Goal: Task Accomplishment & Management: Use online tool/utility

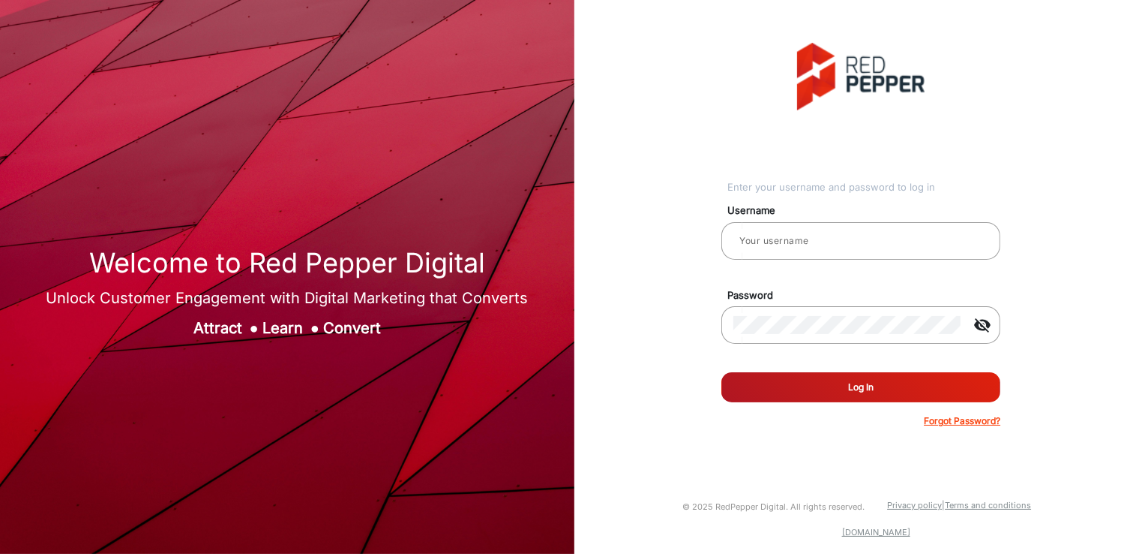
type input "[PERSON_NAME]"
click at [827, 389] on button "Log In" at bounding box center [861, 387] width 279 height 30
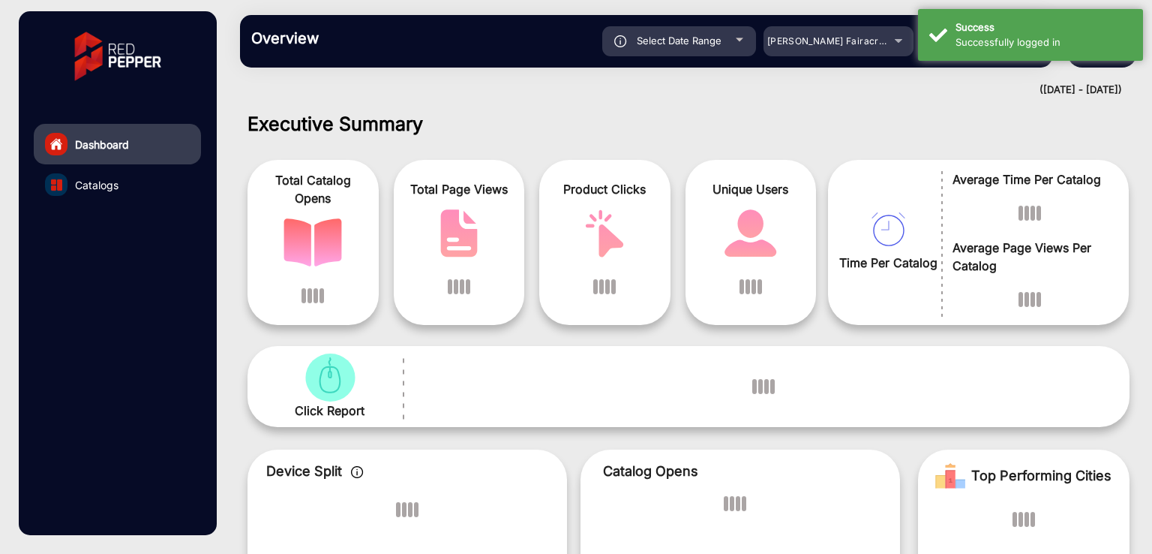
scroll to position [11, 0]
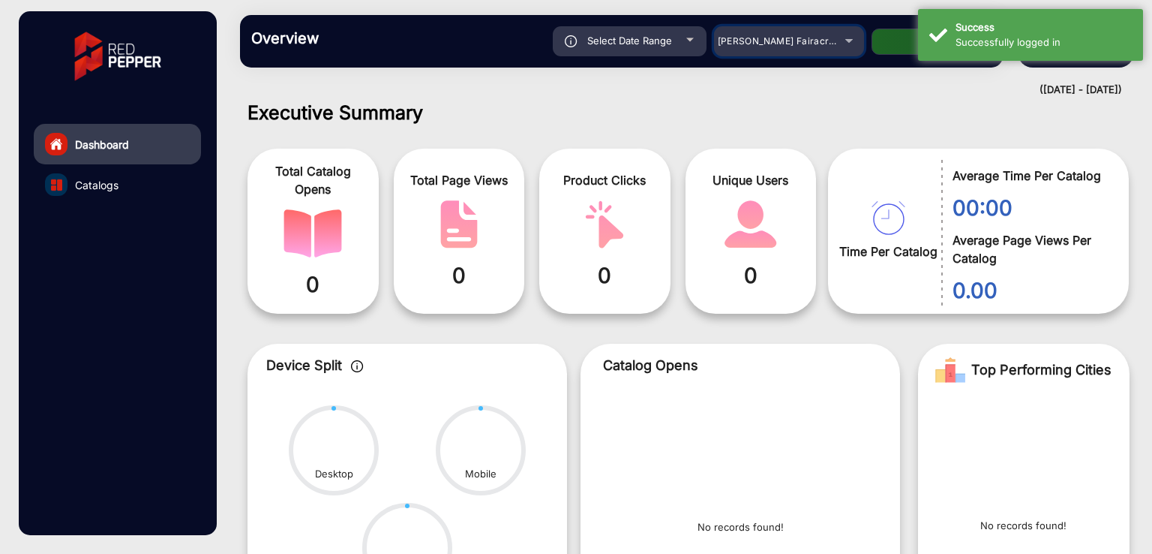
click at [788, 41] on span "[PERSON_NAME] Fairacre Farms" at bounding box center [792, 40] width 149 height 11
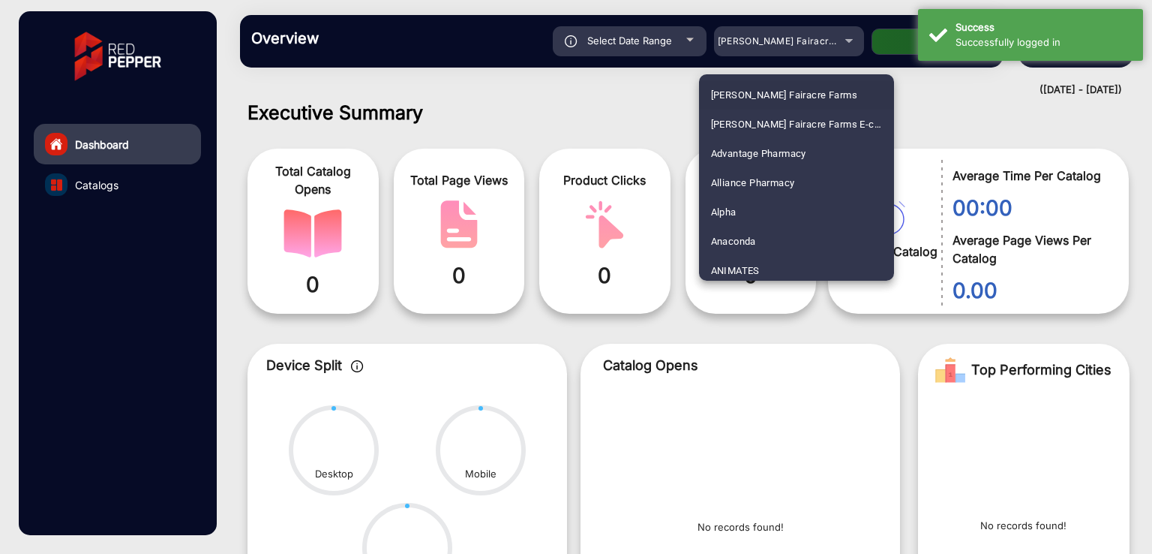
click at [504, 121] on div at bounding box center [576, 277] width 1152 height 554
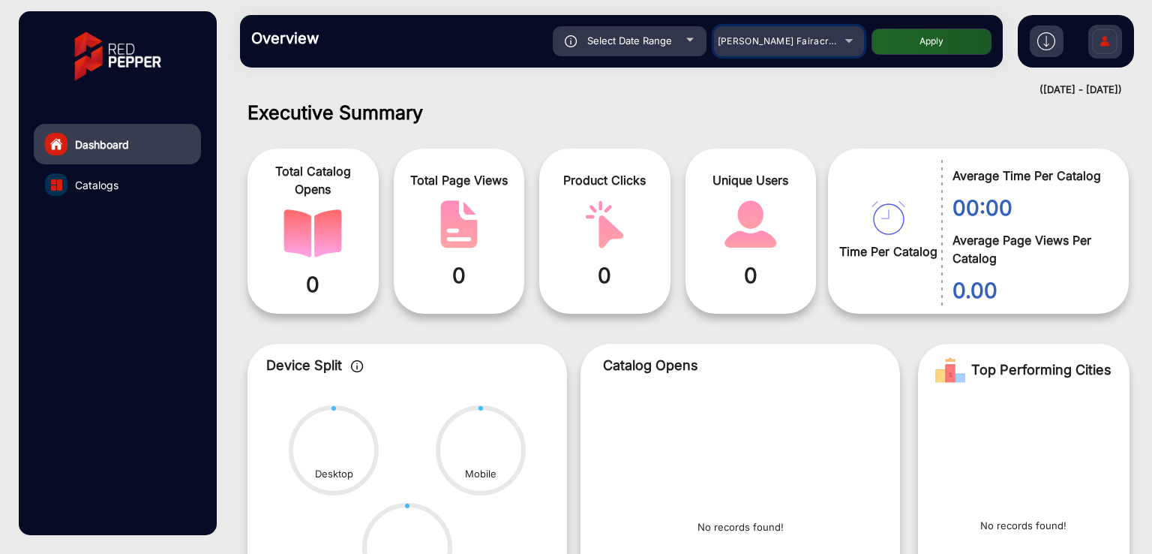
click at [788, 47] on div "[PERSON_NAME] Fairacre Farms" at bounding box center [778, 41] width 120 height 18
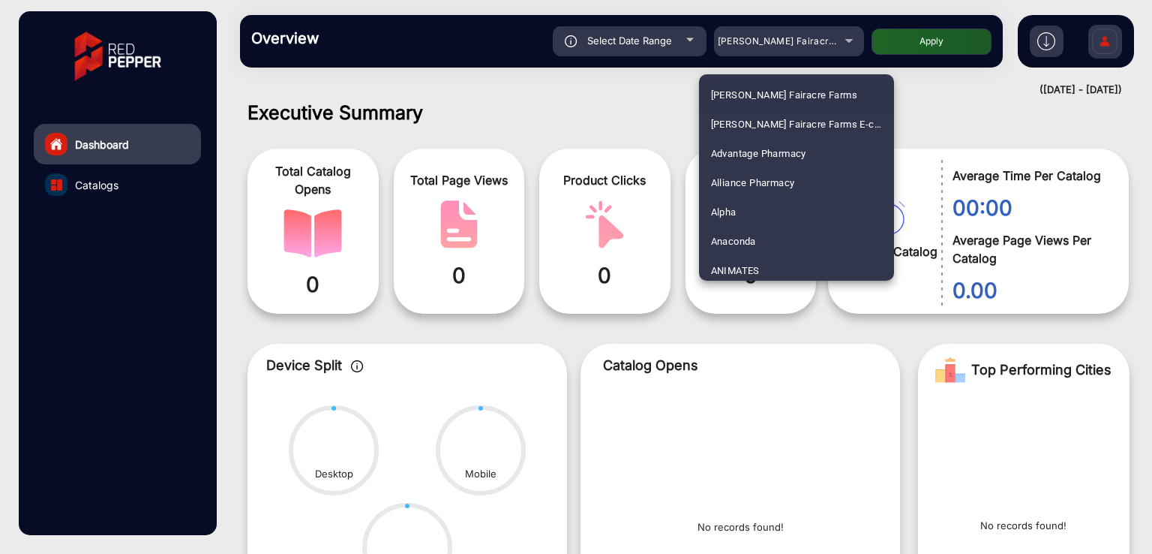
scroll to position [4602, 0]
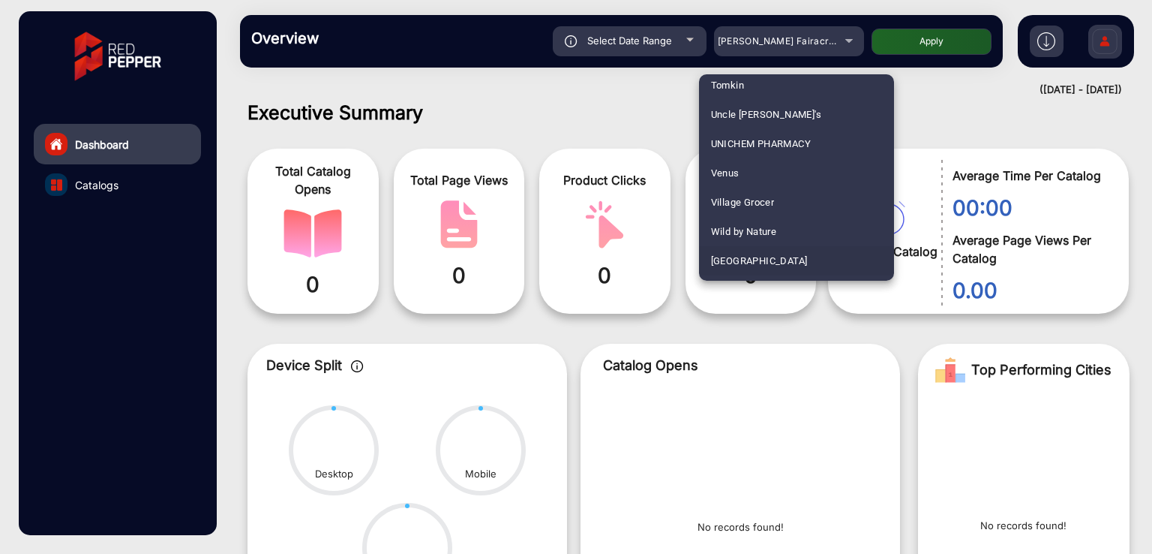
click at [732, 254] on span "[GEOGRAPHIC_DATA]" at bounding box center [759, 260] width 97 height 29
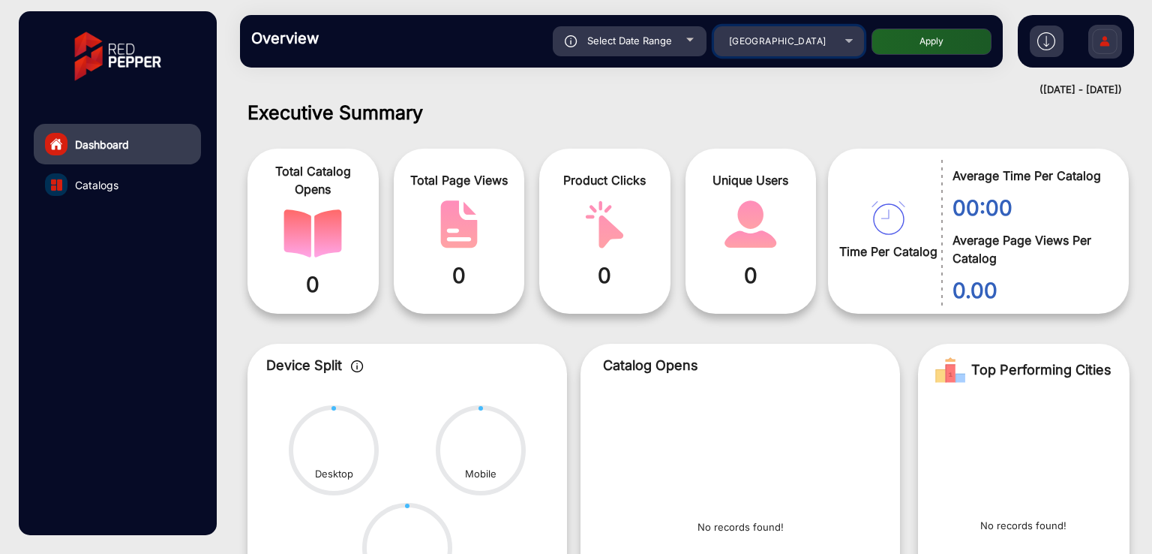
click at [785, 41] on span "[GEOGRAPHIC_DATA]" at bounding box center [777, 40] width 97 height 11
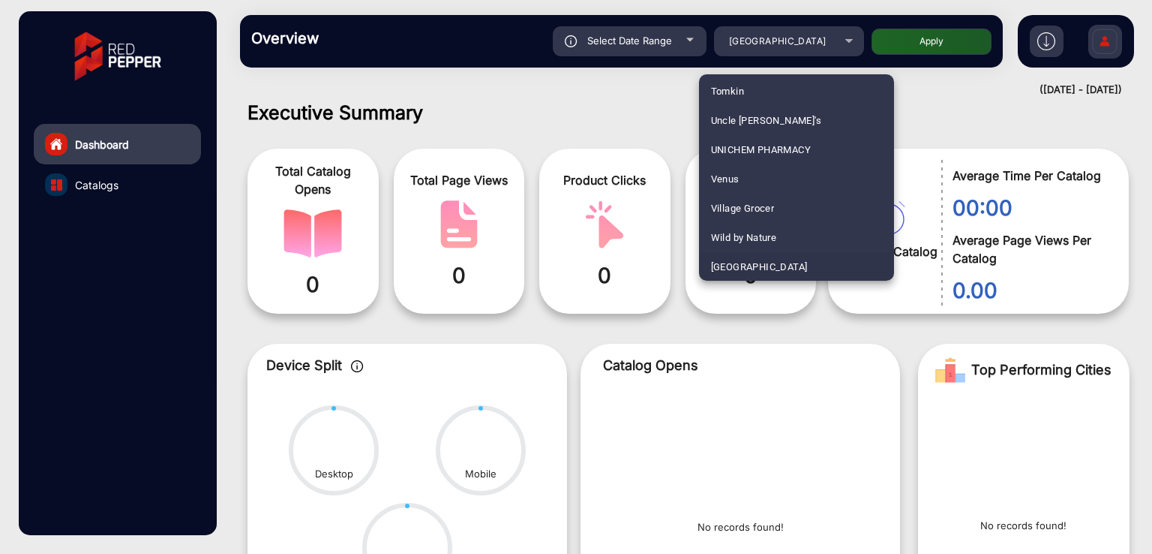
scroll to position [1964, 0]
click at [734, 177] on span "FoodLand - Nexus" at bounding box center [752, 178] width 82 height 29
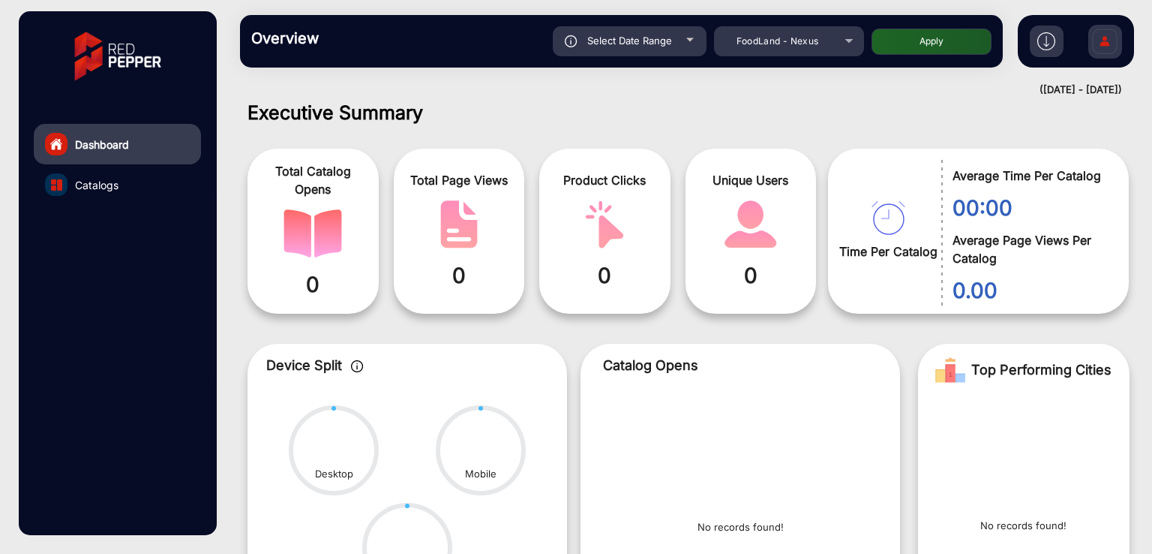
click at [906, 37] on button "Apply" at bounding box center [932, 42] width 120 height 26
type input "[DATE]"
click at [605, 53] on div "Select Date Range" at bounding box center [630, 41] width 154 height 30
type input "[DATE]"
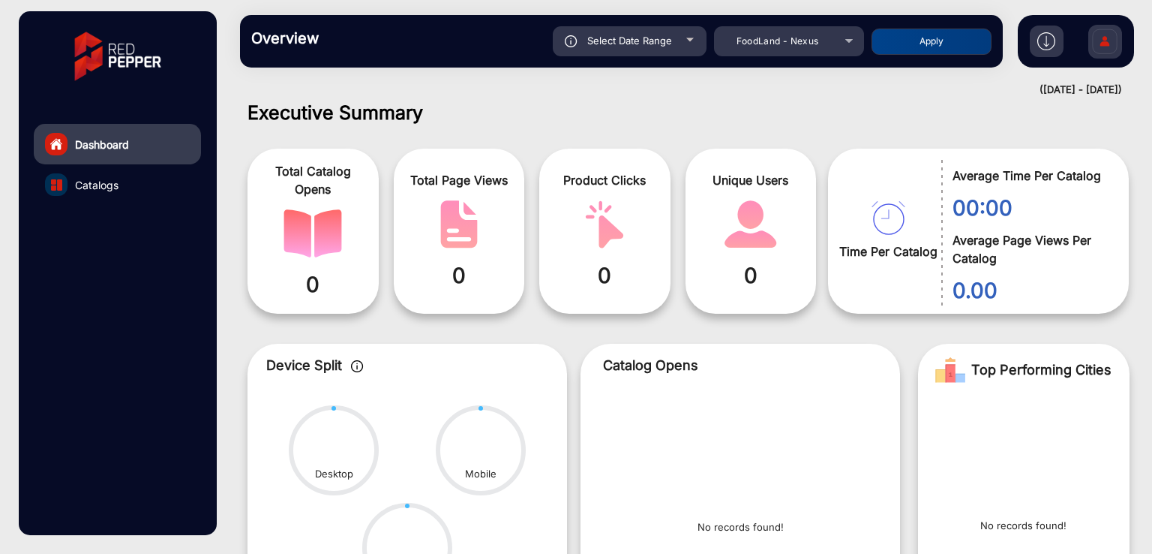
type input "[DATE]"
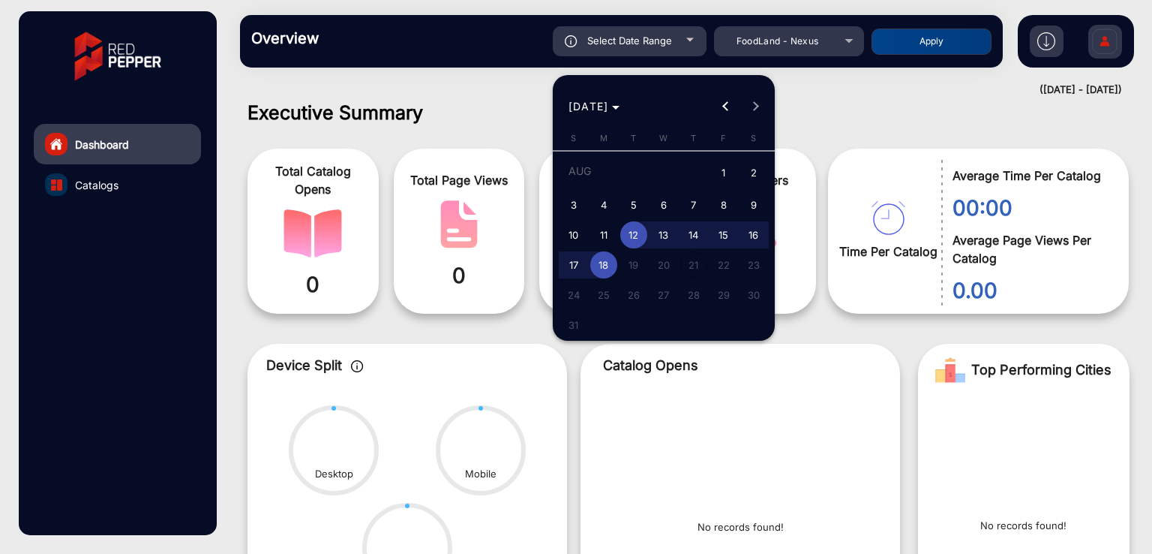
click at [614, 115] on span "Choose month and year" at bounding box center [595, 107] width 64 height 36
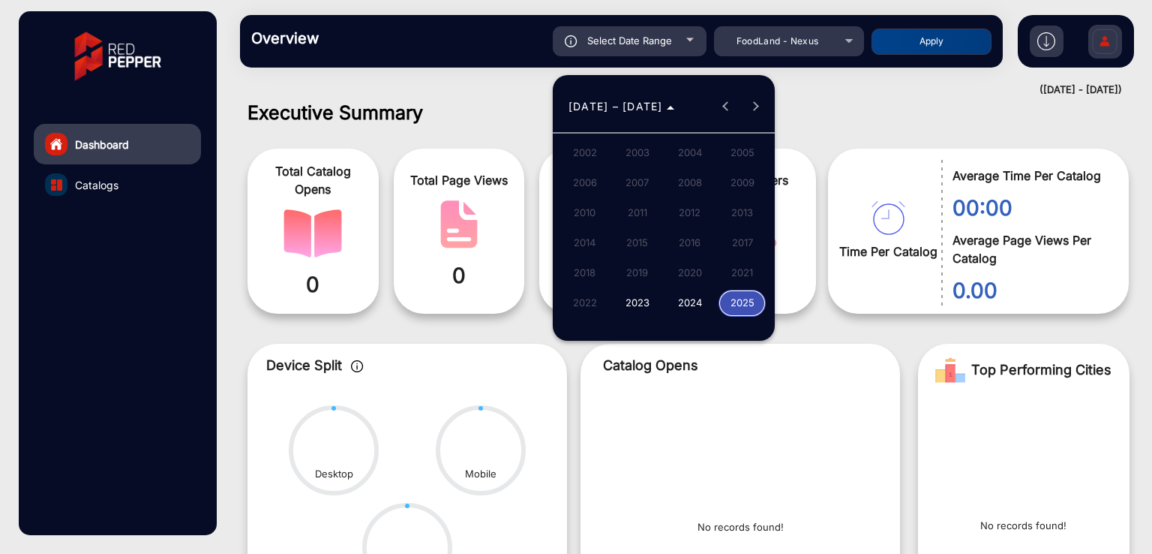
click at [677, 302] on span "2024" at bounding box center [689, 303] width 47 height 27
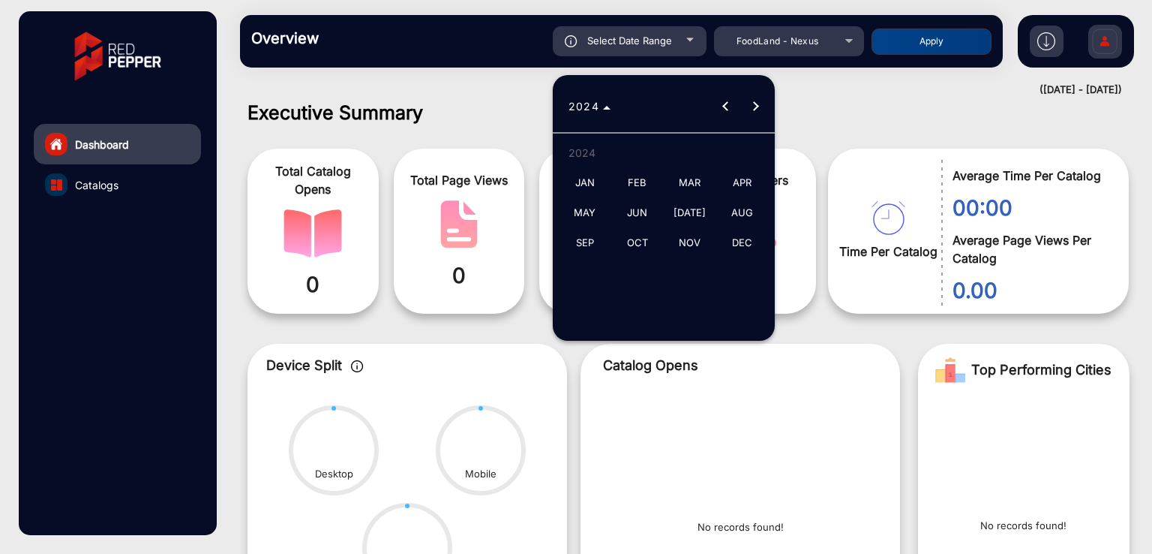
click at [576, 183] on span "JAN" at bounding box center [584, 183] width 47 height 27
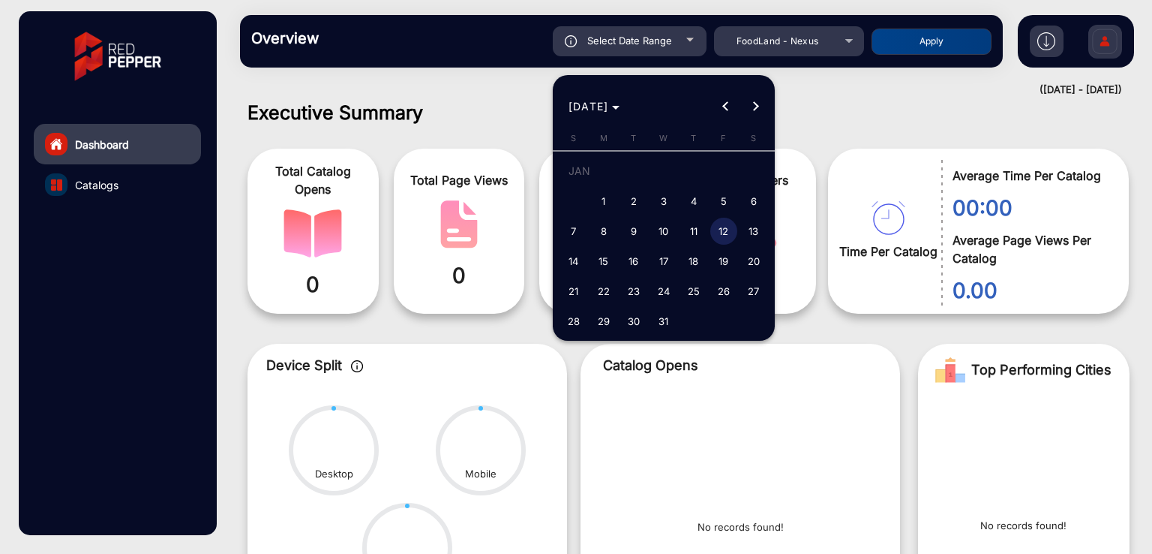
click at [603, 199] on span "1" at bounding box center [603, 201] width 27 height 27
type input "[DATE]"
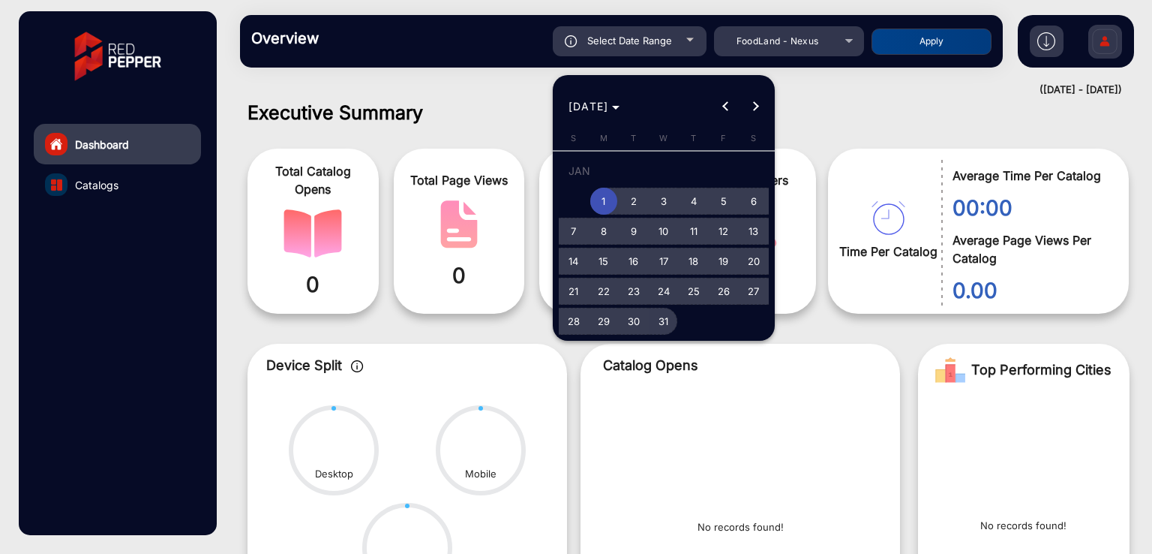
click at [657, 327] on span "31" at bounding box center [663, 321] width 27 height 27
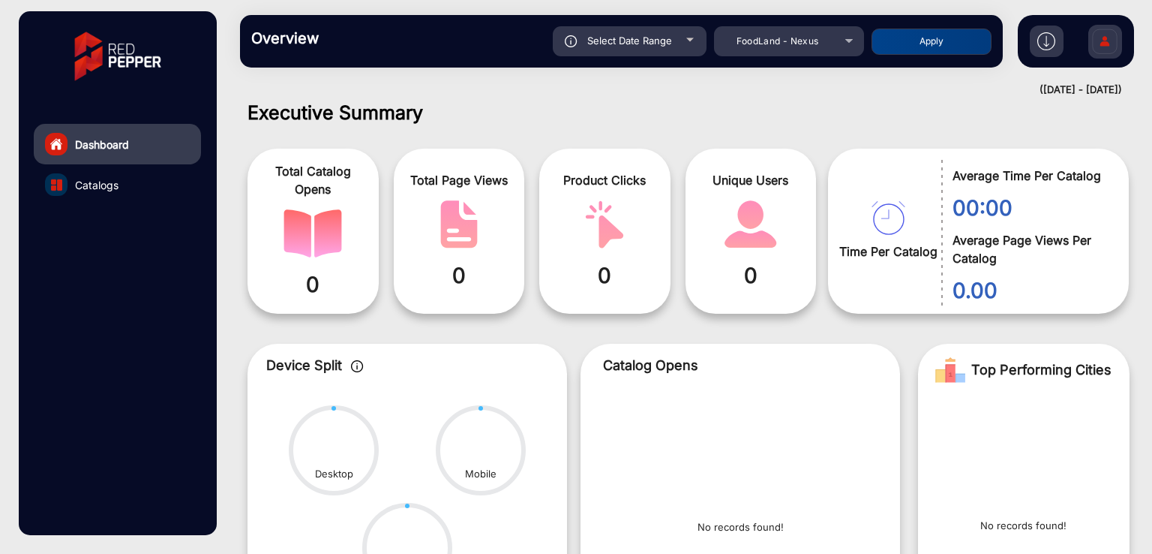
type input "[DATE]"
click at [929, 41] on button "Apply" at bounding box center [932, 42] width 120 height 26
type input "[DATE]"
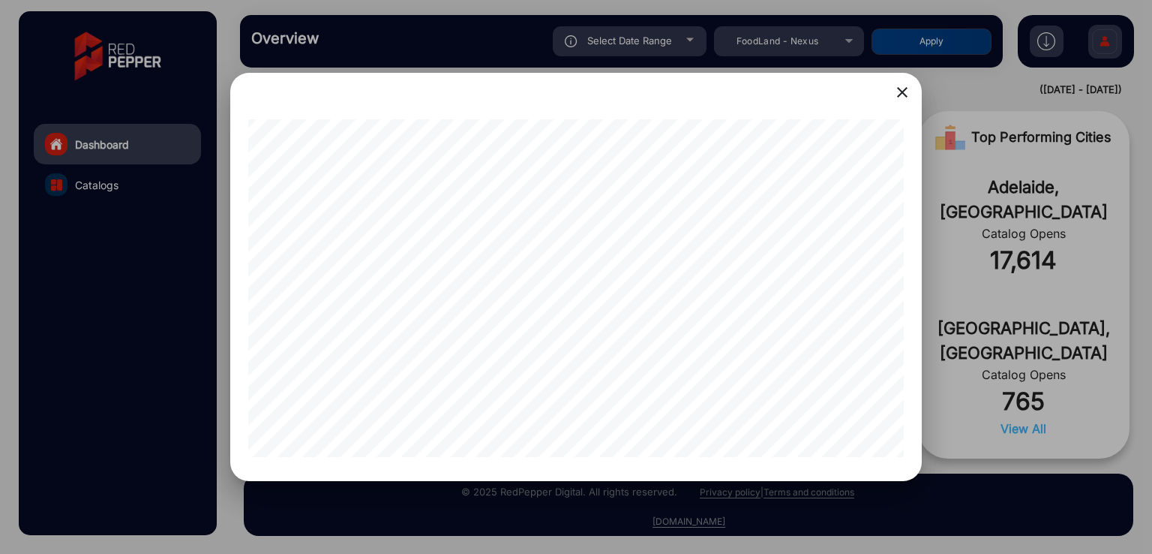
scroll to position [0, 240]
click at [903, 96] on mat-icon "close" at bounding box center [902, 92] width 18 height 18
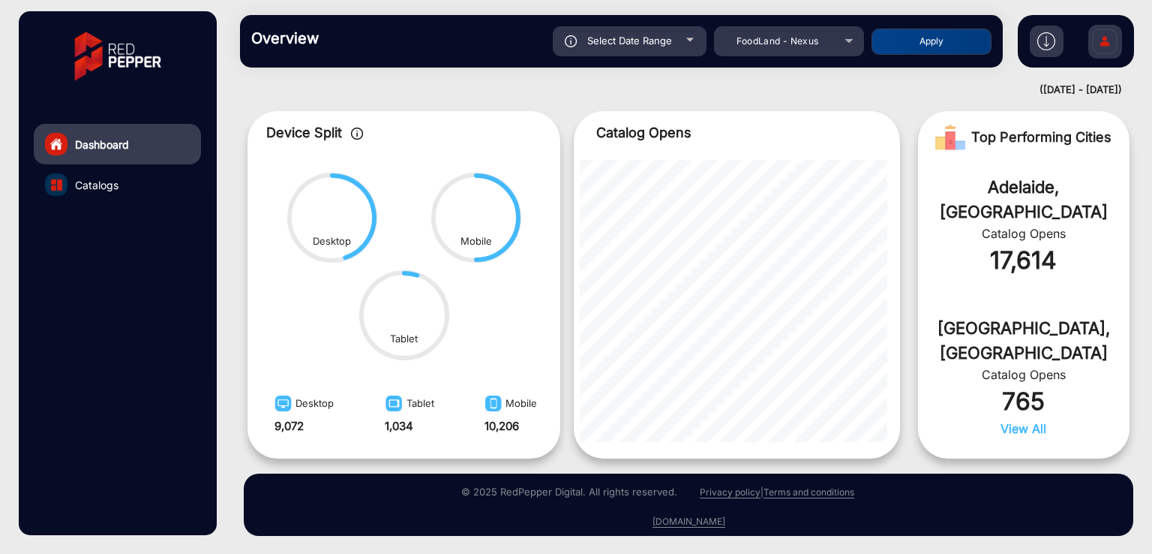
click at [651, 41] on span "Select Date Range" at bounding box center [629, 41] width 85 height 12
type input "[DATE]"
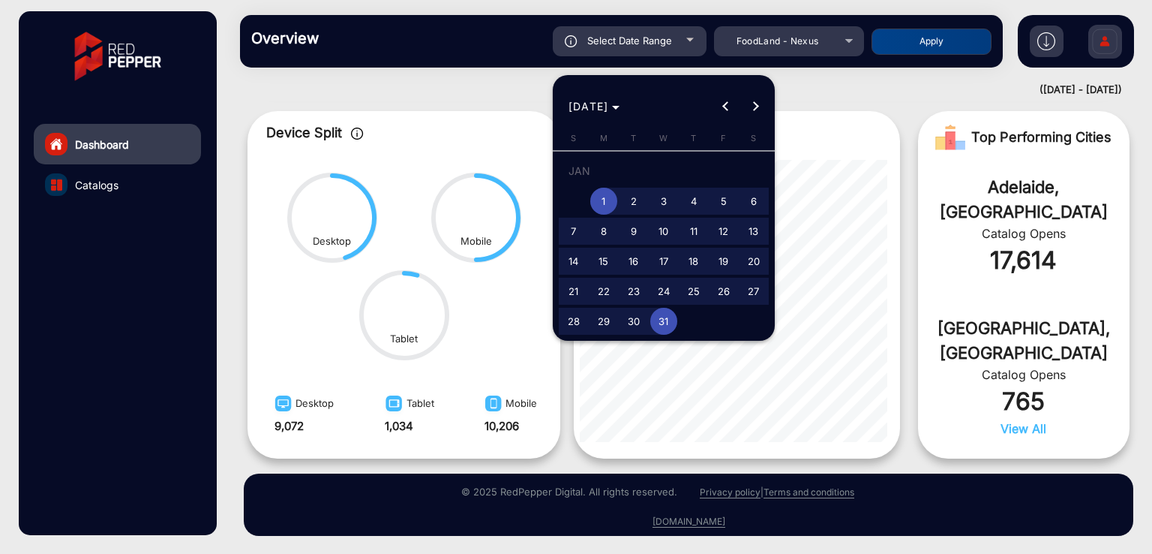
click at [632, 289] on span "23" at bounding box center [633, 291] width 27 height 27
type input "[DATE]"
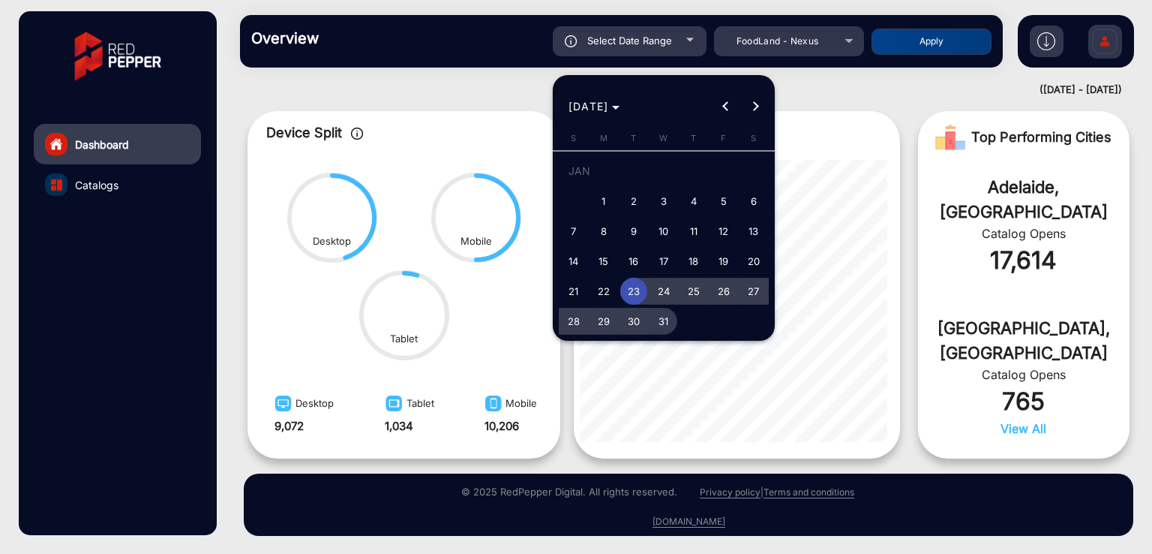
click at [657, 320] on span "31" at bounding box center [663, 321] width 27 height 27
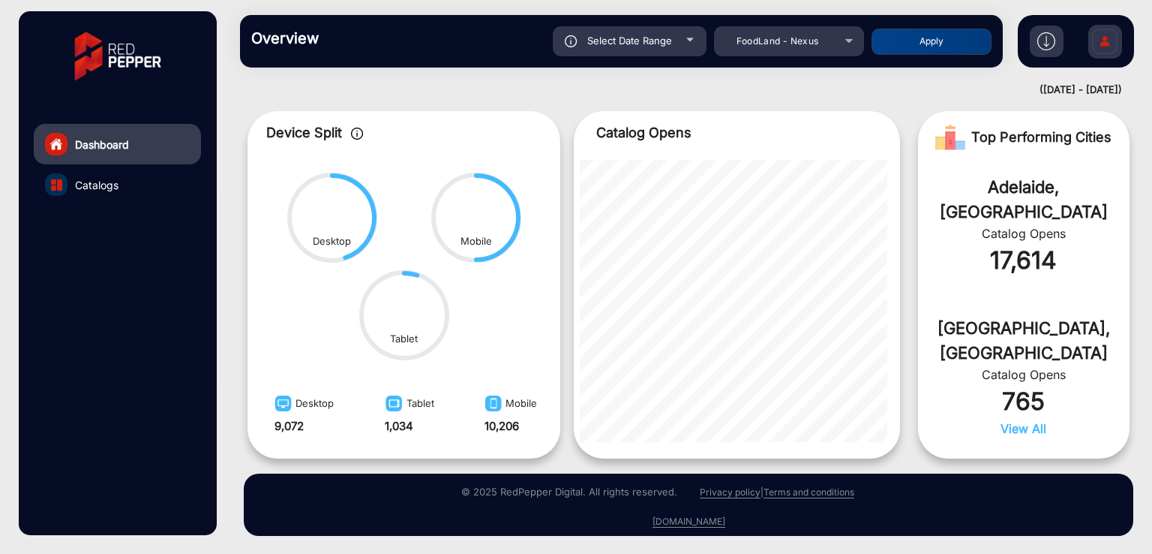
type input "[DATE]"
click at [909, 50] on button "Apply" at bounding box center [932, 42] width 120 height 26
type input "[DATE]"
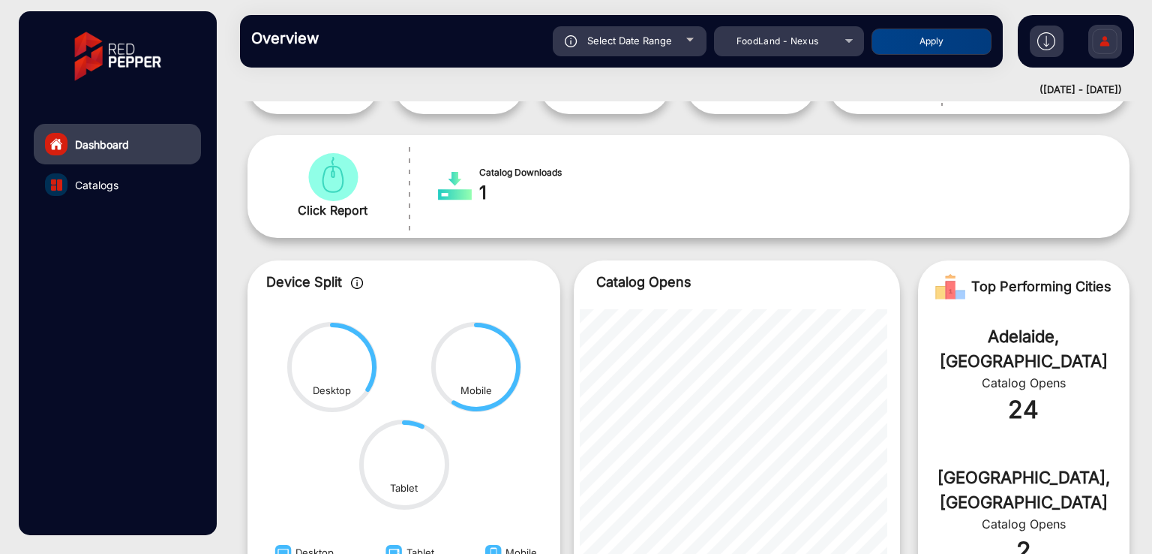
scroll to position [311, 0]
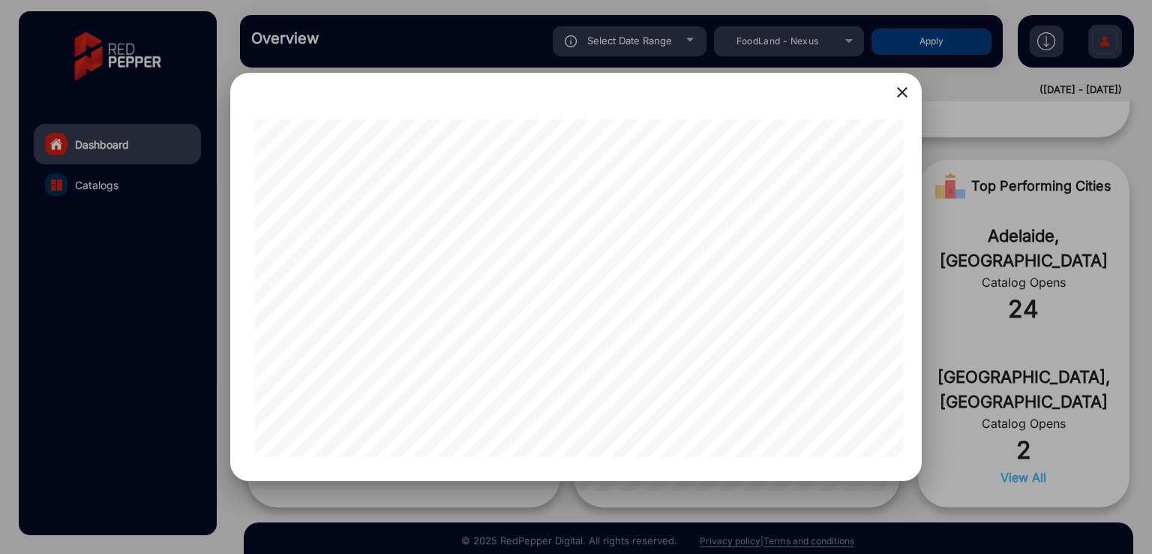
click at [903, 98] on mat-icon "close" at bounding box center [902, 92] width 18 height 18
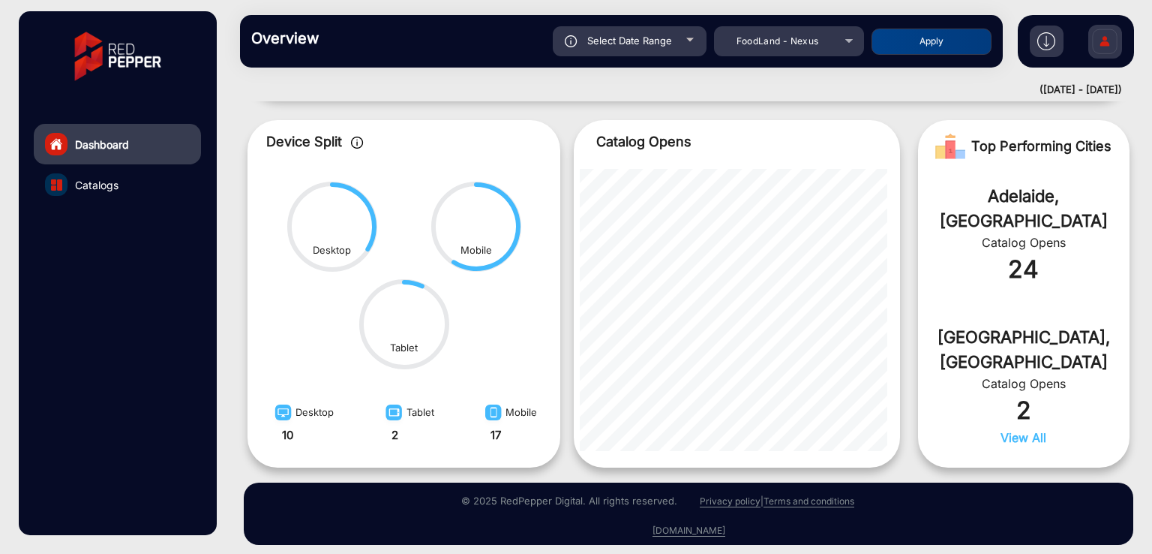
scroll to position [360, 0]
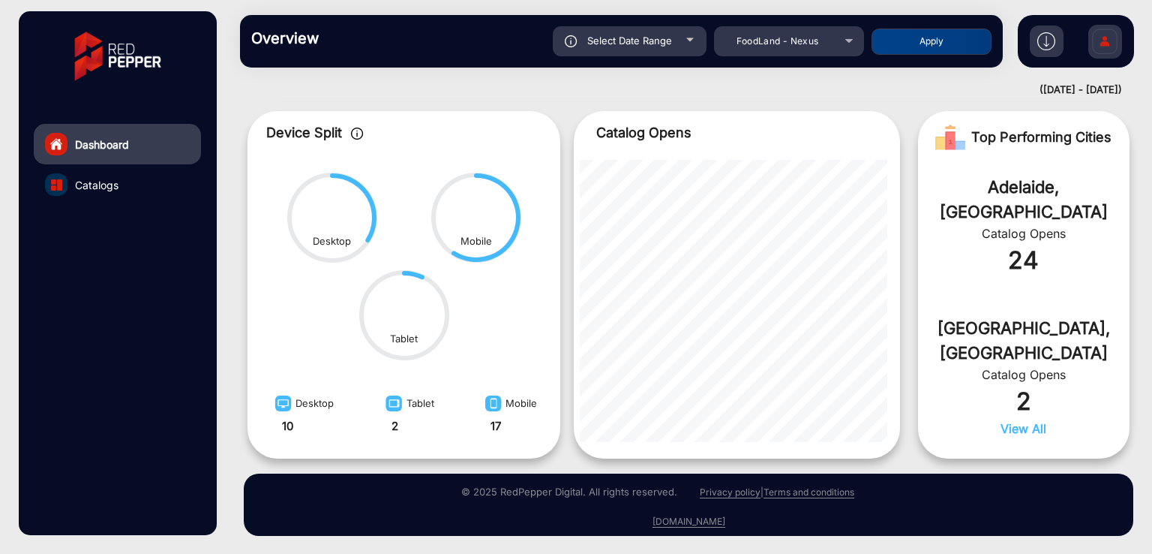
click at [614, 44] on span "Select Date Range" at bounding box center [629, 41] width 85 height 12
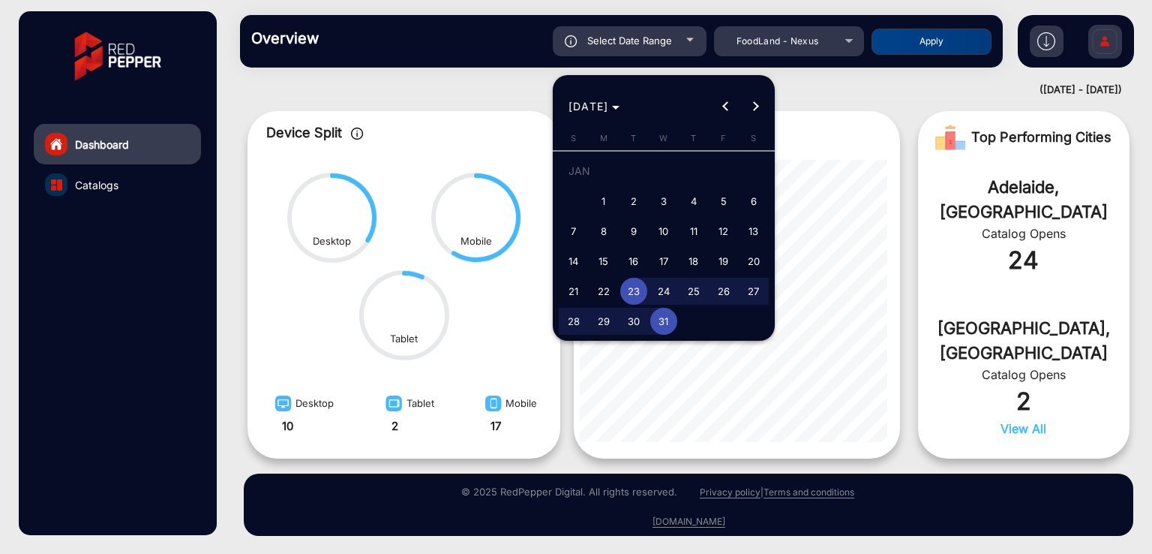
type input "[DATE]"
click at [571, 288] on span "21" at bounding box center [573, 291] width 27 height 27
type input "[DATE]"
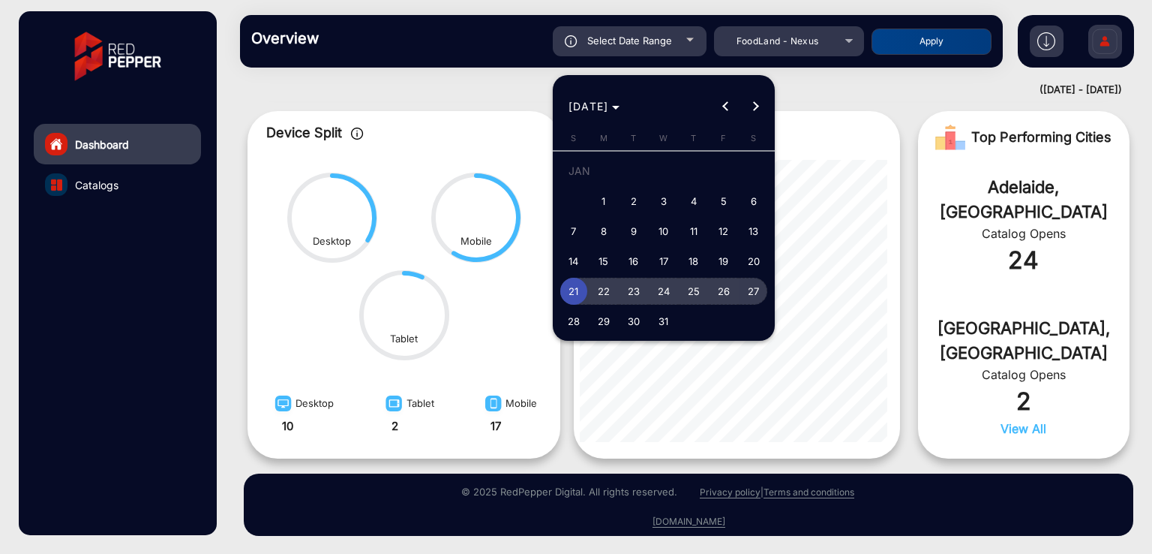
click at [755, 289] on span "27" at bounding box center [753, 291] width 27 height 27
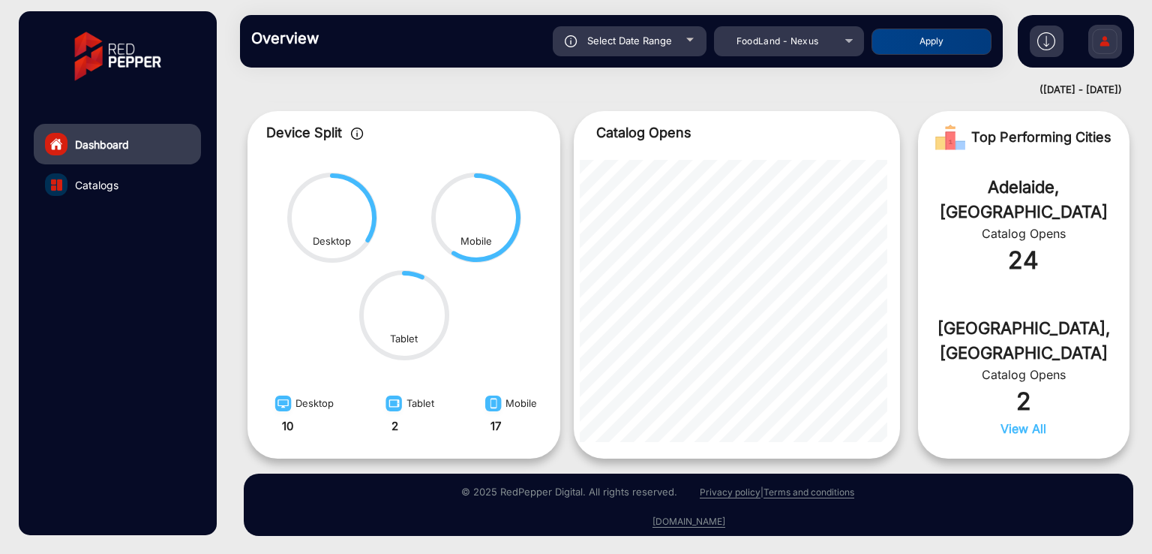
type input "[DATE]"
click at [901, 46] on button "Apply" at bounding box center [932, 42] width 120 height 26
type input "[DATE]"
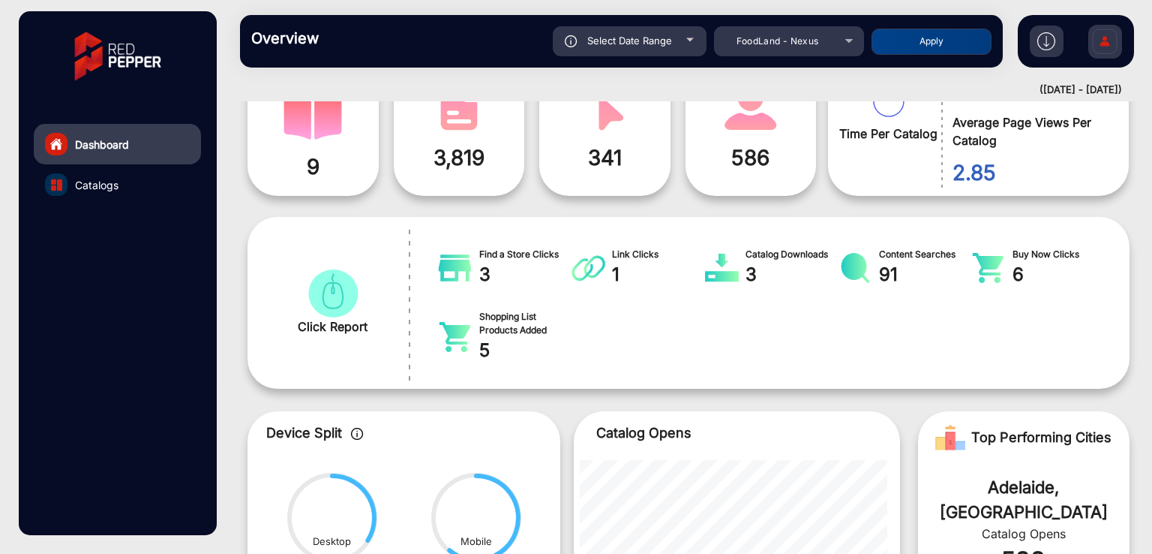
click at [608, 55] on div "Select Date Range" at bounding box center [630, 41] width 154 height 30
type input "[DATE]"
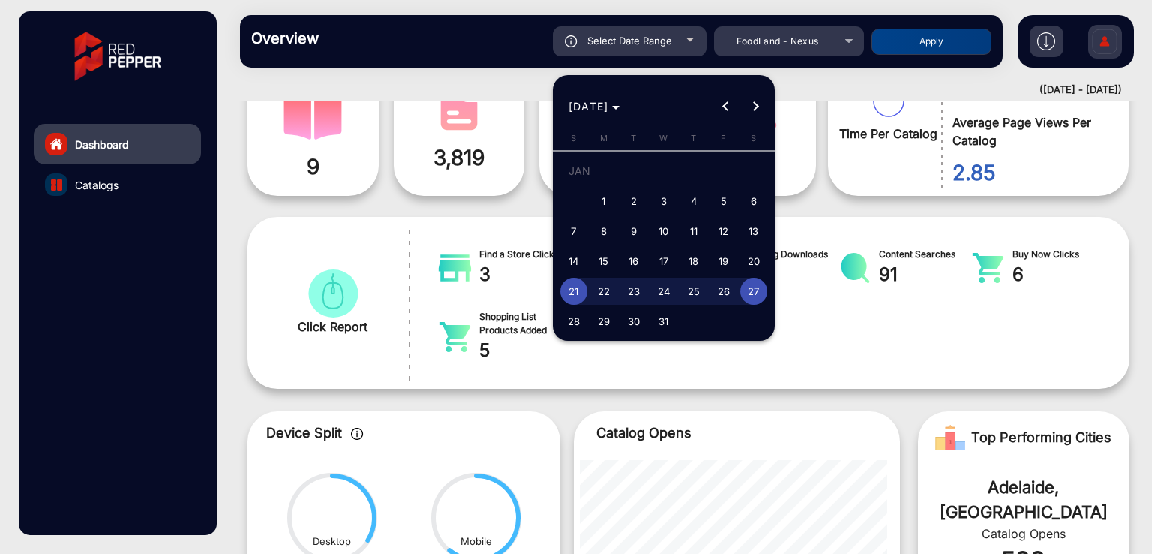
click at [609, 209] on span "1" at bounding box center [603, 201] width 27 height 27
type input "[DATE]"
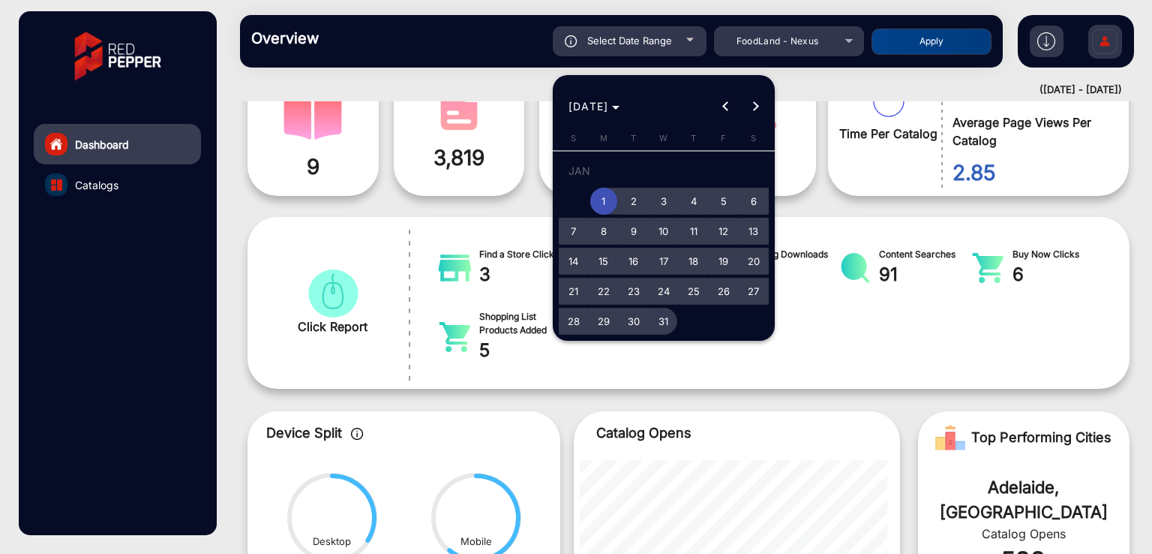
click at [662, 321] on span "31" at bounding box center [663, 321] width 27 height 27
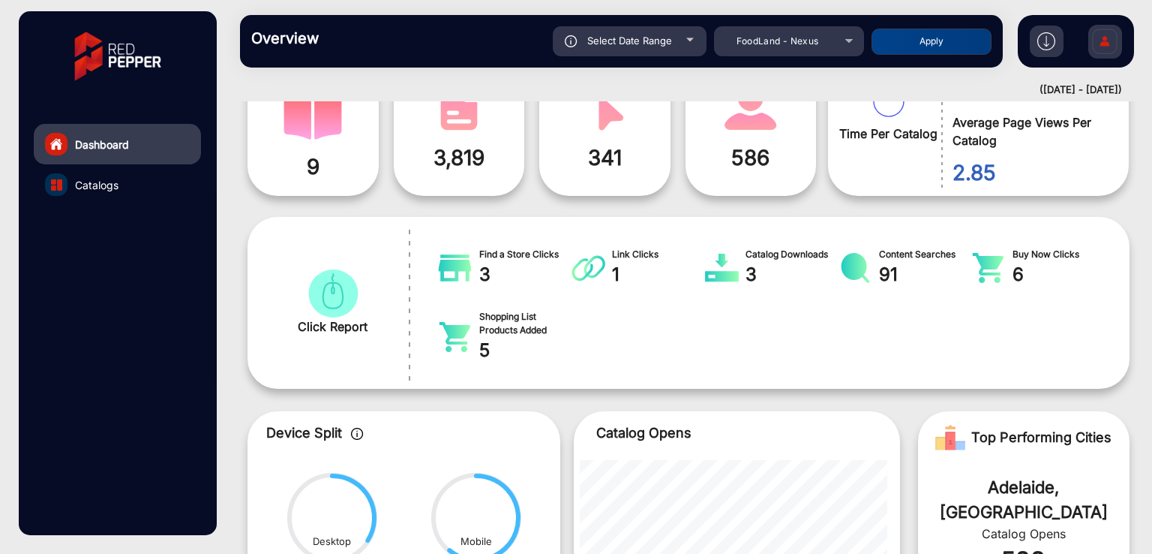
type input "[DATE]"
click at [954, 41] on button "Apply" at bounding box center [932, 42] width 120 height 26
type input "[DATE]"
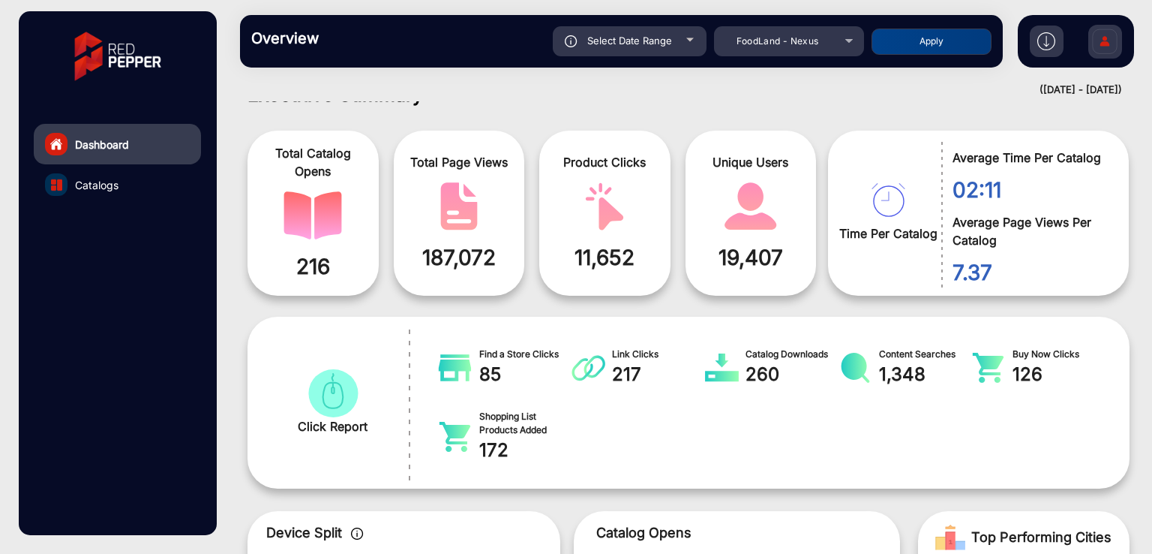
scroll to position [0, 0]
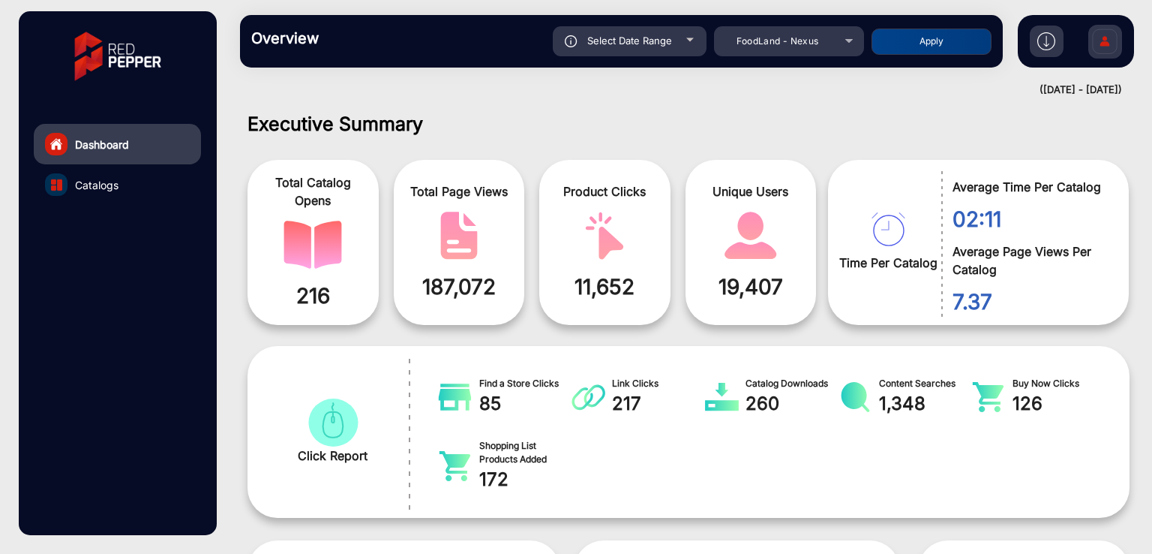
click at [626, 28] on div "Select Date Range" at bounding box center [630, 41] width 154 height 30
type input "[DATE]"
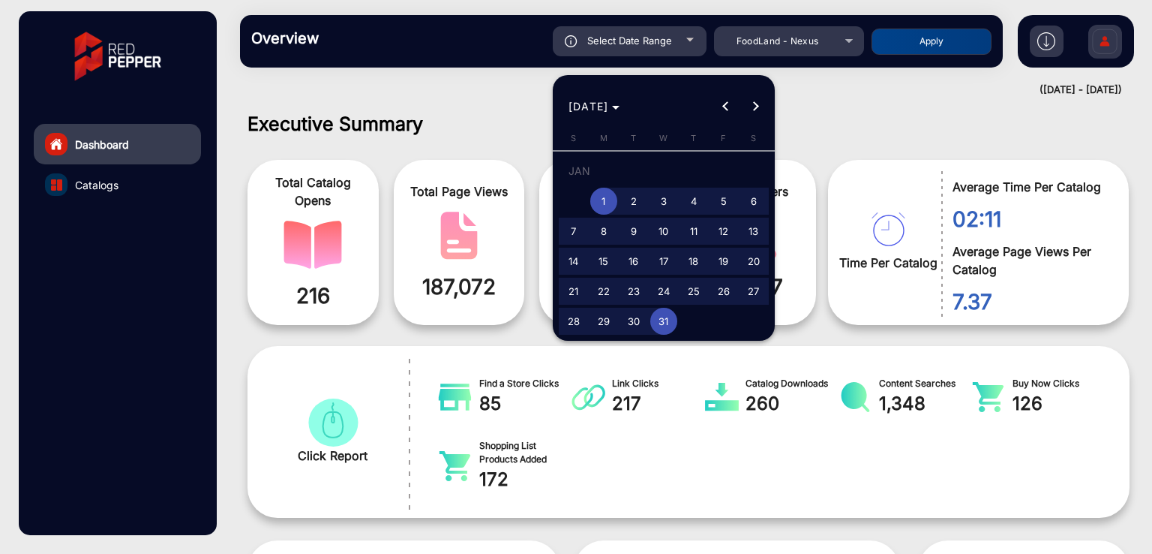
click at [453, 149] on div at bounding box center [576, 277] width 1152 height 554
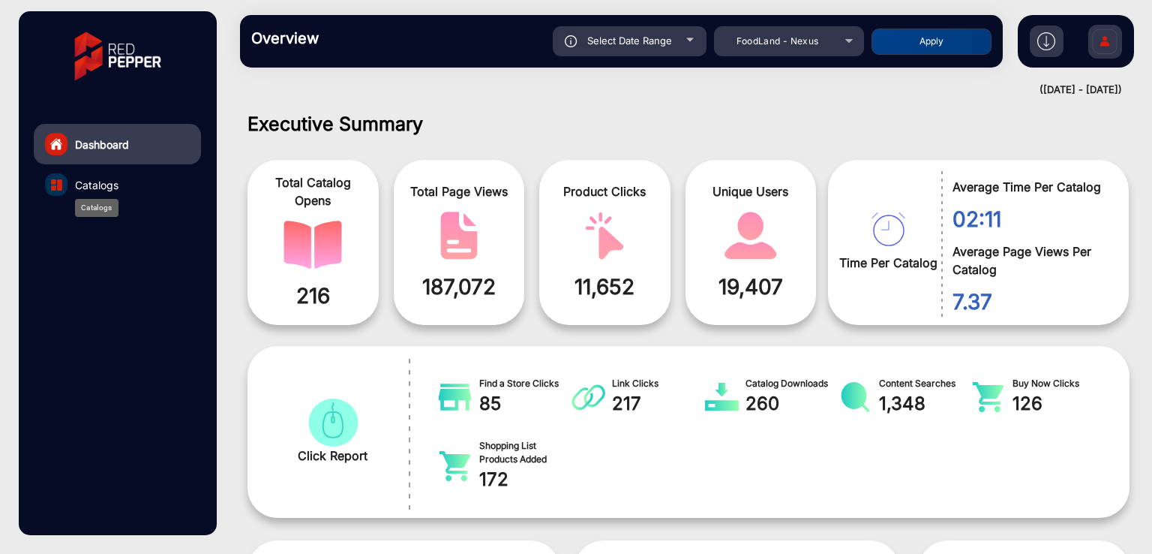
click at [79, 199] on div "Catalogs" at bounding box center [97, 208] width 44 height 18
click at [87, 183] on span "Catalogs" at bounding box center [97, 185] width 44 height 16
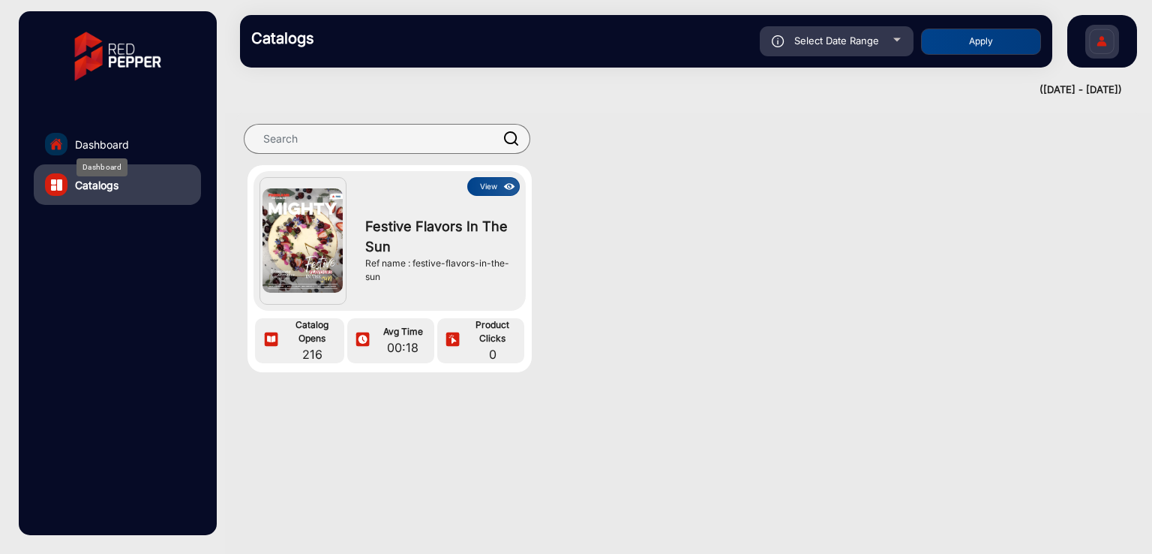
click at [110, 142] on span "Dashboard" at bounding box center [102, 145] width 54 height 16
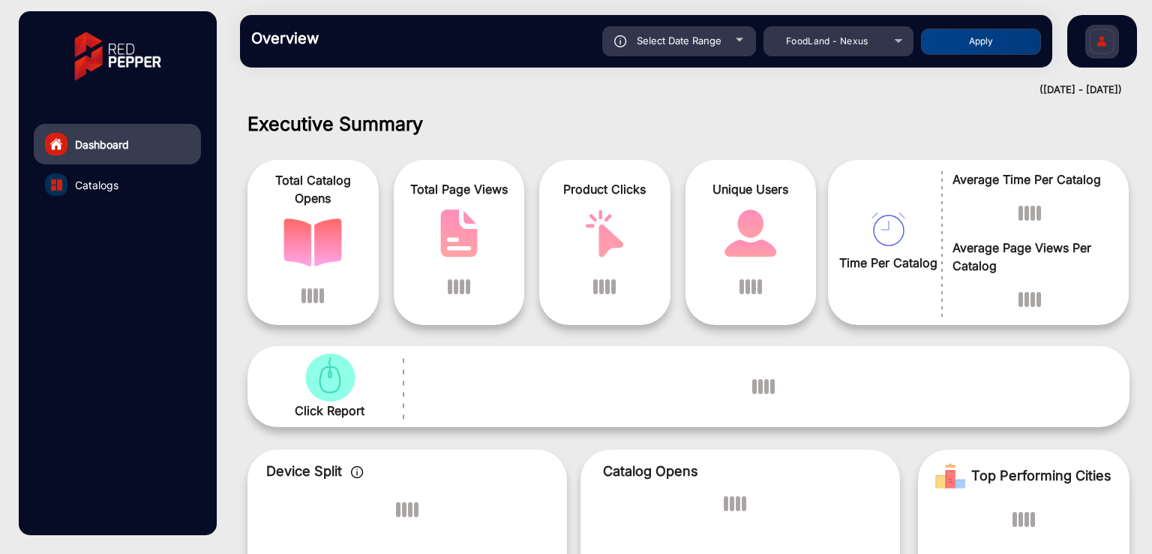
scroll to position [11, 0]
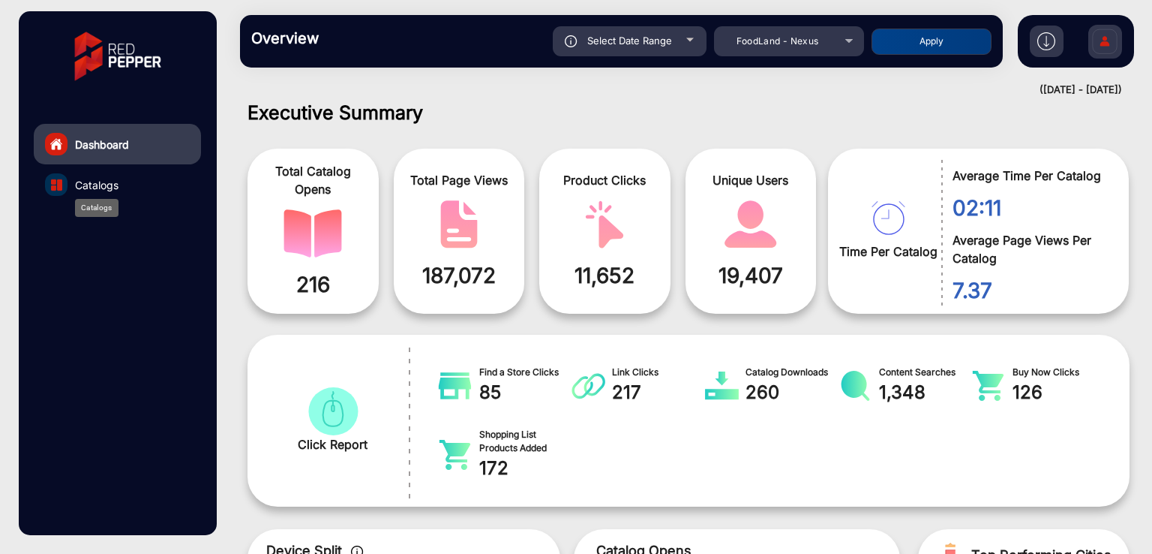
click at [85, 184] on span "Catalogs" at bounding box center [97, 185] width 44 height 16
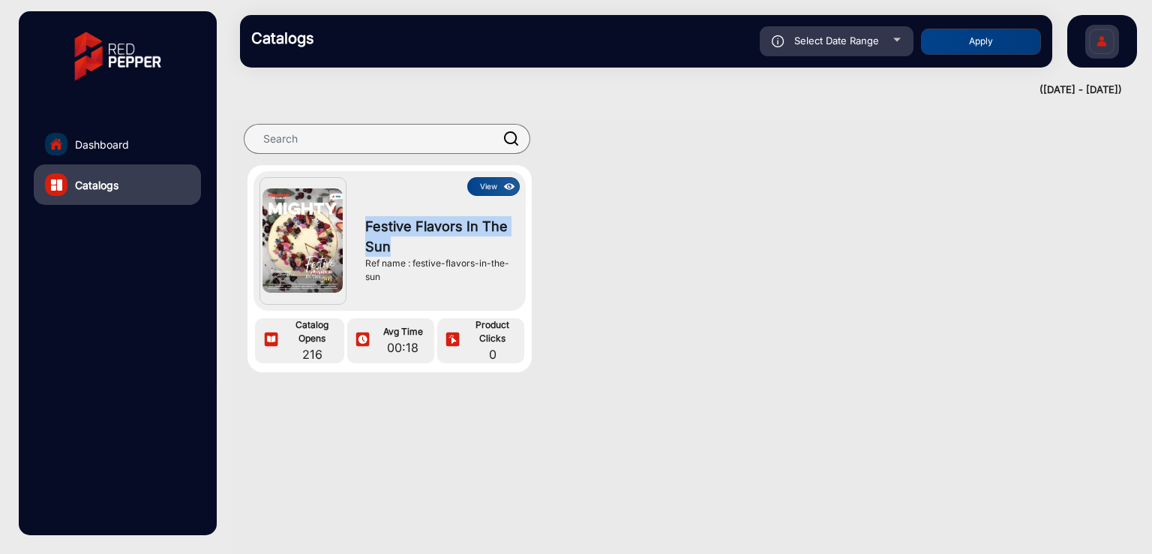
drag, startPoint x: 392, startPoint y: 243, endPoint x: 366, endPoint y: 229, distance: 29.2
click at [366, 229] on span "Festive Flavors In The Sun" at bounding box center [438, 236] width 147 height 41
copy span "Festive Flavors In The Sun"
click at [754, 310] on div "View Festive Flavors In The Sun Ref name : festive-flavors-in-the-sun Catalog O…" at bounding box center [688, 283] width 927 height 237
drag, startPoint x: 681, startPoint y: 254, endPoint x: 669, endPoint y: 253, distance: 12.1
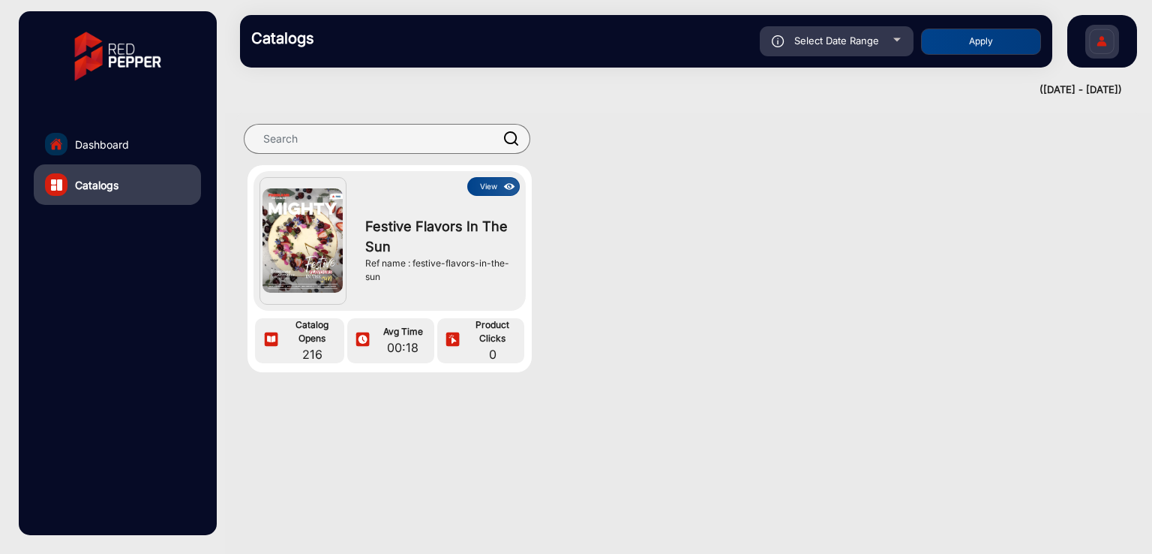
click at [681, 254] on div "View Festive Flavors In The Sun Ref name : festive-flavors-in-the-sun Catalog O…" at bounding box center [688, 283] width 927 height 237
click at [126, 147] on span "Dashboard" at bounding box center [102, 145] width 54 height 16
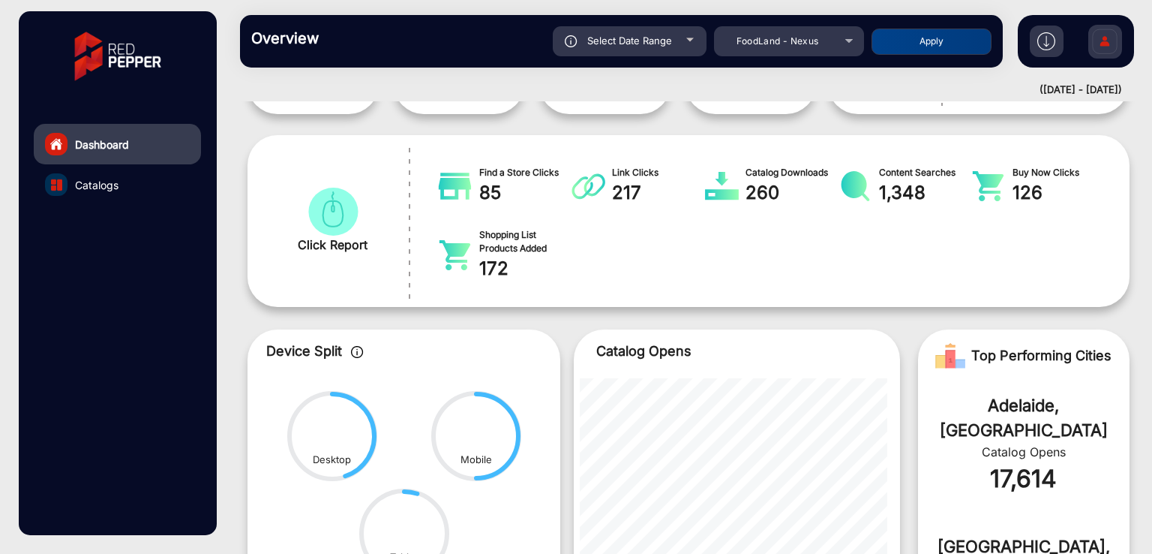
scroll to position [411, 0]
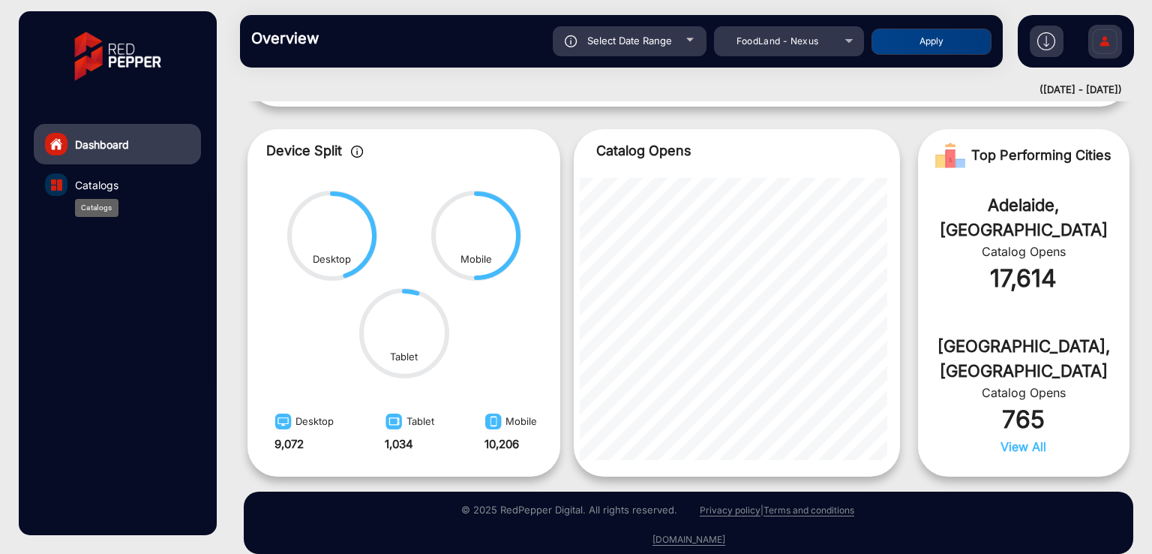
click at [93, 179] on span "Catalogs" at bounding box center [97, 185] width 44 height 16
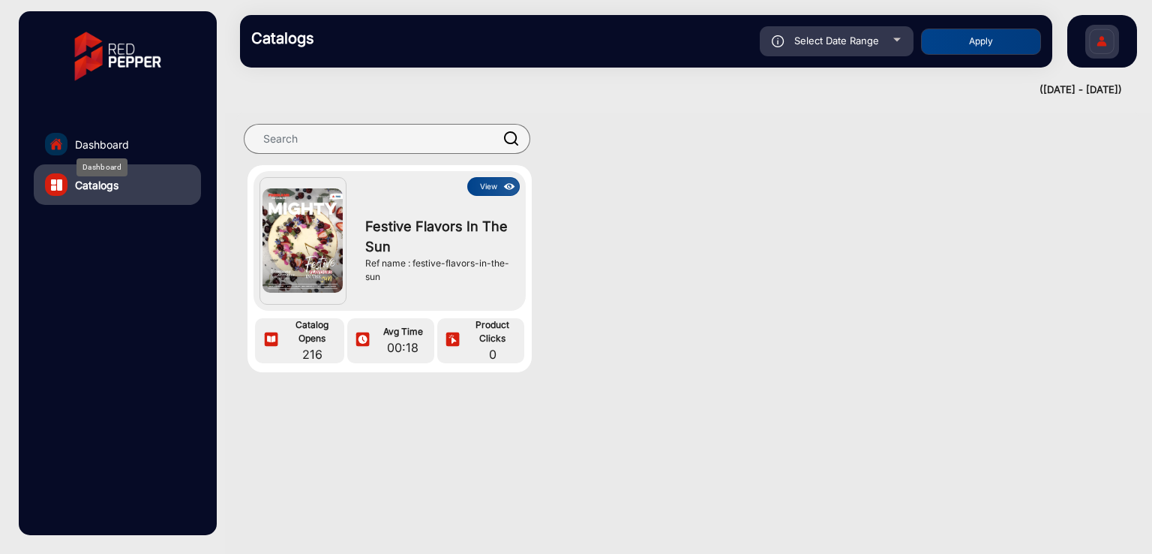
click at [102, 142] on span "Dashboard" at bounding box center [102, 145] width 54 height 16
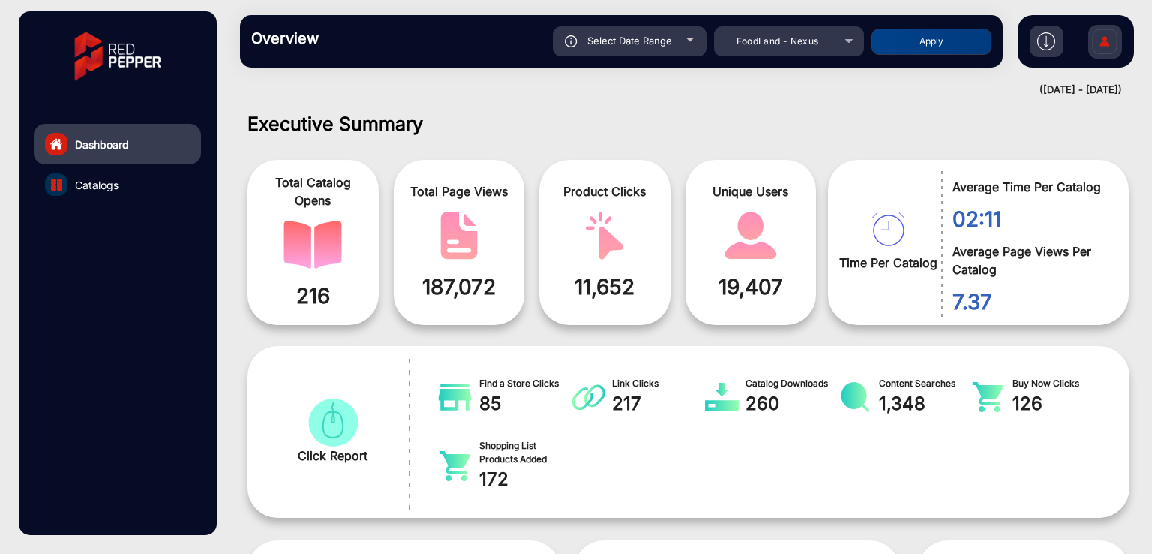
scroll to position [11, 0]
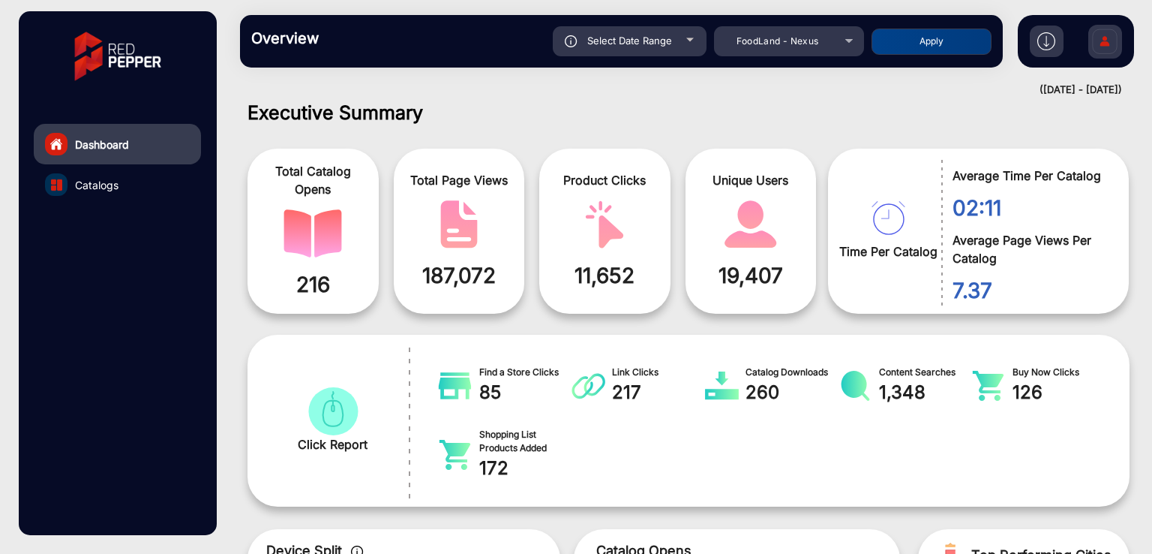
click at [622, 46] on span "Select Date Range" at bounding box center [629, 41] width 85 height 12
type input "[DATE]"
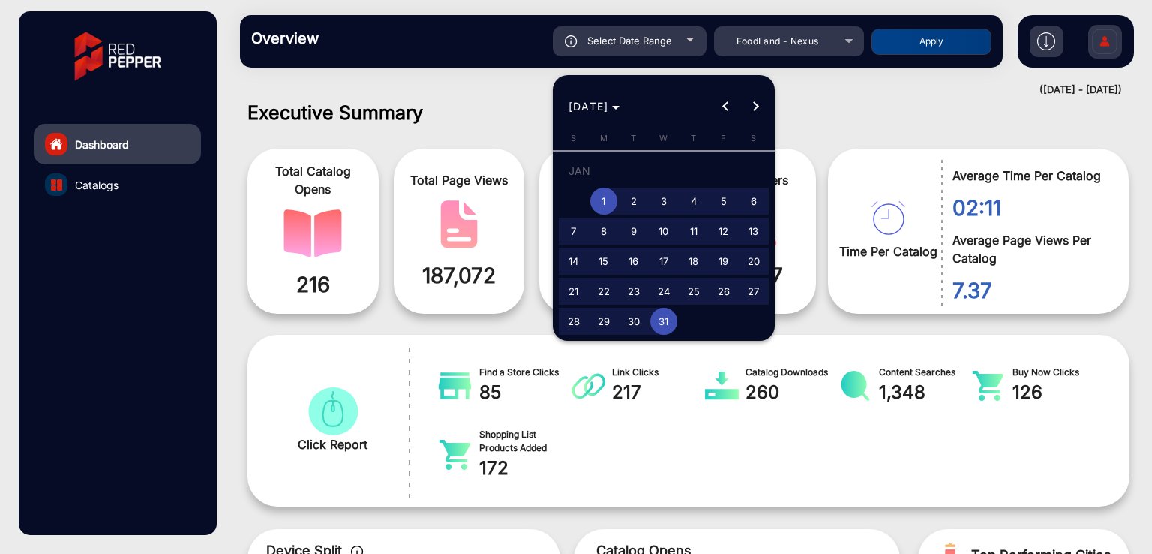
click at [470, 86] on div at bounding box center [576, 277] width 1152 height 554
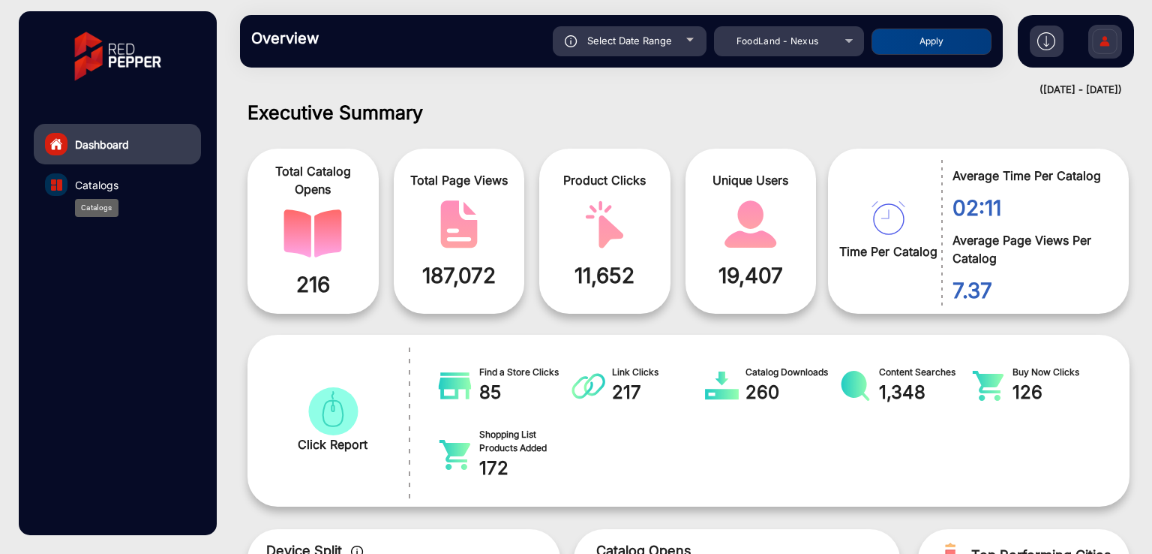
click at [110, 186] on span "Catalogs" at bounding box center [97, 185] width 44 height 16
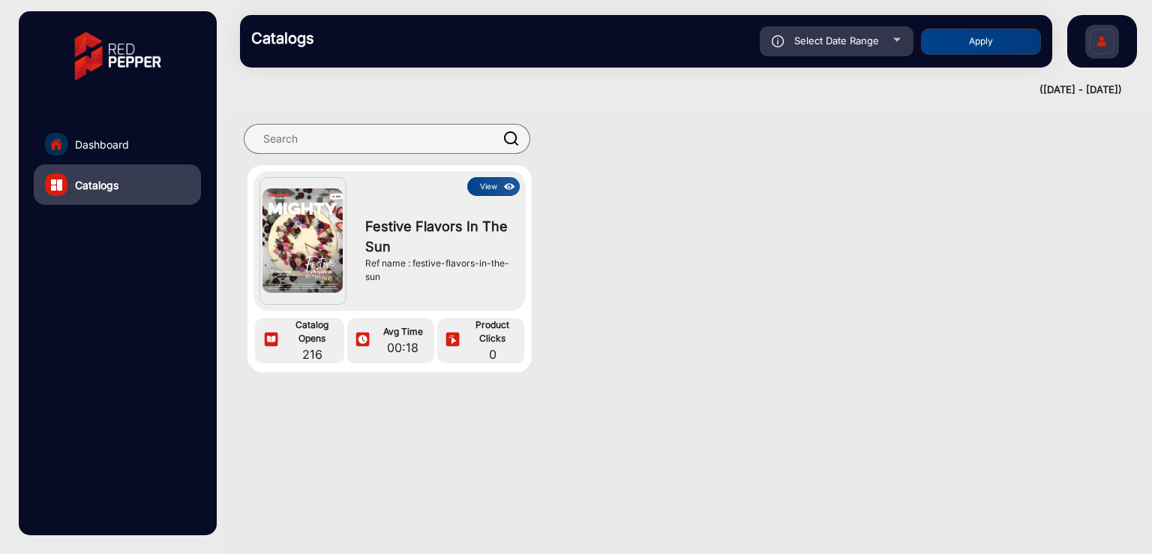
drag, startPoint x: 414, startPoint y: 263, endPoint x: 431, endPoint y: 271, distance: 19.1
click at [431, 271] on div "Ref name : festive-flavors-in-the-sun" at bounding box center [438, 270] width 147 height 27
drag, startPoint x: 439, startPoint y: 266, endPoint x: 421, endPoint y: 284, distance: 25.5
click at [425, 288] on div "Festive Flavors In The Sun Ref name : festive-flavors-in-the-sun" at bounding box center [439, 250] width 162 height 109
click at [416, 272] on div "Ref name : festive-flavors-in-the-sun" at bounding box center [438, 270] width 147 height 27
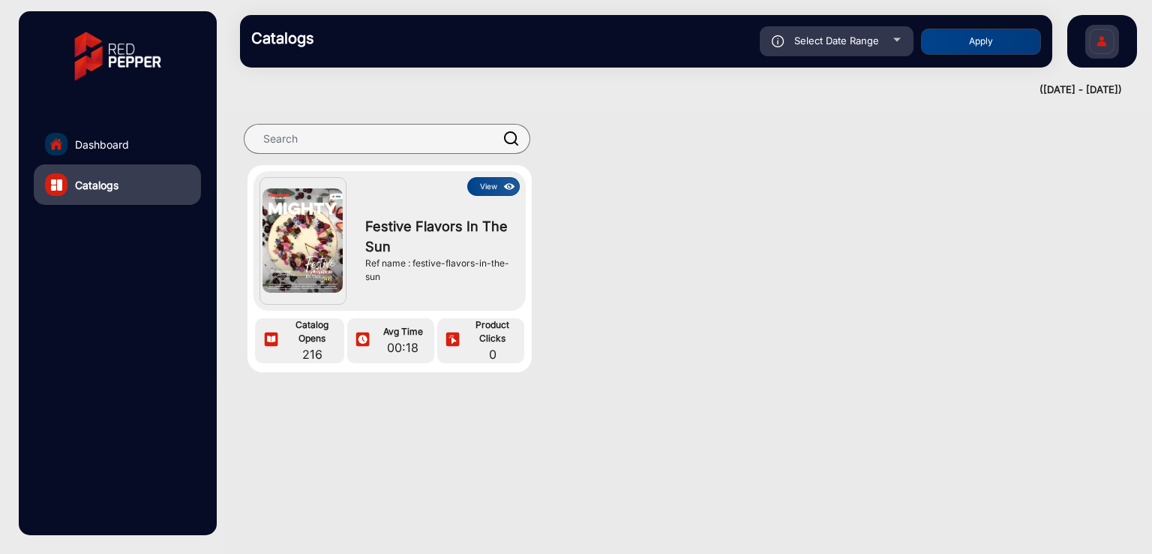
drag, startPoint x: 413, startPoint y: 263, endPoint x: 417, endPoint y: 277, distance: 14.2
click at [417, 277] on div "Ref name : festive-flavors-in-the-sun" at bounding box center [438, 270] width 147 height 27
copy div "festive-flavors-in-the-sun"
click at [110, 149] on span "Dashboard" at bounding box center [102, 145] width 54 height 16
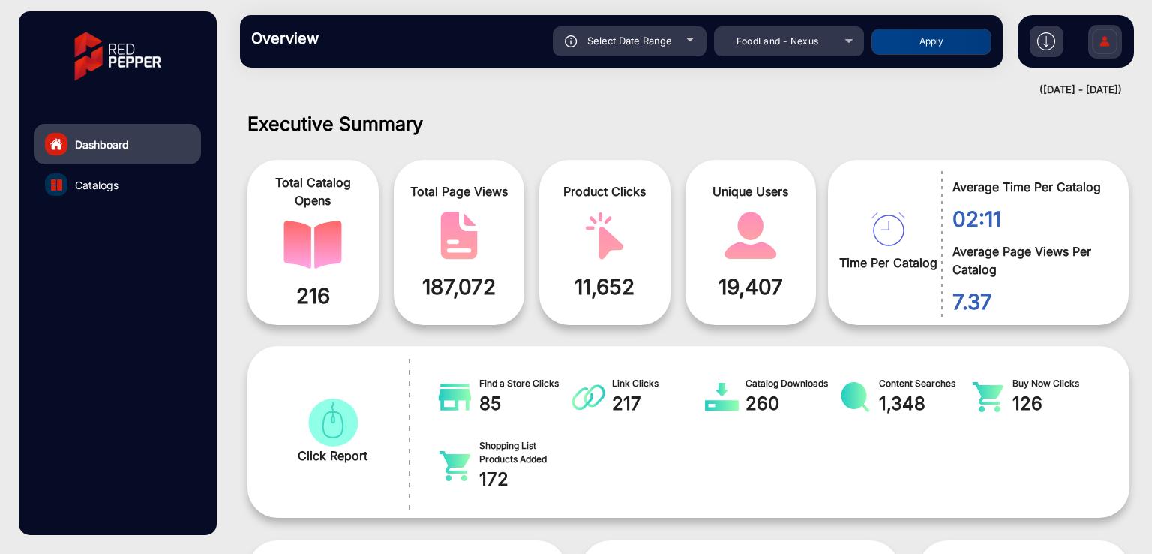
scroll to position [11, 0]
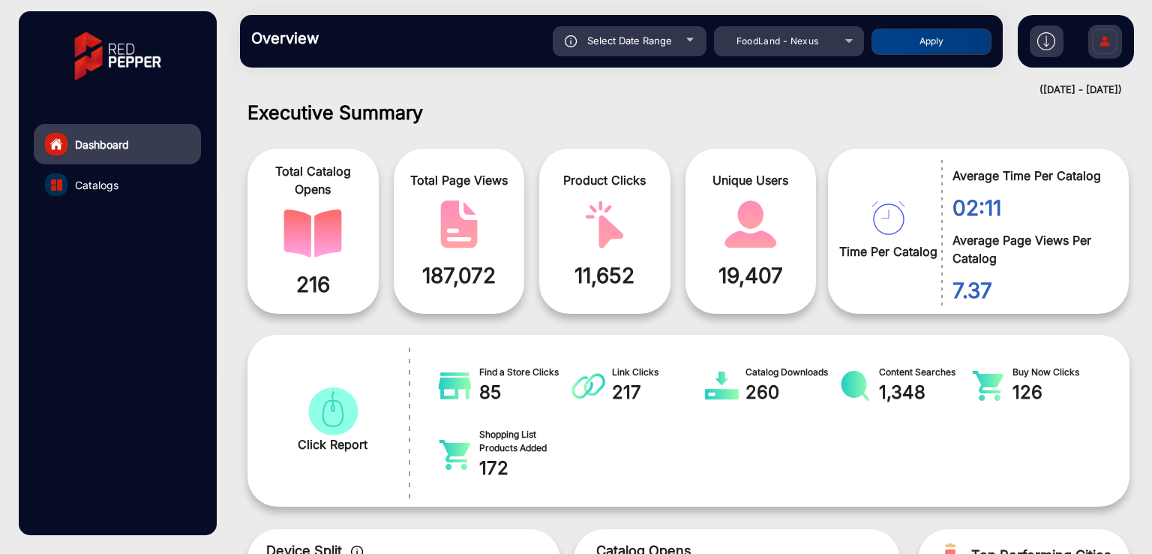
click at [457, 122] on h1 "Executive Summary" at bounding box center [689, 112] width 882 height 23
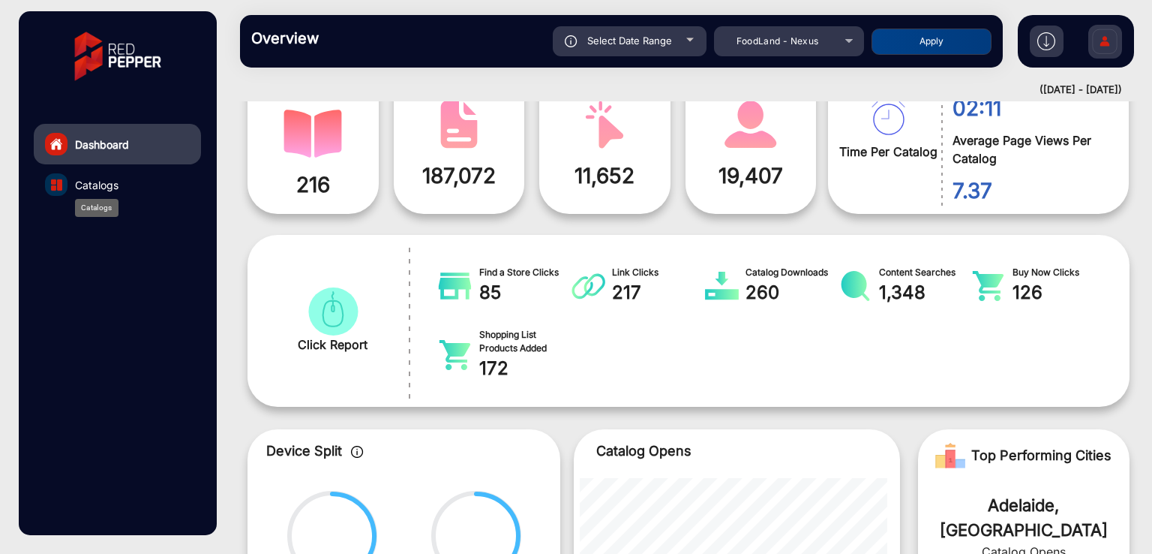
click at [96, 184] on span "Catalogs" at bounding box center [97, 185] width 44 height 16
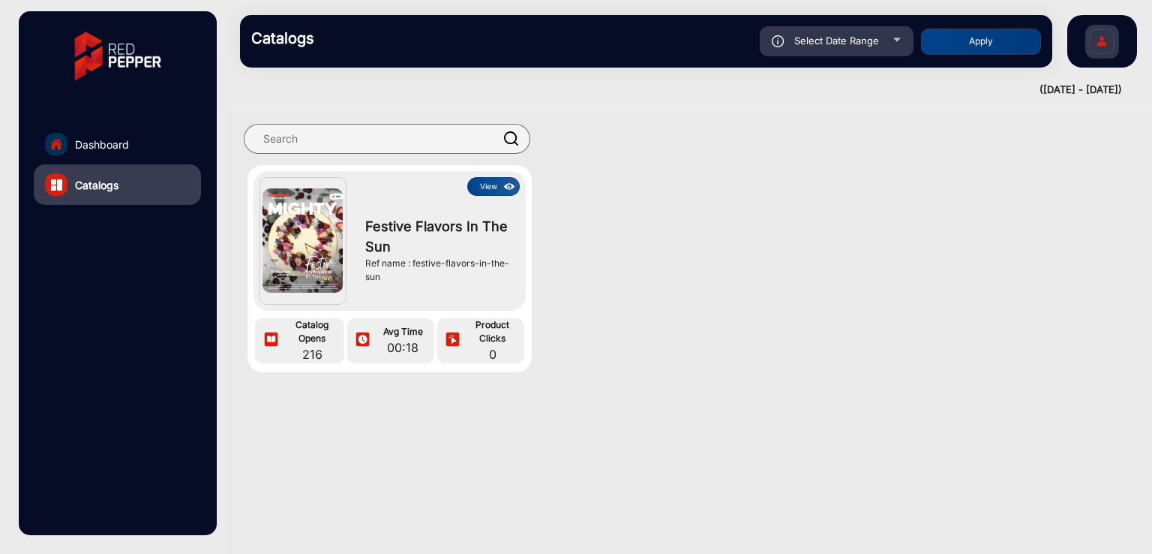
click at [480, 191] on button "View" at bounding box center [493, 186] width 53 height 19
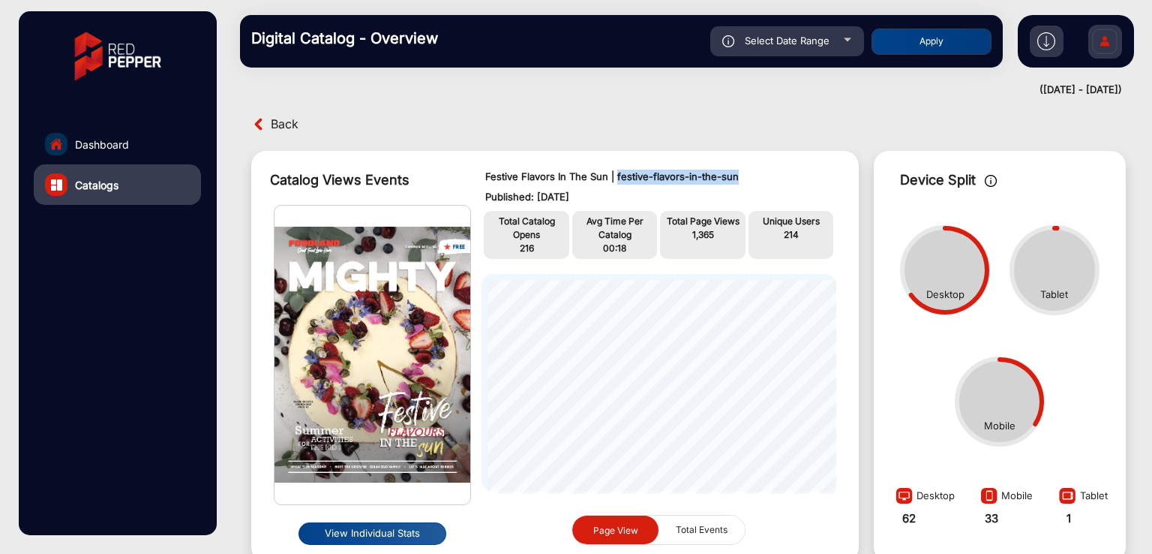
drag, startPoint x: 614, startPoint y: 178, endPoint x: 760, endPoint y: 179, distance: 146.3
click at [760, 179] on p "Festive Flavors In The Sun | festive-flavors-in-the-sun" at bounding box center [659, 177] width 348 height 15
copy p "festive-flavors-in-the-sun"
click at [125, 134] on link "Dashboard" at bounding box center [117, 144] width 167 height 41
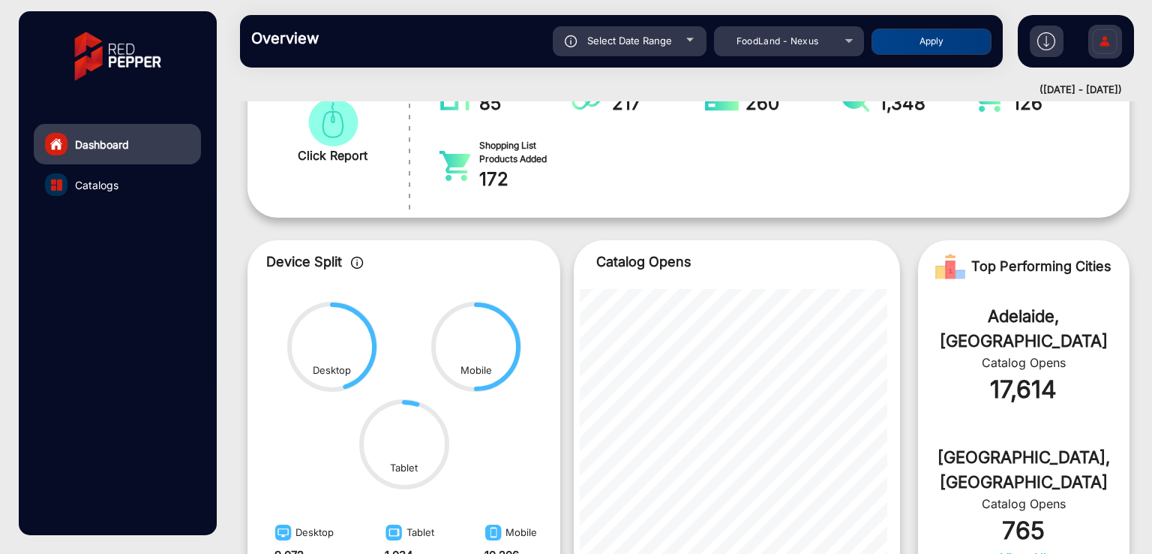
scroll to position [129, 0]
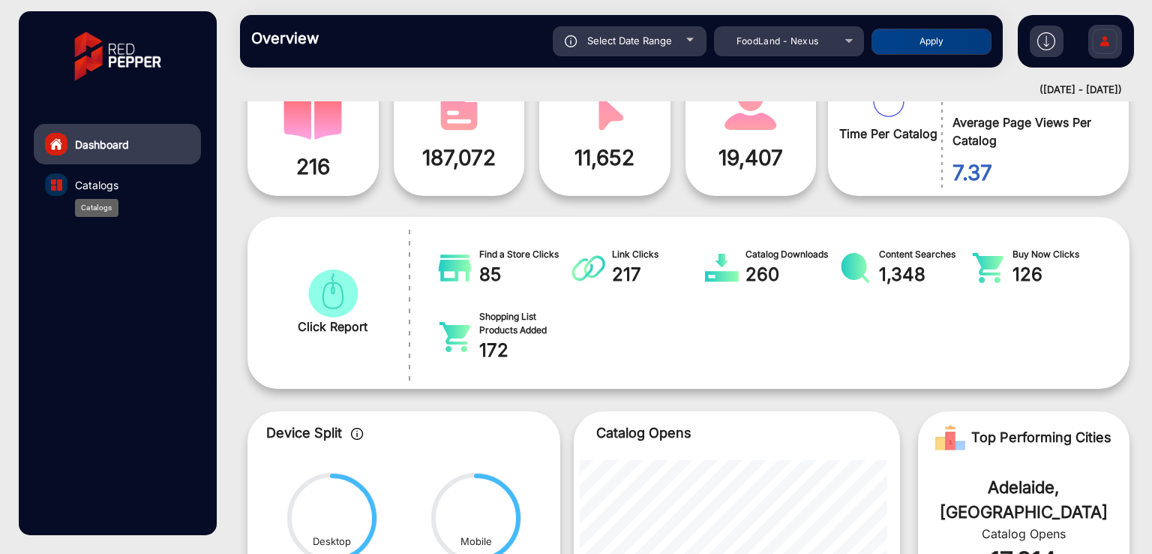
click at [111, 184] on span "Catalogs" at bounding box center [97, 185] width 44 height 16
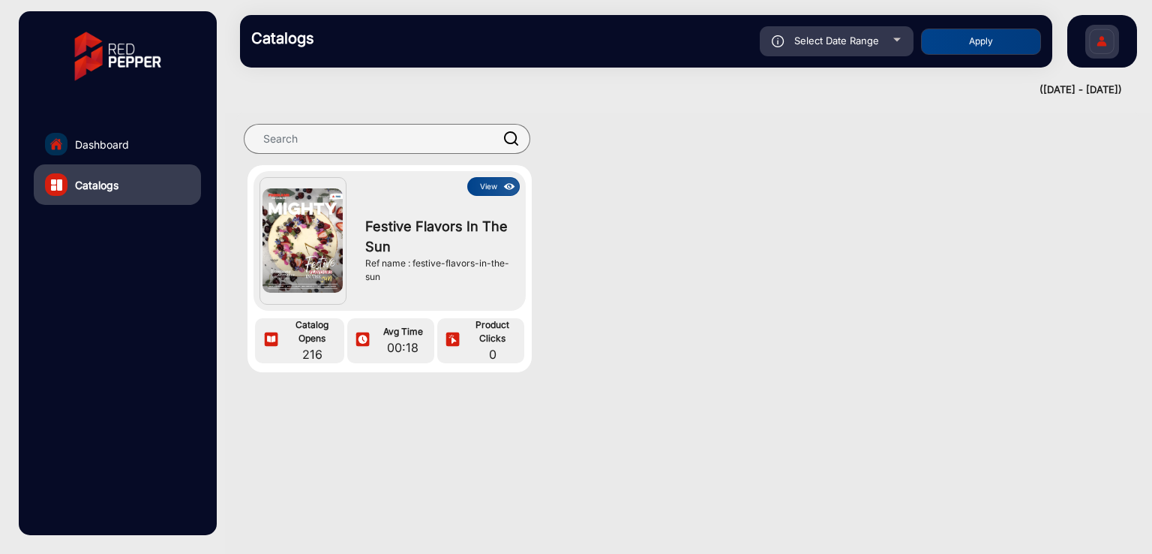
click at [416, 261] on div "Ref name : festive-flavors-in-the-sun" at bounding box center [438, 270] width 147 height 27
drag, startPoint x: 413, startPoint y: 261, endPoint x: 419, endPoint y: 277, distance: 16.9
click at [419, 277] on div "Ref name : festive-flavors-in-the-sun" at bounding box center [438, 270] width 147 height 27
copy div "festive-flavors-in-the-sun"
click at [127, 142] on span "Dashboard" at bounding box center [102, 145] width 54 height 16
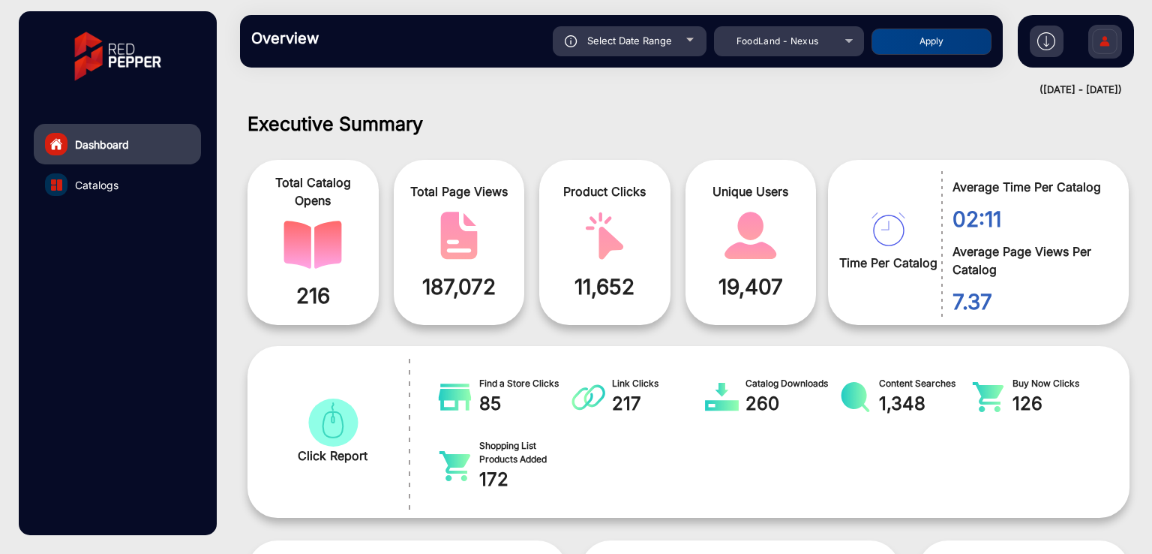
scroll to position [11, 0]
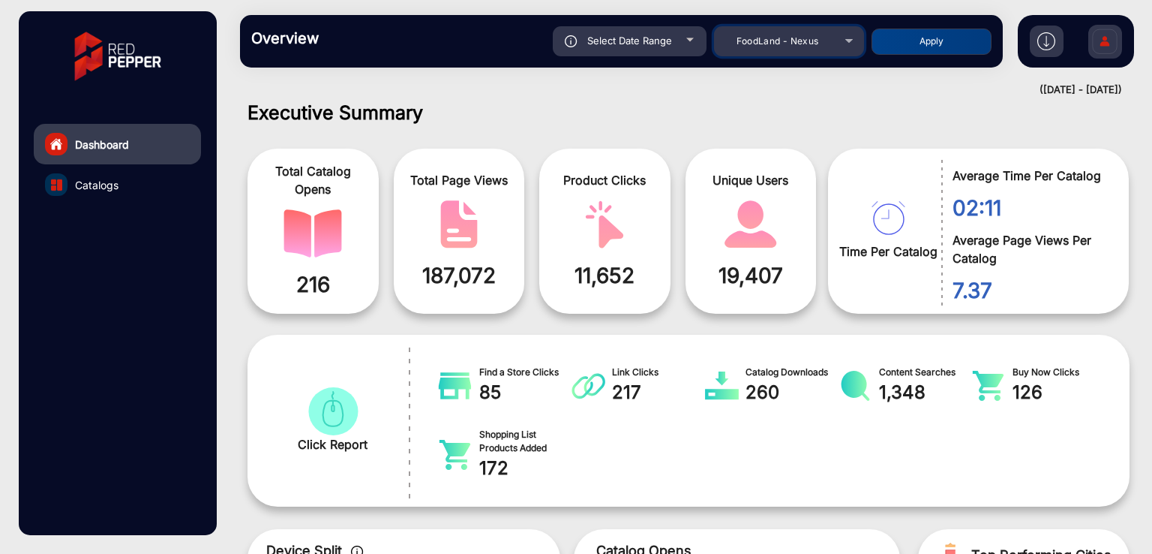
click at [774, 37] on span "FoodLand - Nexus" at bounding box center [778, 40] width 83 height 11
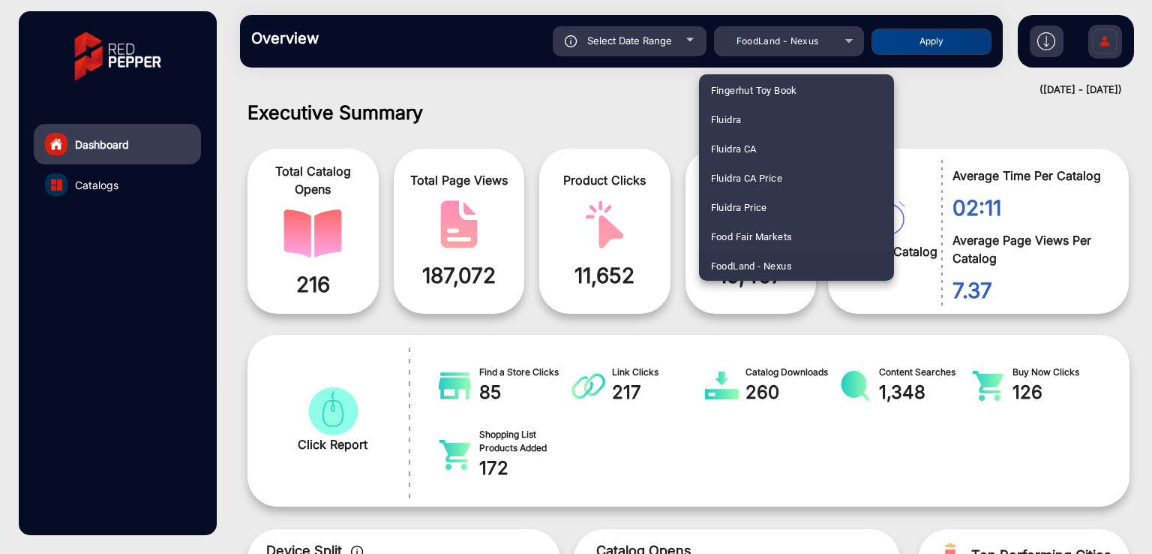
scroll to position [4602, 0]
click at [747, 259] on span "[GEOGRAPHIC_DATA]" at bounding box center [759, 260] width 97 height 29
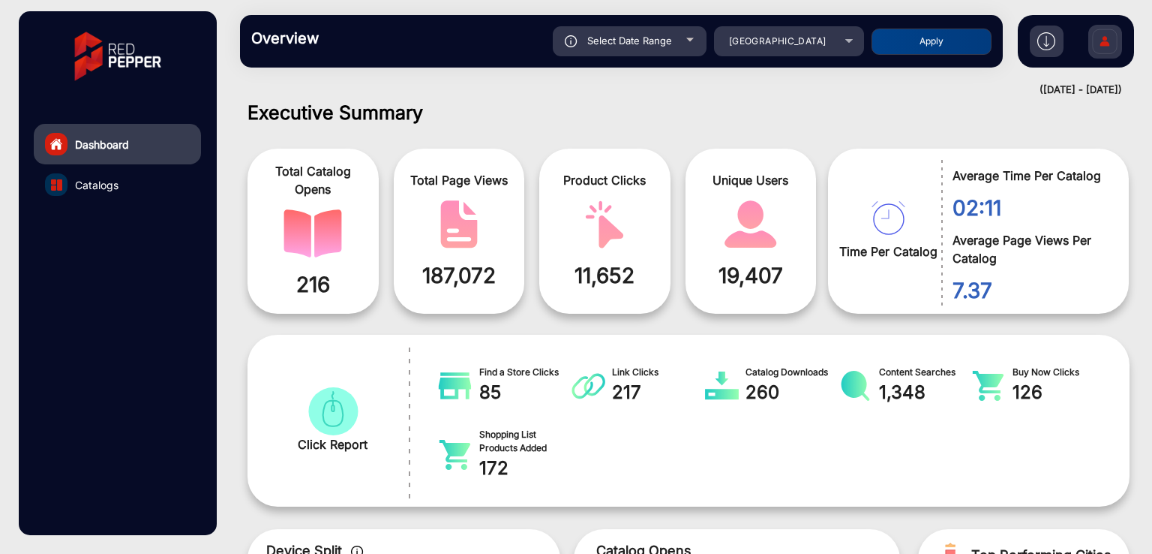
click at [920, 49] on button "Apply" at bounding box center [932, 42] width 120 height 26
type input "[DATE]"
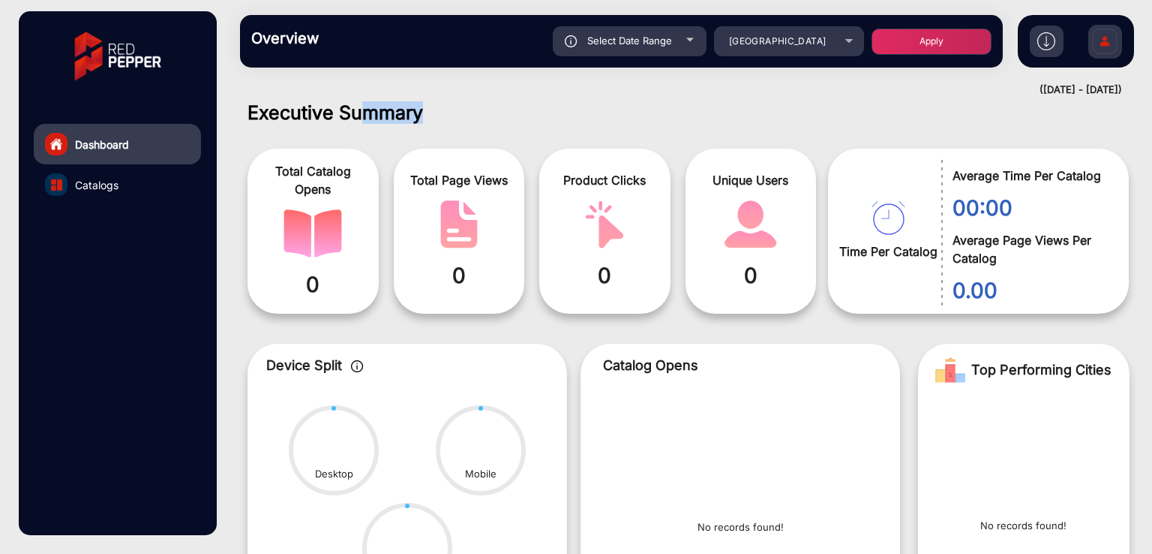
scroll to position [0, 0]
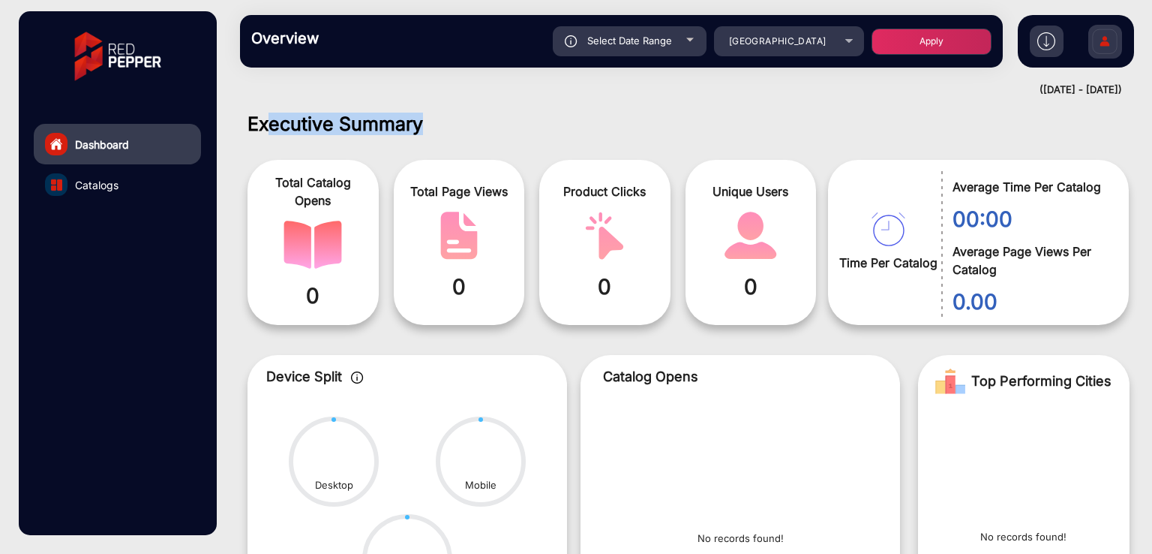
drag, startPoint x: 432, startPoint y: 107, endPoint x: 266, endPoint y: 104, distance: 166.6
click at [267, 105] on div "Executive Summary Total Catalog Opens 0 Total Page Views 0 Product Clicks 0 Uni…" at bounding box center [688, 327] width 927 height 453
click at [280, 90] on div "([DATE] - [DATE])" at bounding box center [673, 90] width 897 height 15
drag, startPoint x: 247, startPoint y: 120, endPoint x: 434, endPoint y: 113, distance: 187.6
click at [431, 113] on h1 "Executive Summary" at bounding box center [689, 124] width 882 height 23
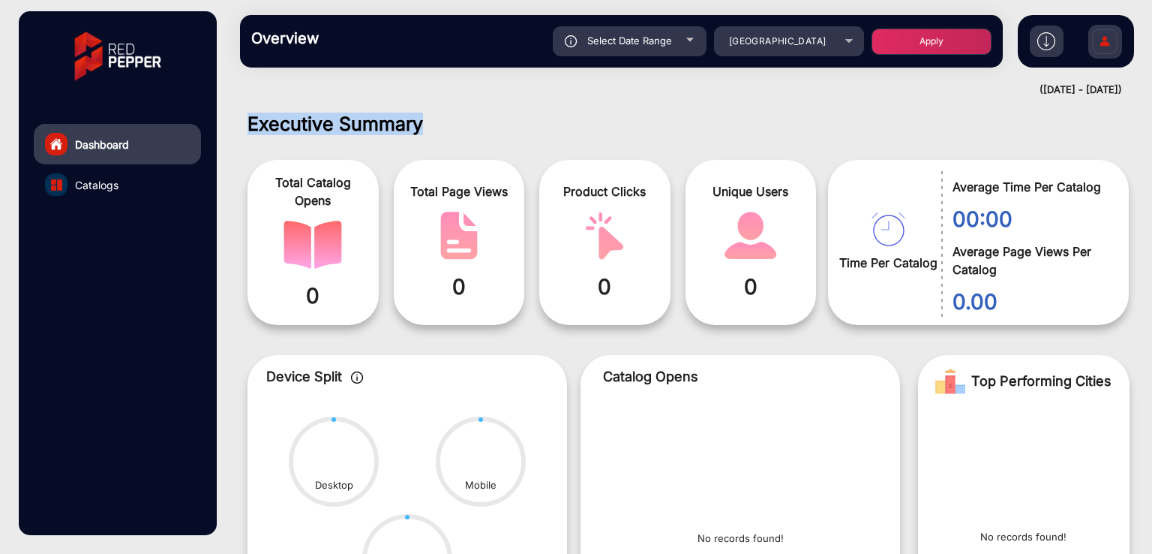
click at [446, 115] on h1 "Executive Summary" at bounding box center [689, 124] width 882 height 23
click at [643, 35] on span "Select Date Range" at bounding box center [629, 41] width 85 height 12
type input "[DATE]"
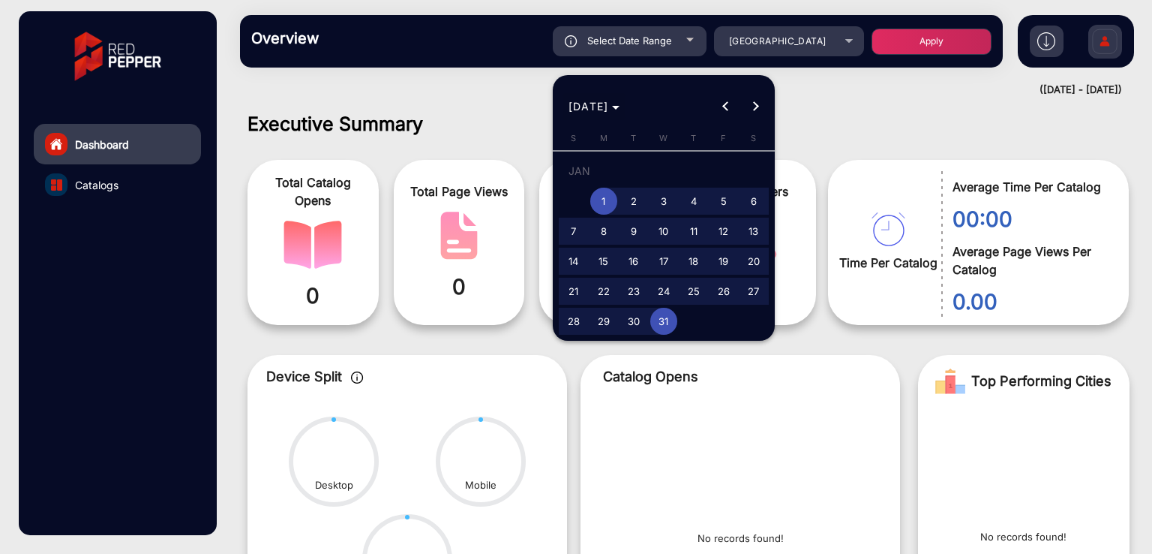
click at [620, 113] on span "[DATE]" at bounding box center [595, 106] width 52 height 16
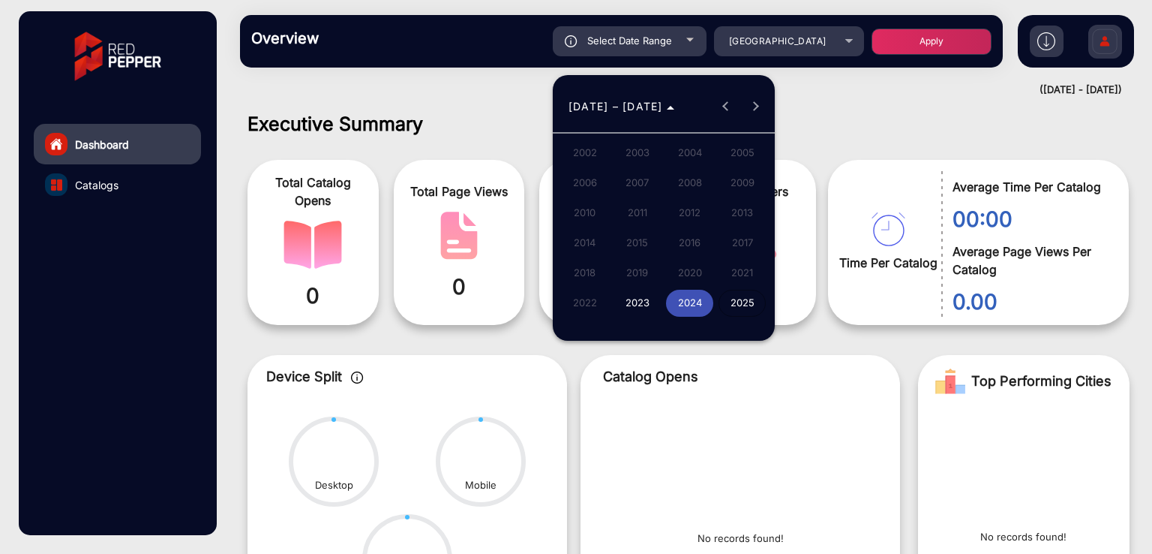
click at [740, 298] on span "2025" at bounding box center [742, 303] width 47 height 27
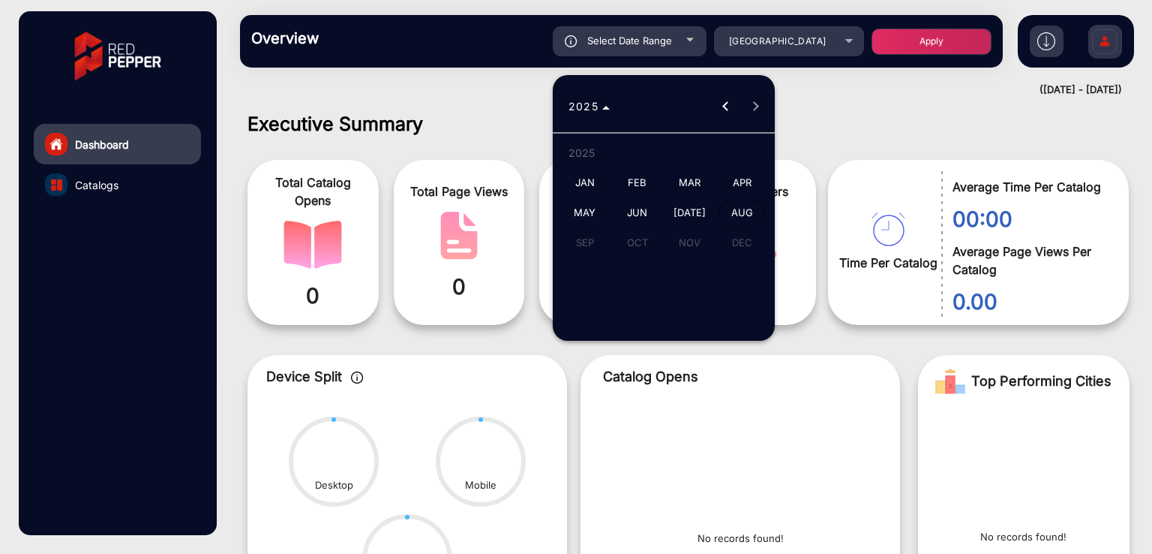
click at [594, 211] on span "MAY" at bounding box center [584, 213] width 47 height 27
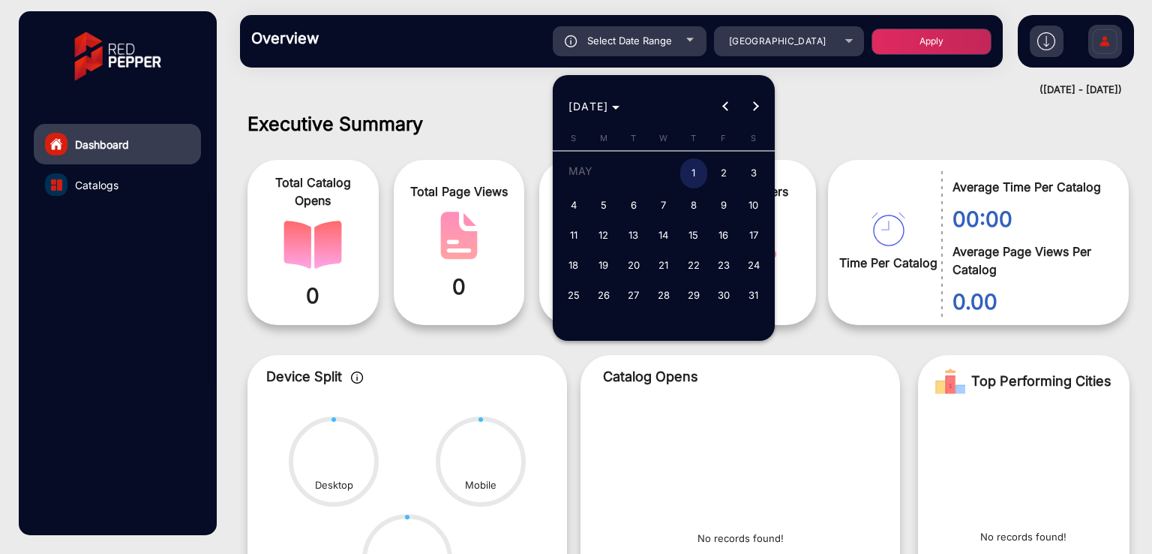
click at [689, 170] on span "1" at bounding box center [693, 173] width 27 height 31
type input "[DATE]"
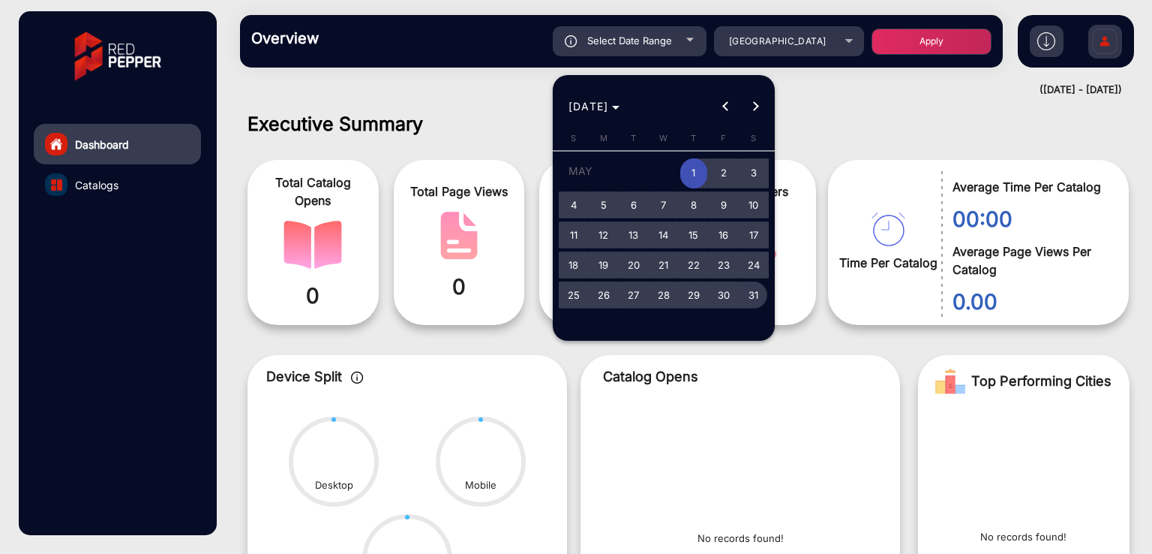
click at [750, 298] on span "31" at bounding box center [753, 294] width 27 height 27
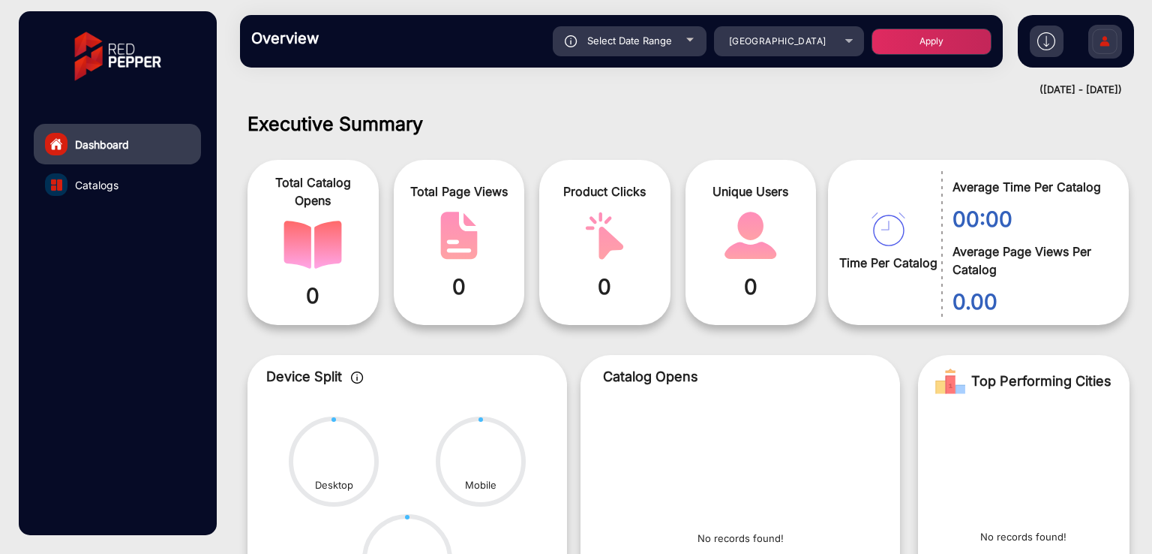
type input "[DATE]"
click at [917, 46] on button "Apply" at bounding box center [932, 42] width 120 height 26
type input "[DATE]"
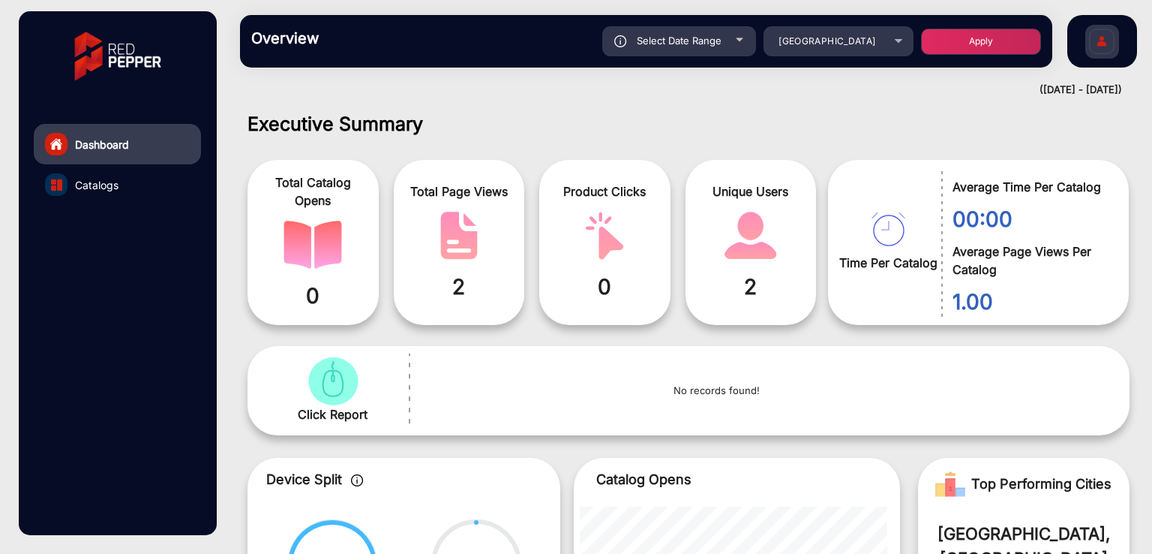
click at [663, 47] on div "Select Date Range" at bounding box center [679, 41] width 154 height 30
type input "[DATE]"
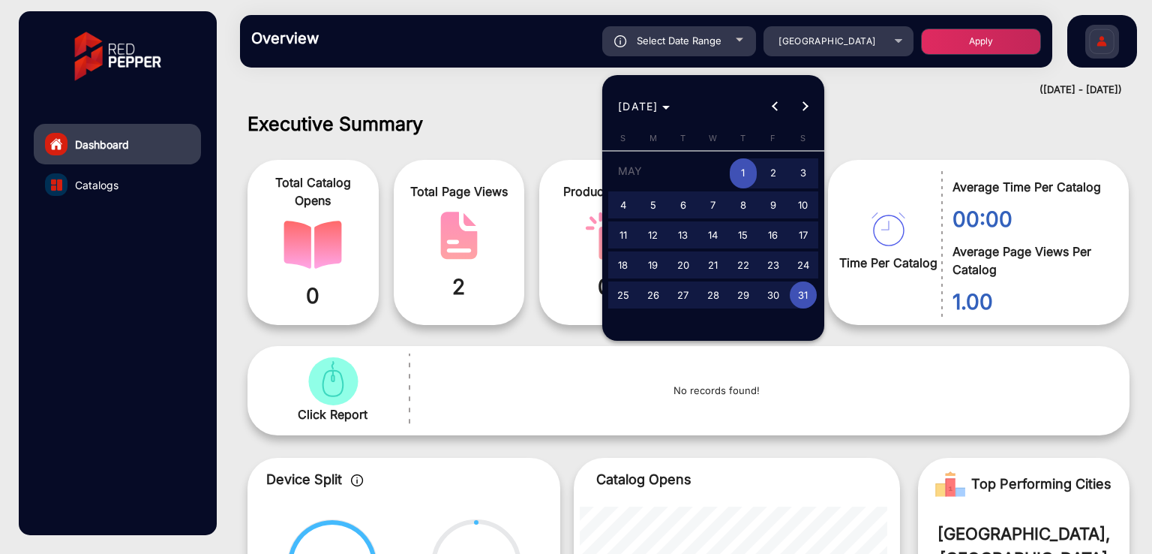
click at [497, 104] on div at bounding box center [576, 277] width 1152 height 554
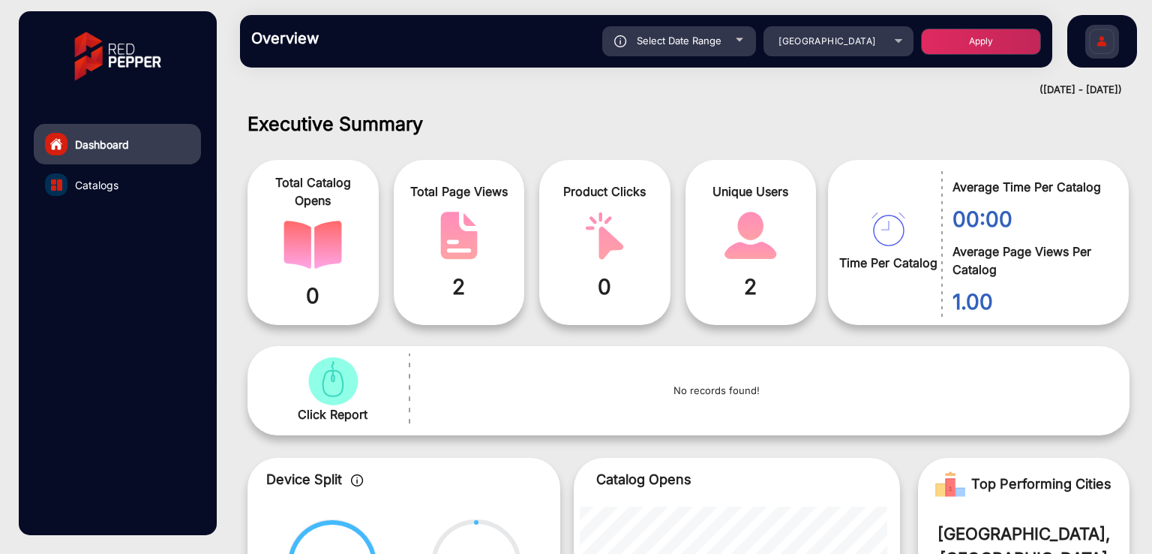
click at [668, 45] on span "Select Date Range" at bounding box center [679, 41] width 85 height 12
type input "[DATE]"
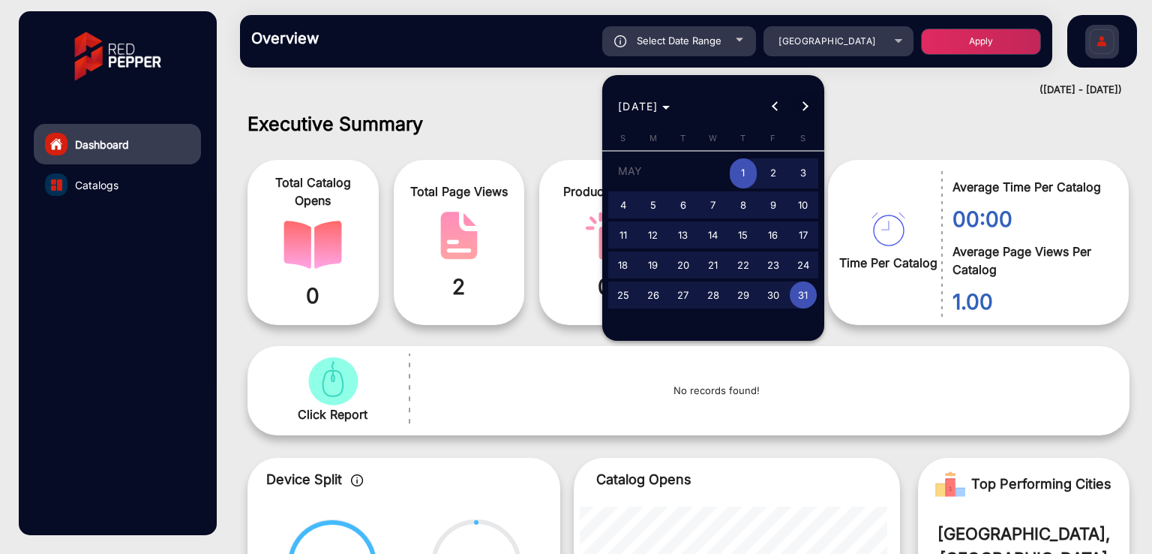
click at [809, 117] on span "Next month" at bounding box center [806, 107] width 30 height 30
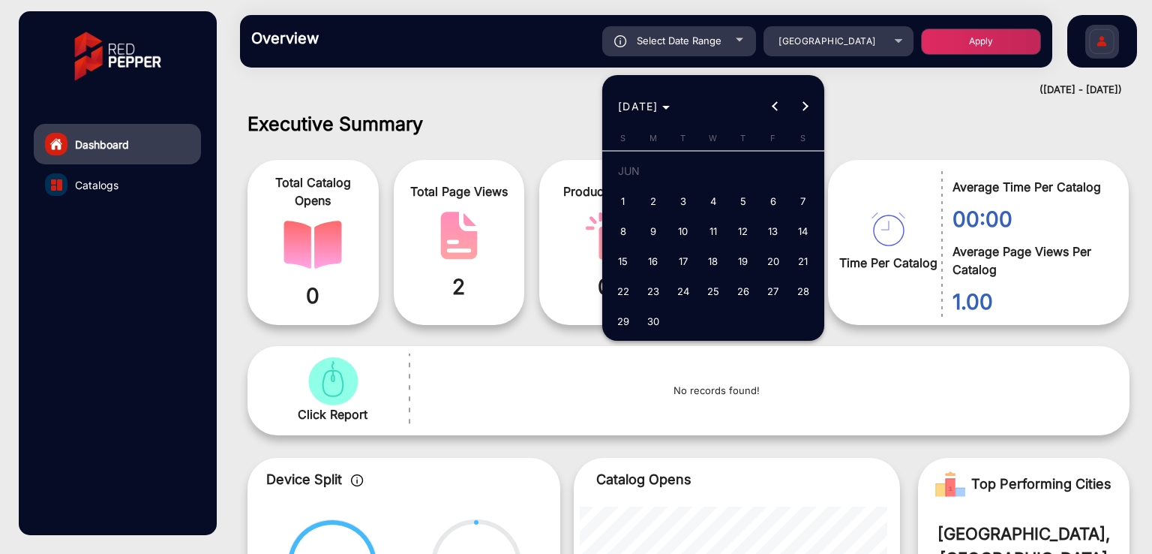
click at [618, 196] on span "1" at bounding box center [623, 201] width 27 height 27
type input "[DATE]"
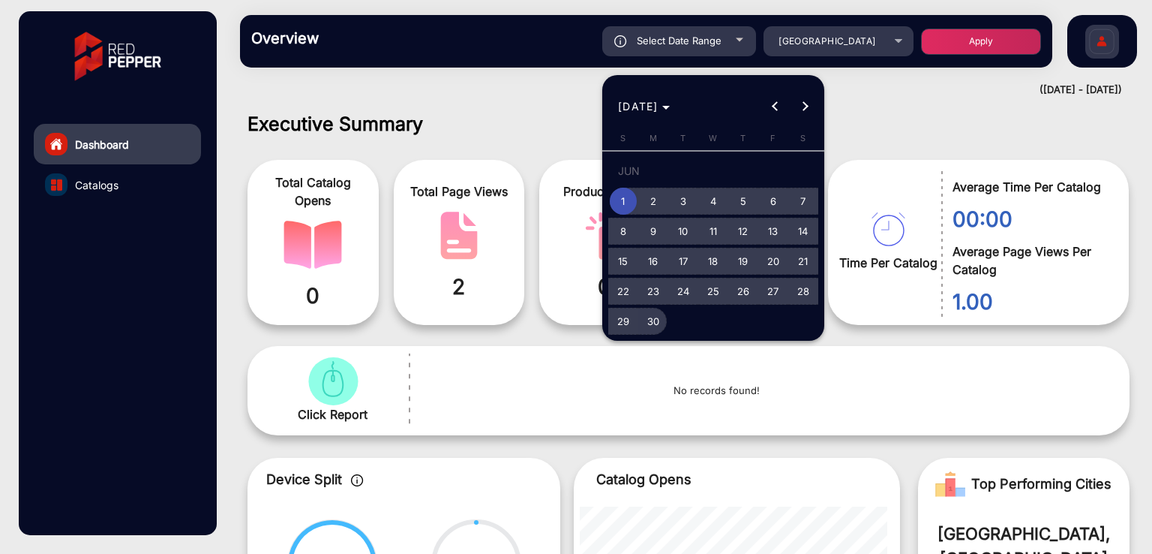
click at [654, 314] on span "30" at bounding box center [653, 321] width 27 height 27
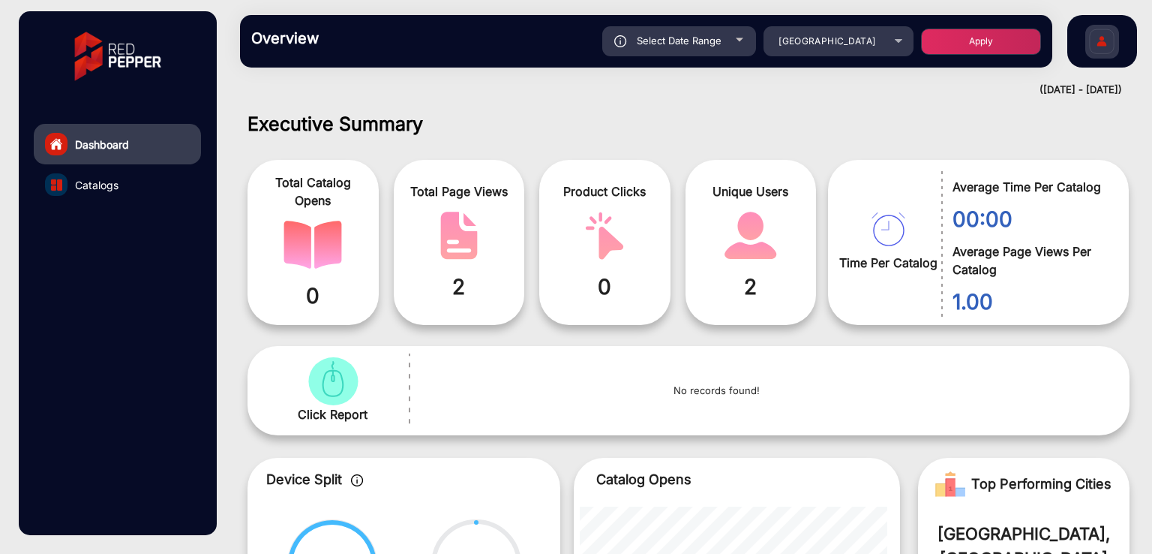
type input "[DATE]"
click at [945, 49] on button "Apply" at bounding box center [981, 42] width 120 height 26
type input "[DATE]"
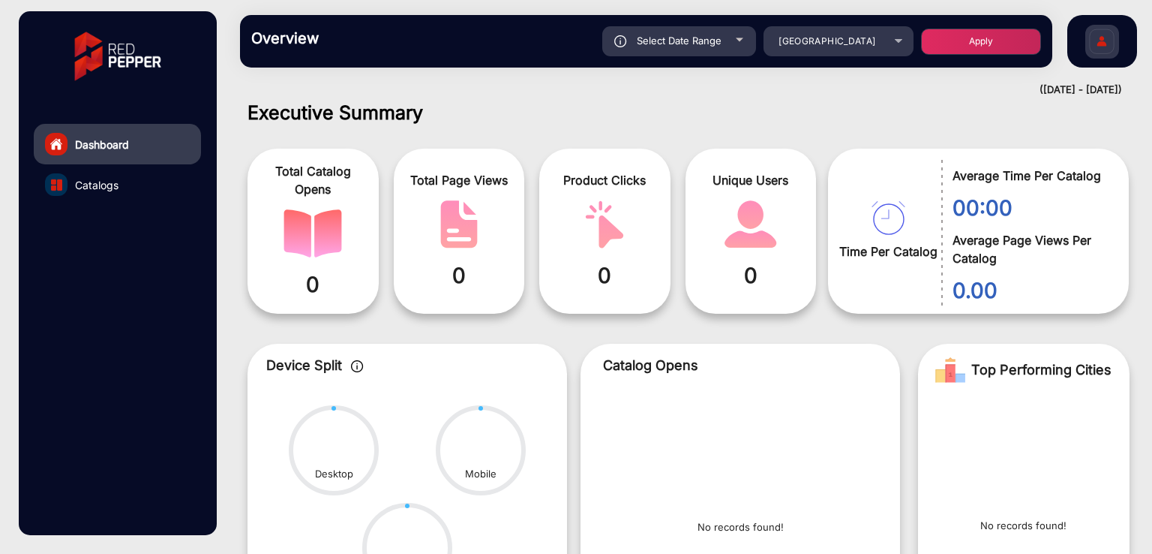
click at [664, 47] on div "Select Date Range" at bounding box center [679, 41] width 154 height 30
type input "[DATE]"
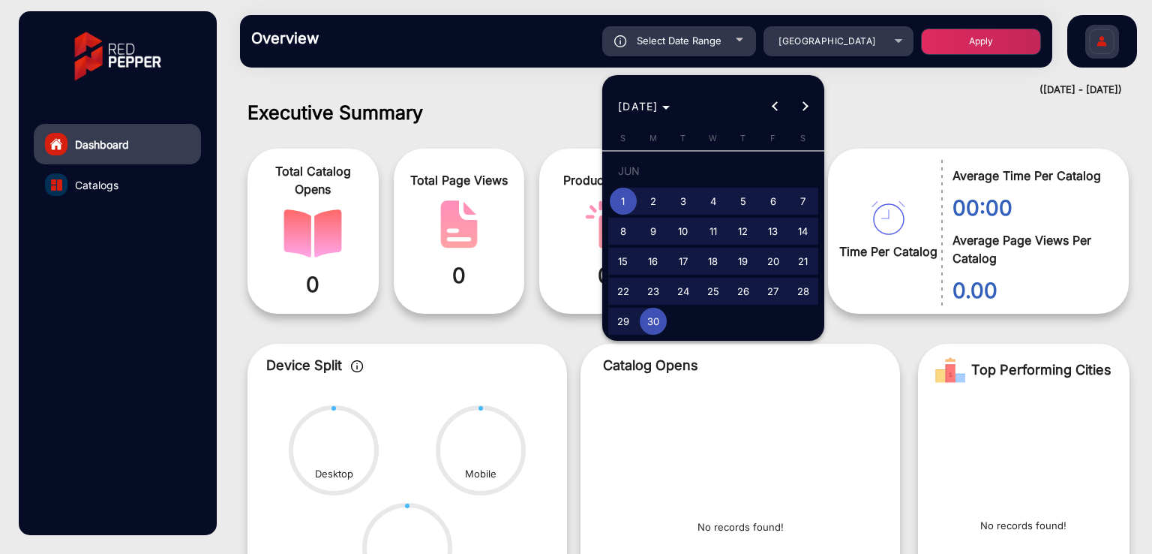
click at [806, 104] on button "Next month" at bounding box center [806, 107] width 30 height 30
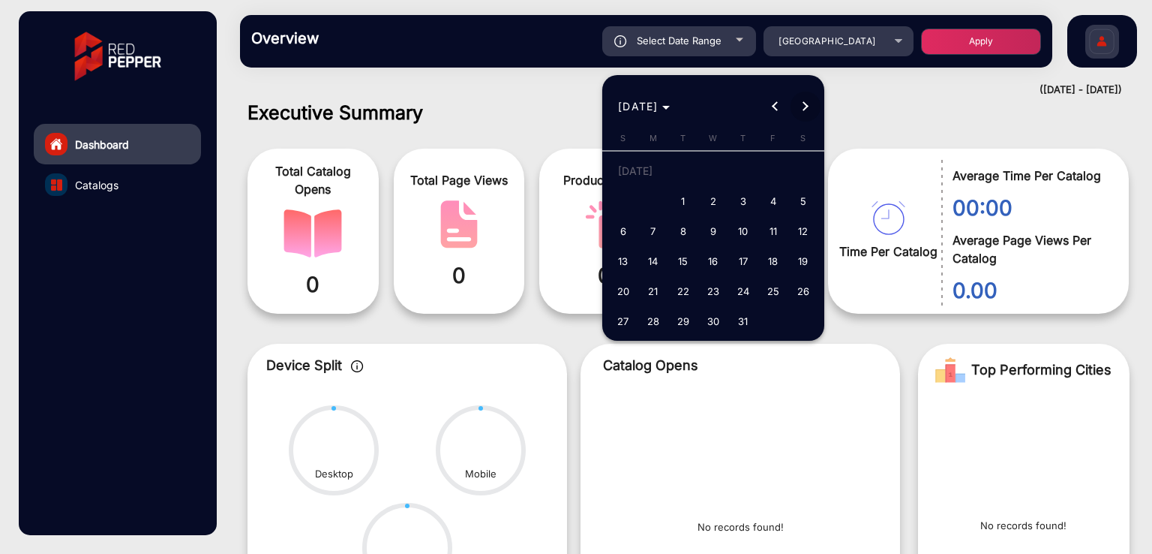
click at [812, 103] on span "Next month" at bounding box center [806, 107] width 30 height 30
click at [812, 103] on div "[DATE] [DATE]" at bounding box center [713, 107] width 215 height 30
click at [777, 170] on span "1" at bounding box center [773, 173] width 27 height 31
type input "[DATE]"
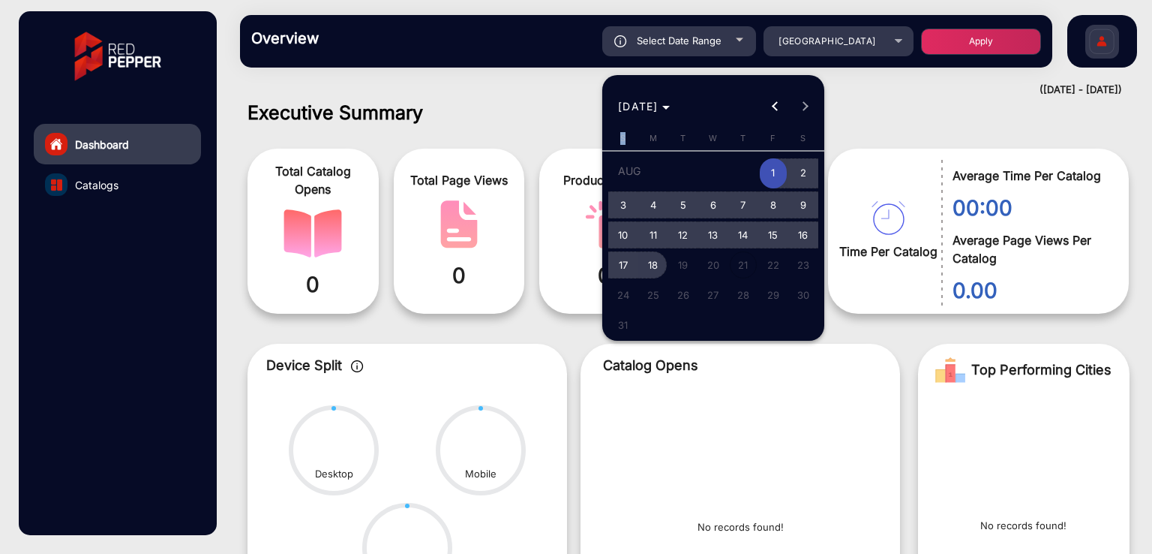
click at [653, 260] on span "18" at bounding box center [653, 264] width 27 height 27
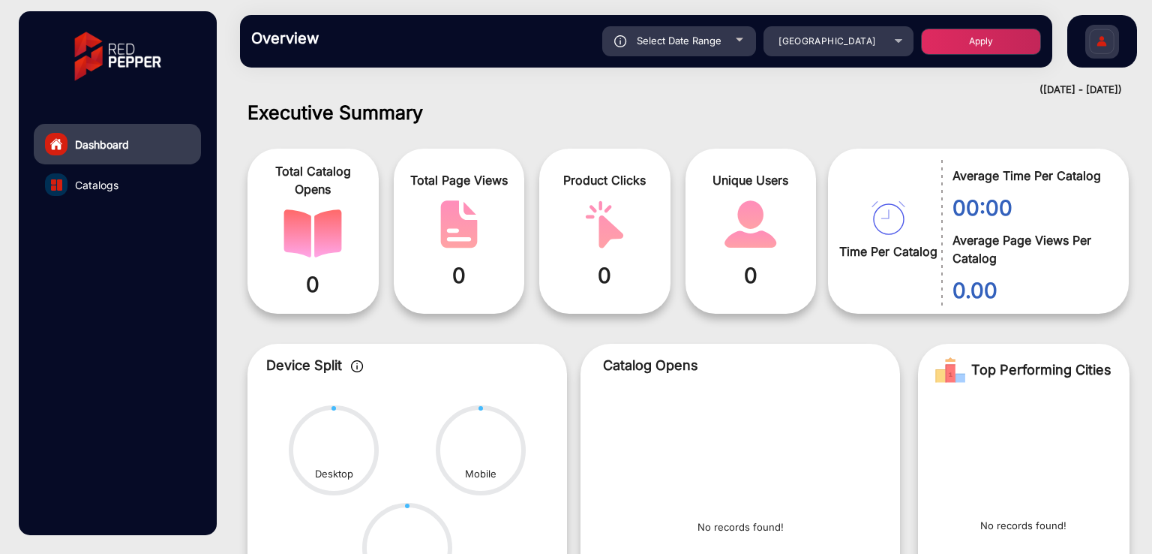
type input "[DATE]"
click at [958, 39] on button "Apply" at bounding box center [981, 42] width 120 height 26
type input "[DATE]"
click at [685, 32] on div "Select Date Range" at bounding box center [679, 41] width 154 height 30
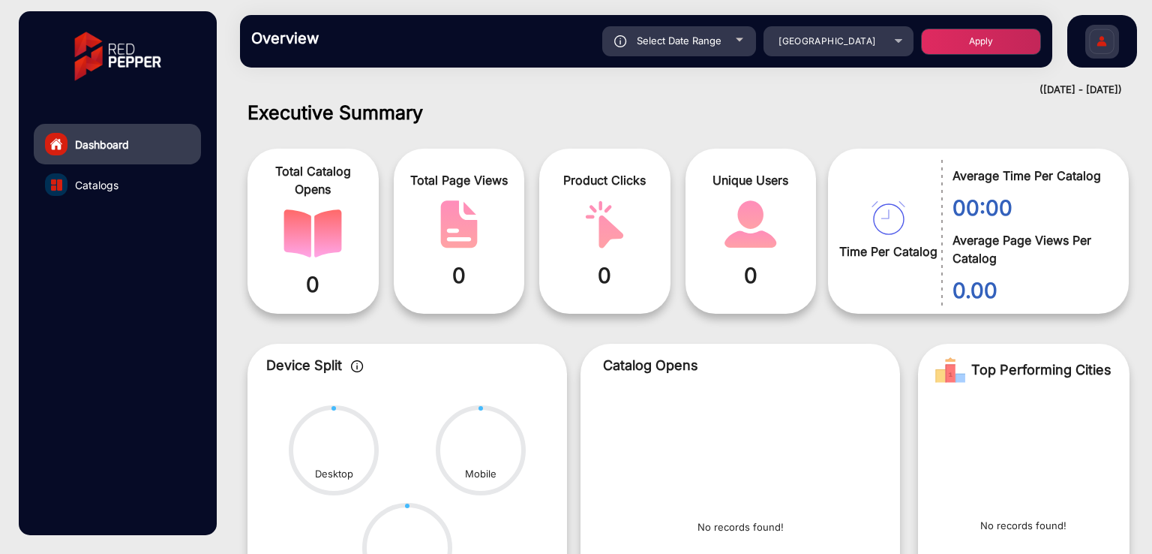
type input "[DATE]"
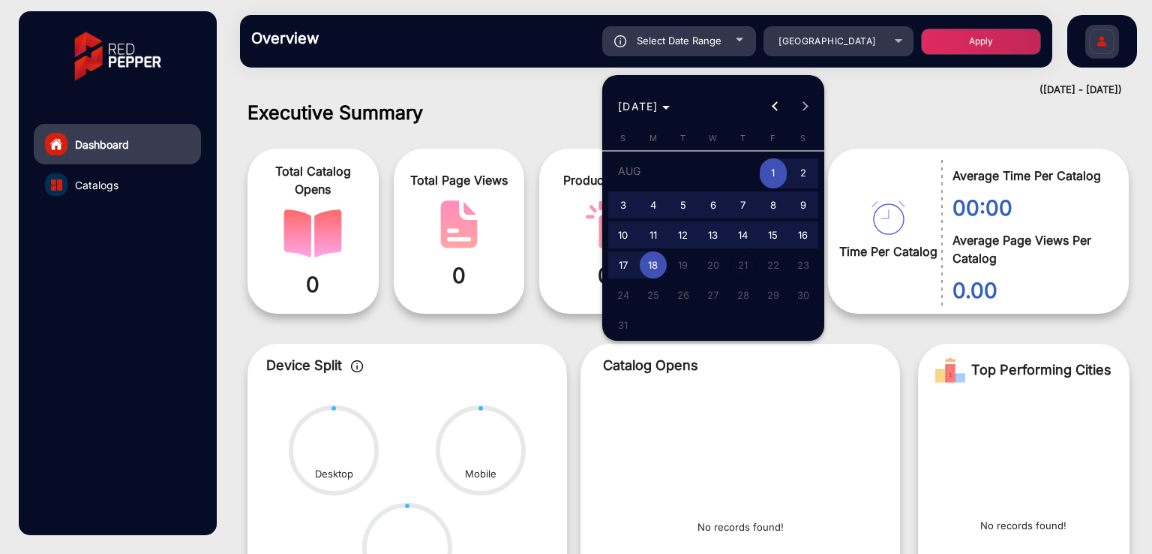
click at [770, 106] on span "Previous month" at bounding box center [776, 107] width 30 height 30
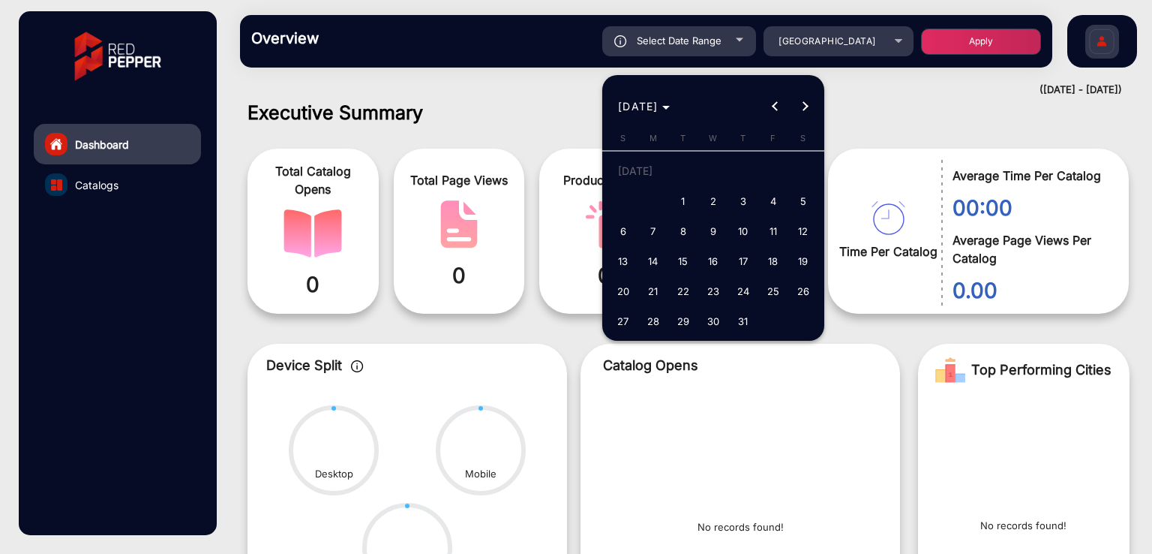
click at [690, 201] on span "1" at bounding box center [683, 201] width 27 height 27
type input "[DATE]"
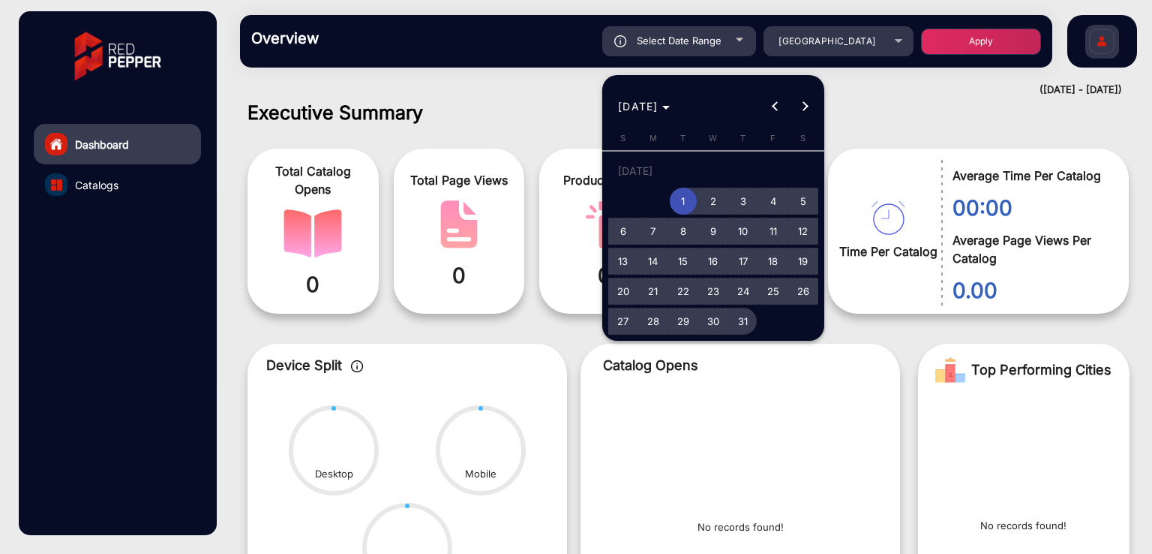
click at [752, 325] on span "31" at bounding box center [743, 321] width 27 height 27
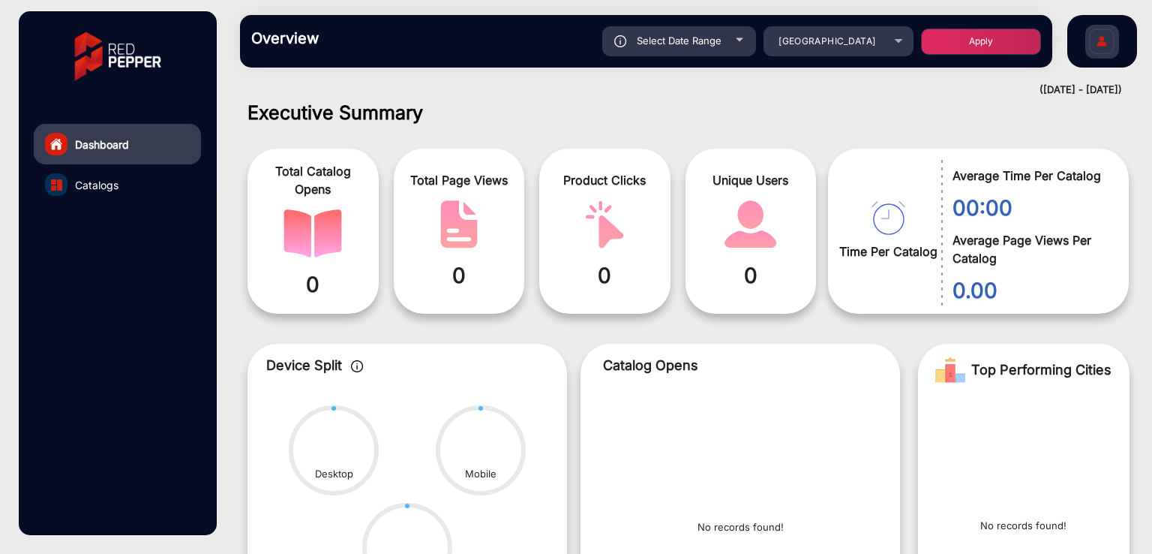
type input "[DATE]"
click at [964, 43] on button "Apply" at bounding box center [981, 42] width 120 height 26
type input "[DATE]"
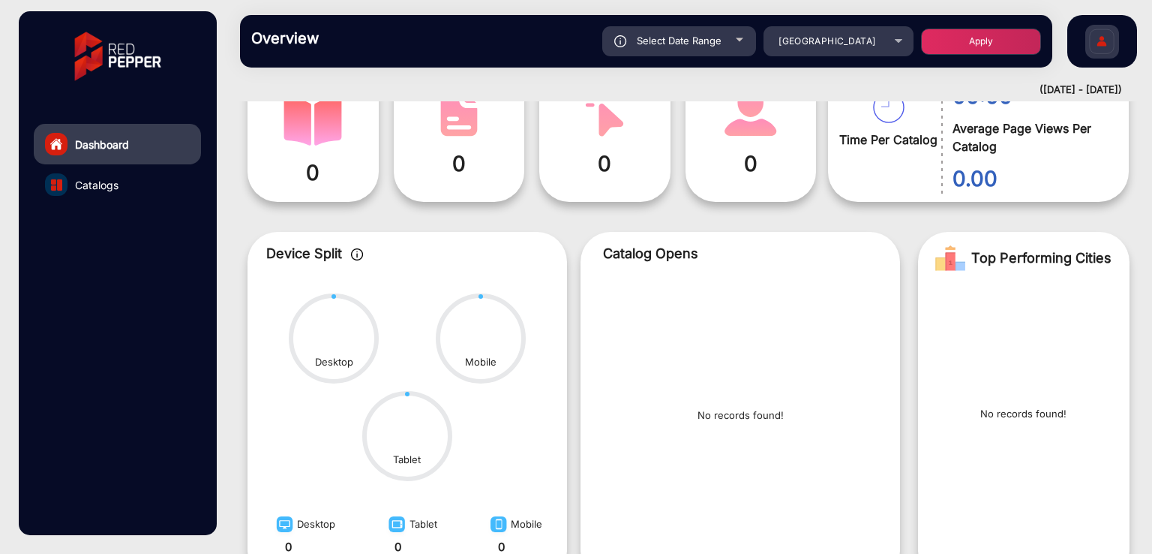
scroll to position [0, 0]
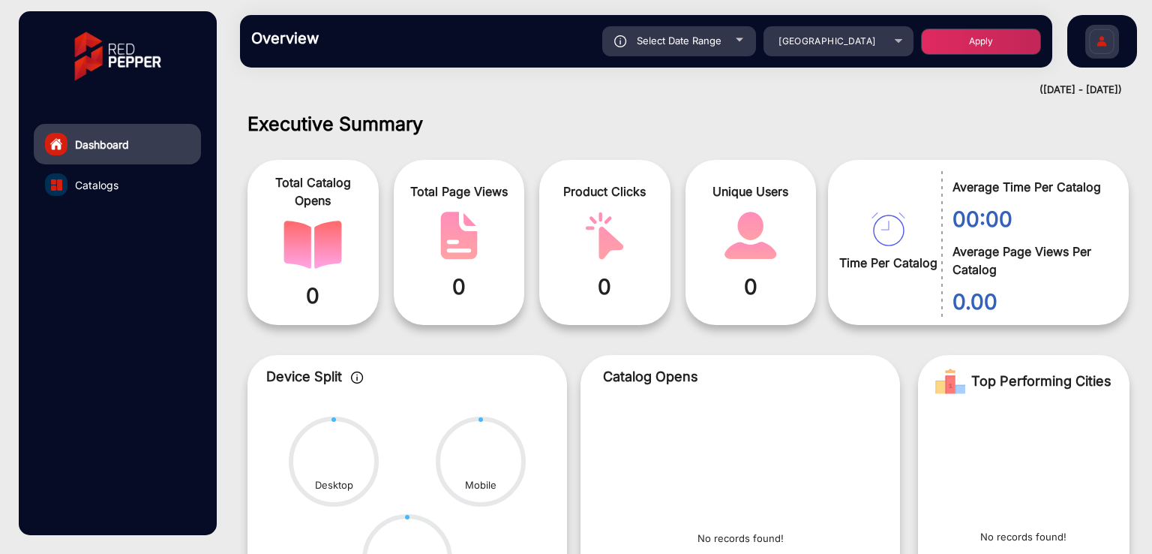
click at [704, 50] on div "Select Date Range" at bounding box center [679, 41] width 154 height 30
type input "[DATE]"
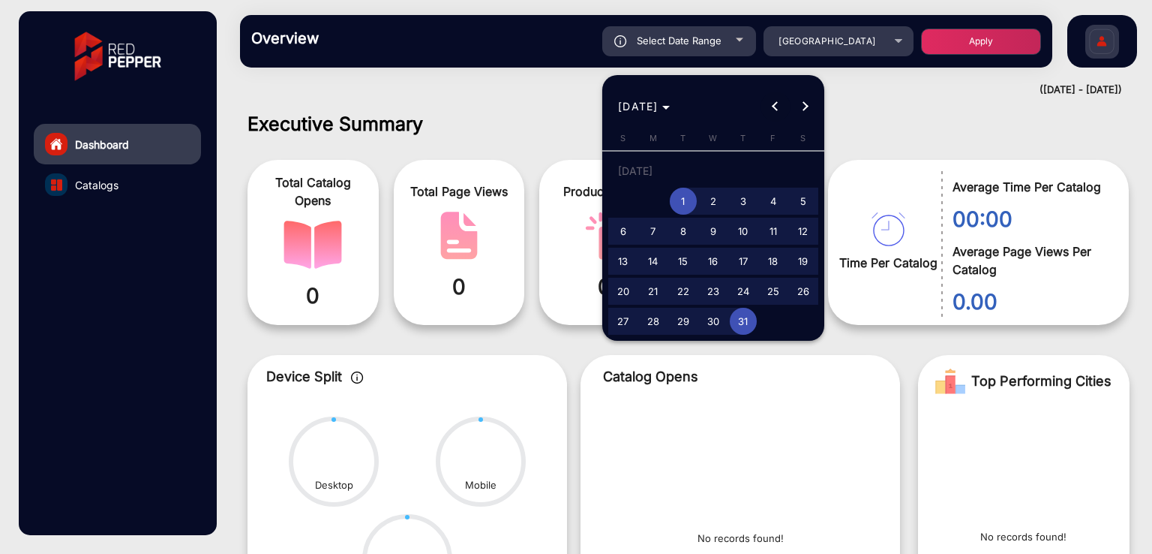
click at [771, 112] on span "Previous month" at bounding box center [776, 107] width 30 height 30
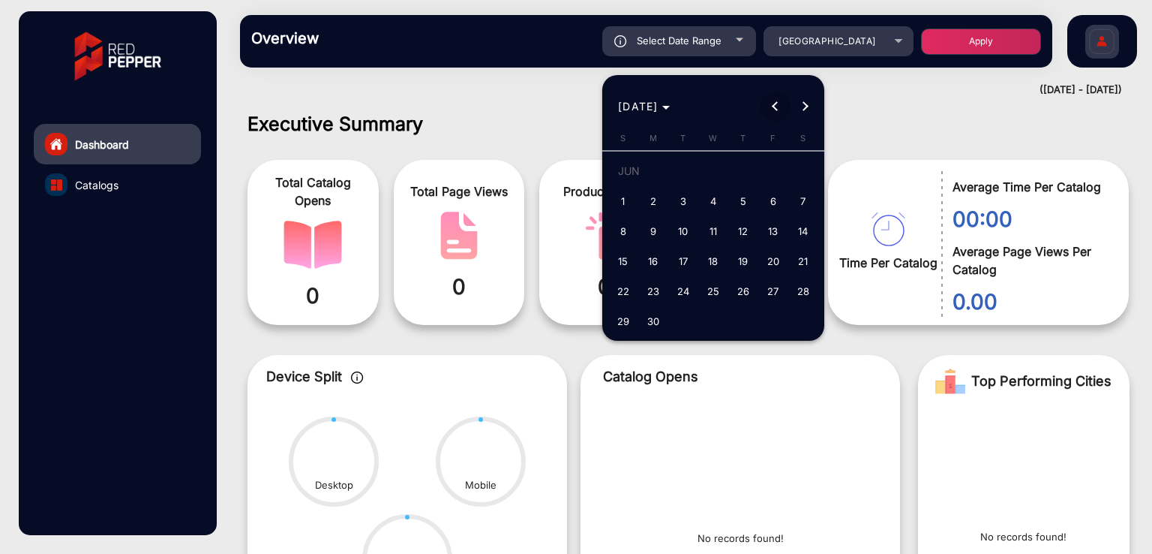
click at [771, 112] on span "Previous month" at bounding box center [776, 107] width 30 height 30
click at [803, 103] on button "Next month" at bounding box center [806, 107] width 30 height 30
click at [741, 172] on span "1" at bounding box center [743, 173] width 27 height 31
type input "[DATE]"
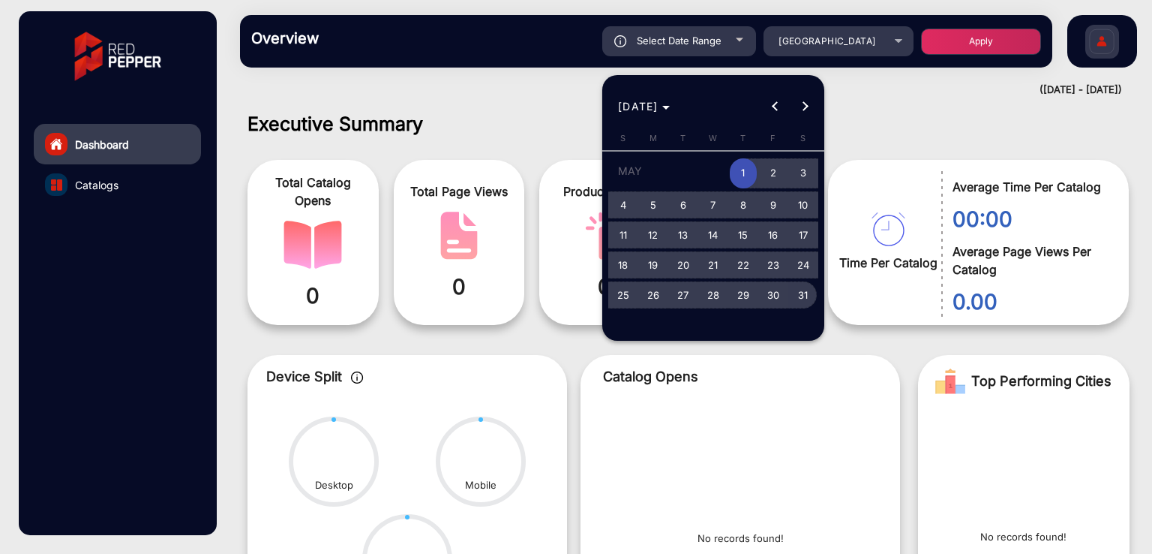
click at [803, 294] on span "31" at bounding box center [803, 294] width 27 height 27
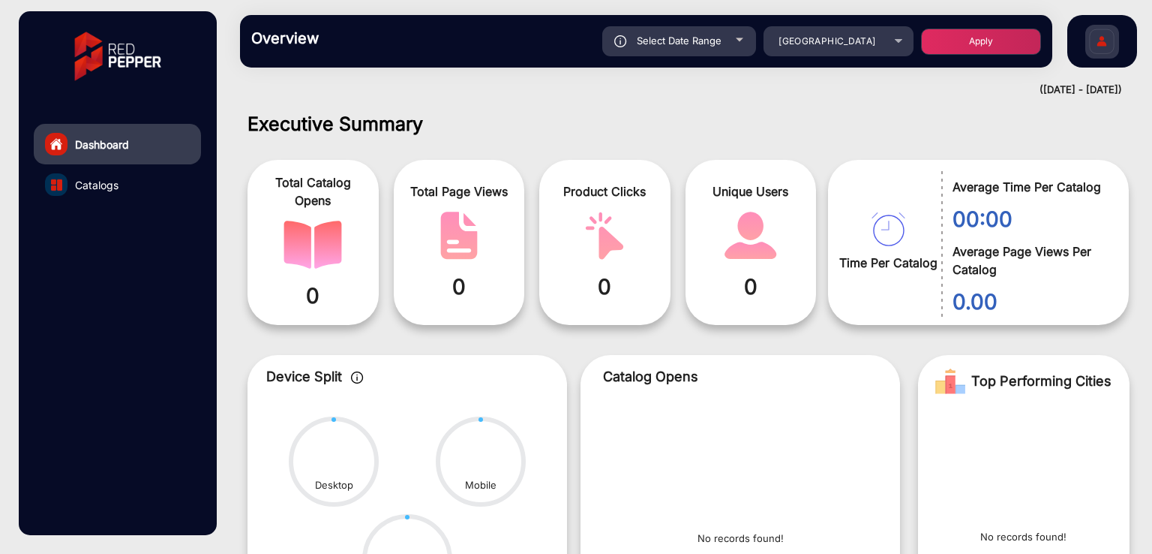
type input "[DATE]"
click at [951, 44] on button "Apply" at bounding box center [981, 42] width 120 height 26
type input "[DATE]"
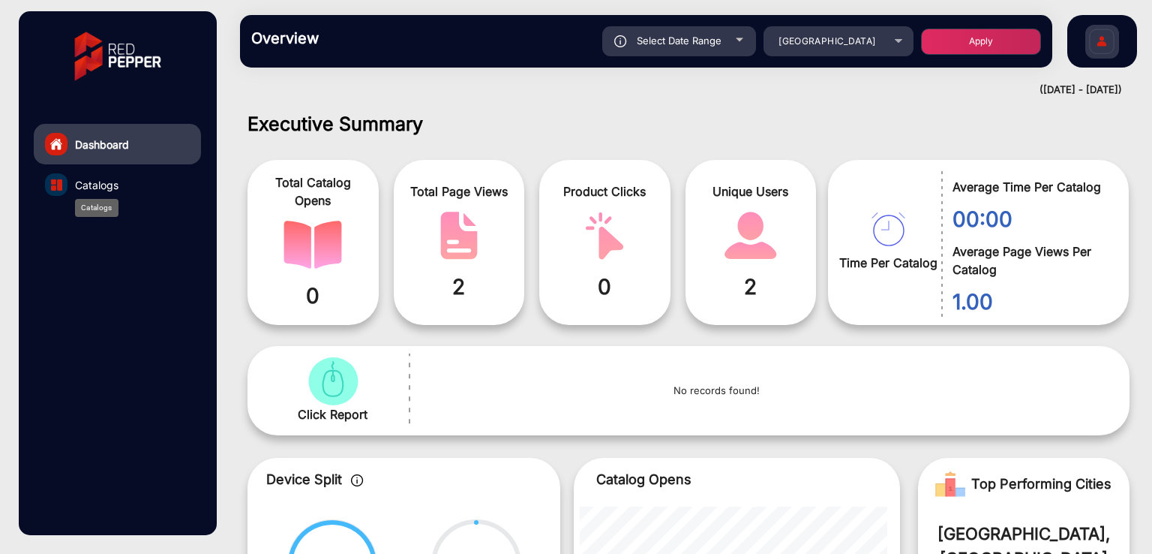
click at [111, 184] on span "Catalogs" at bounding box center [97, 185] width 44 height 16
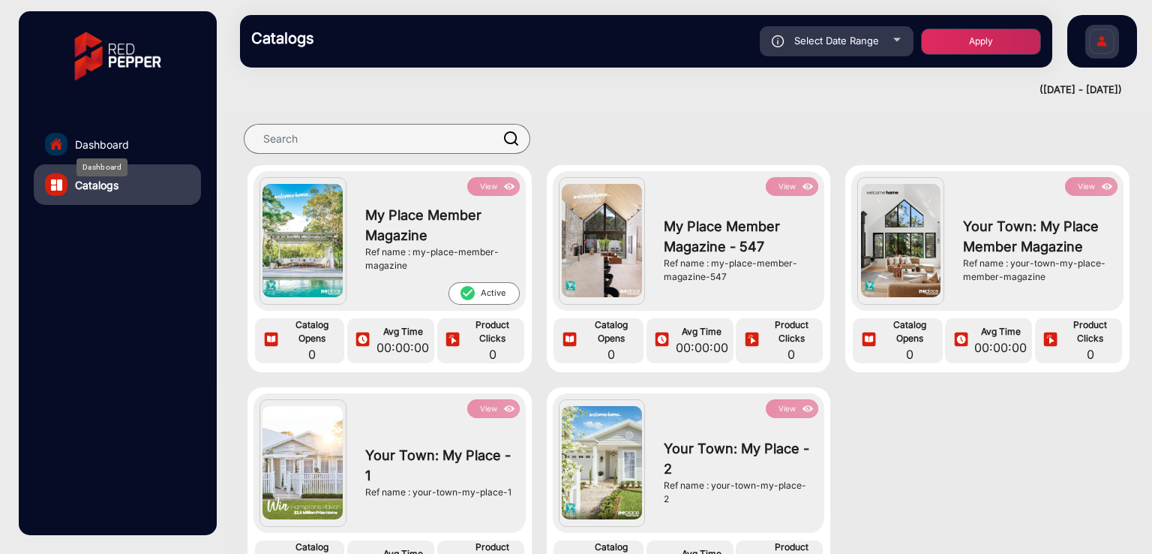
click at [105, 141] on span "Dashboard" at bounding box center [102, 145] width 54 height 16
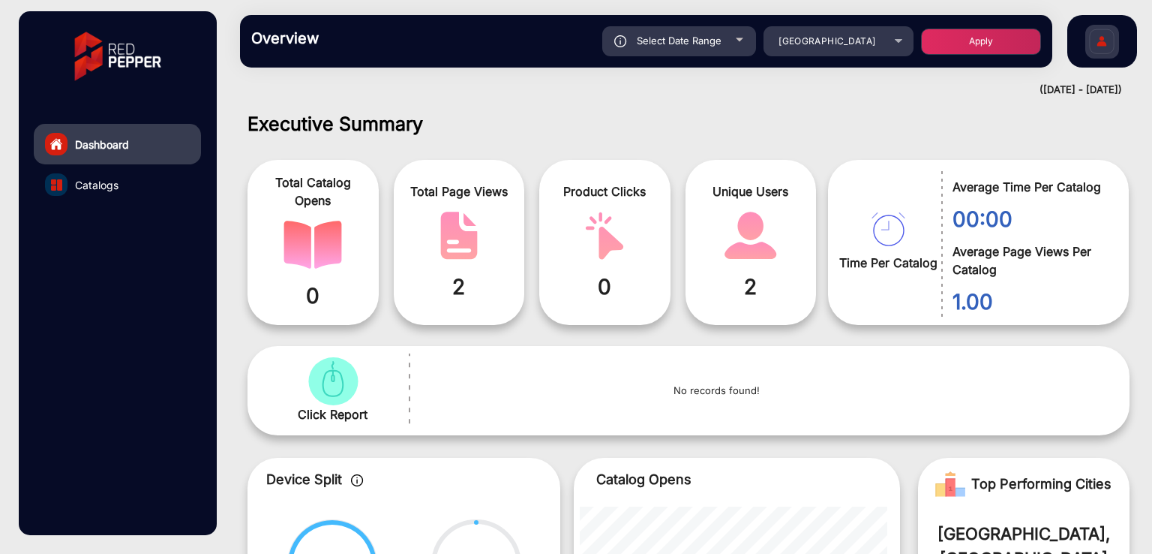
click at [669, 48] on div "Select Date Range" at bounding box center [679, 41] width 154 height 30
type input "[DATE]"
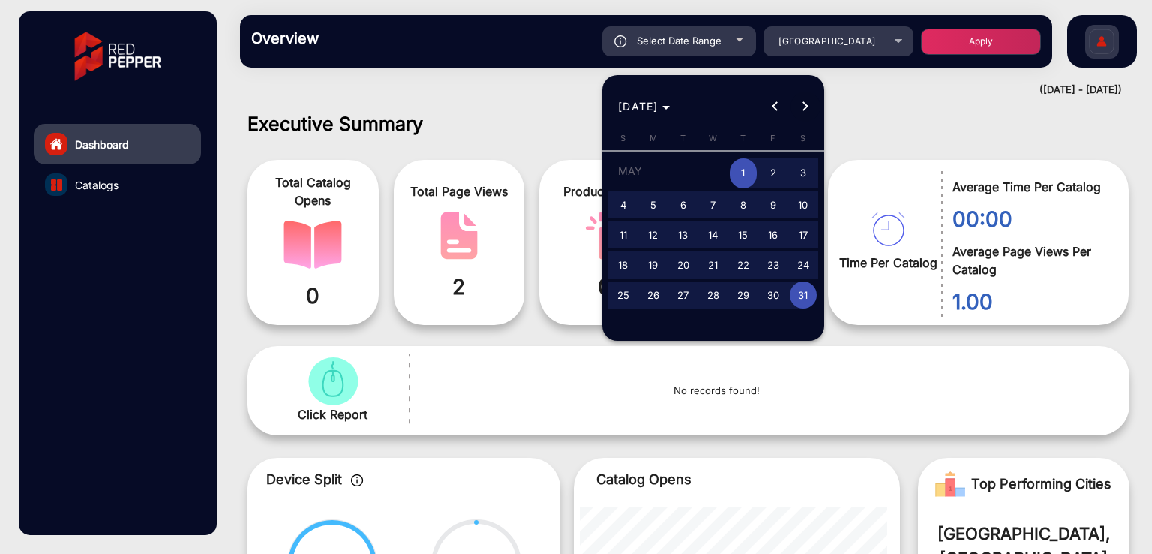
click at [798, 105] on button "Next month" at bounding box center [806, 107] width 30 height 30
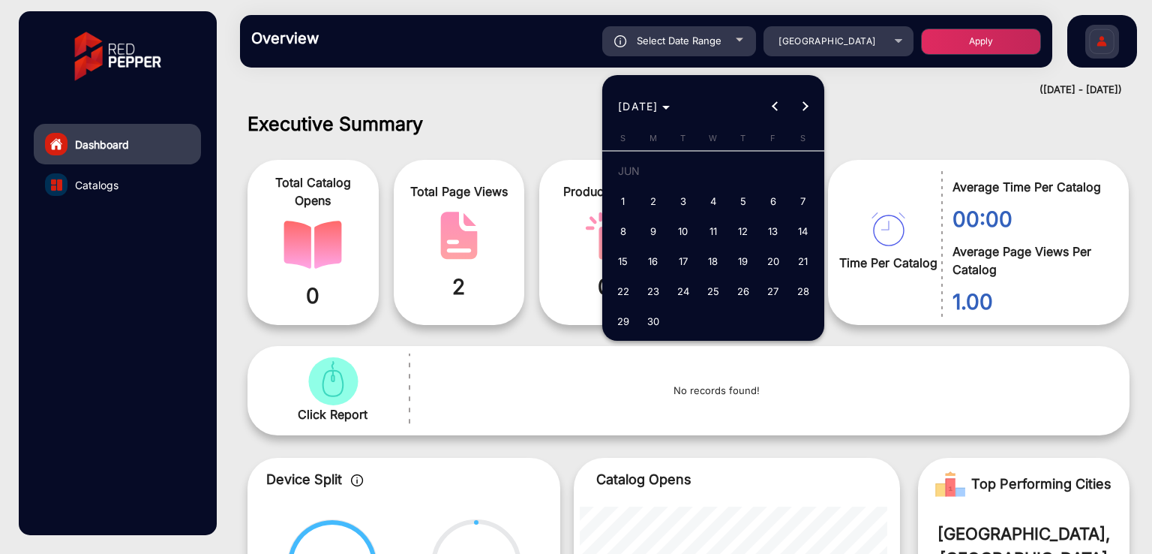
click at [627, 199] on span "1" at bounding box center [623, 201] width 27 height 27
type input "[DATE]"
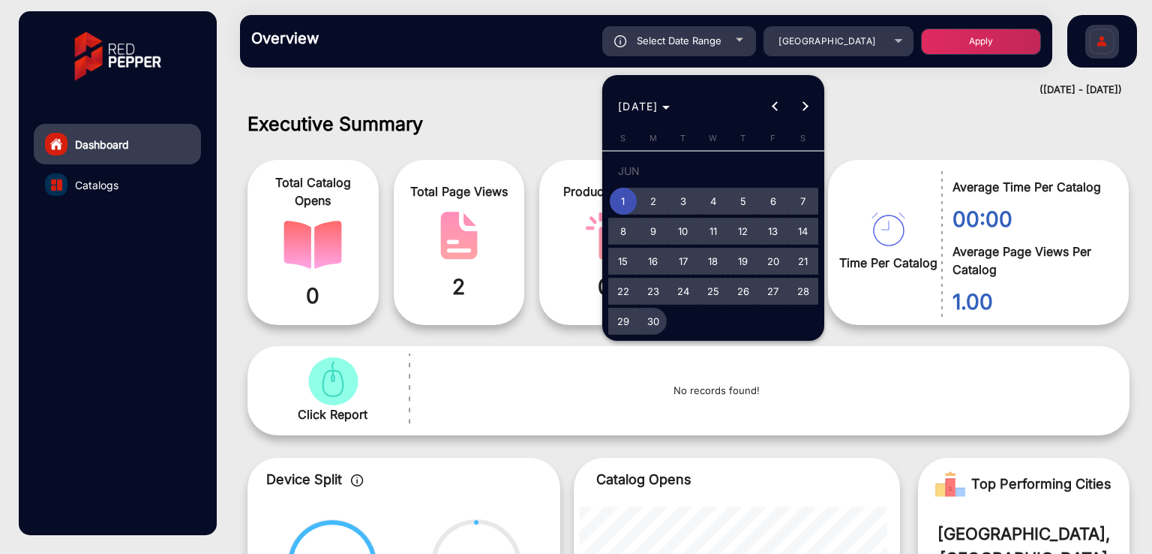
click at [656, 322] on span "30" at bounding box center [653, 321] width 27 height 27
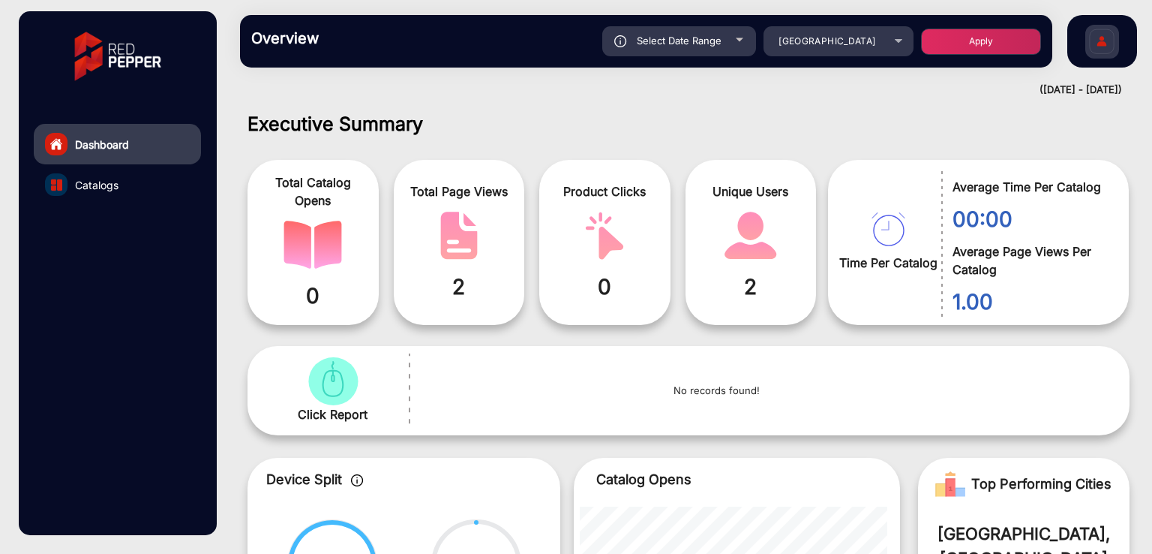
type input "[DATE]"
click at [954, 39] on button "Apply" at bounding box center [981, 42] width 120 height 26
type input "[DATE]"
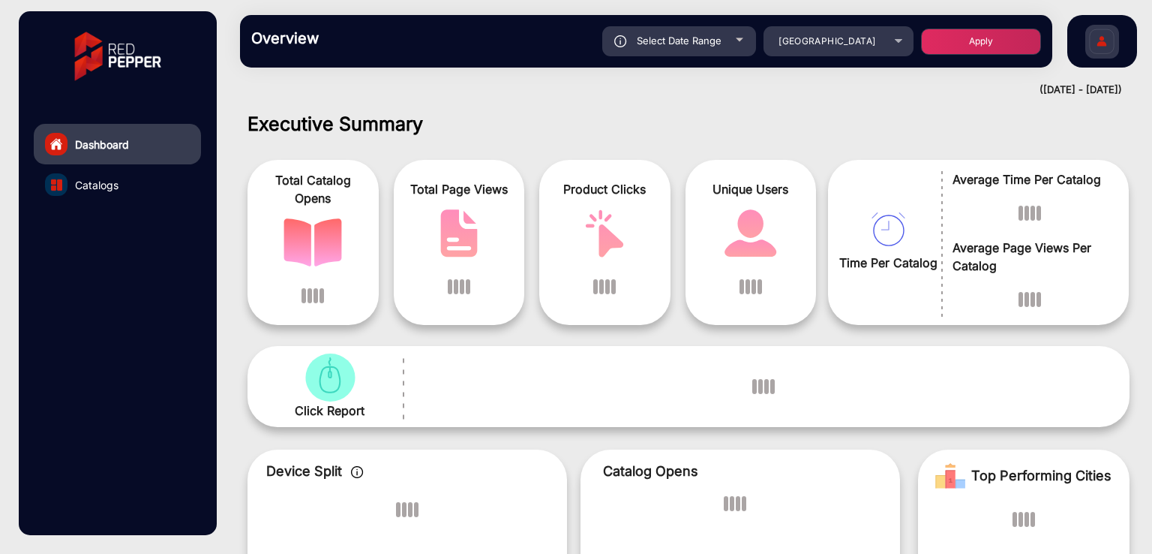
scroll to position [11, 0]
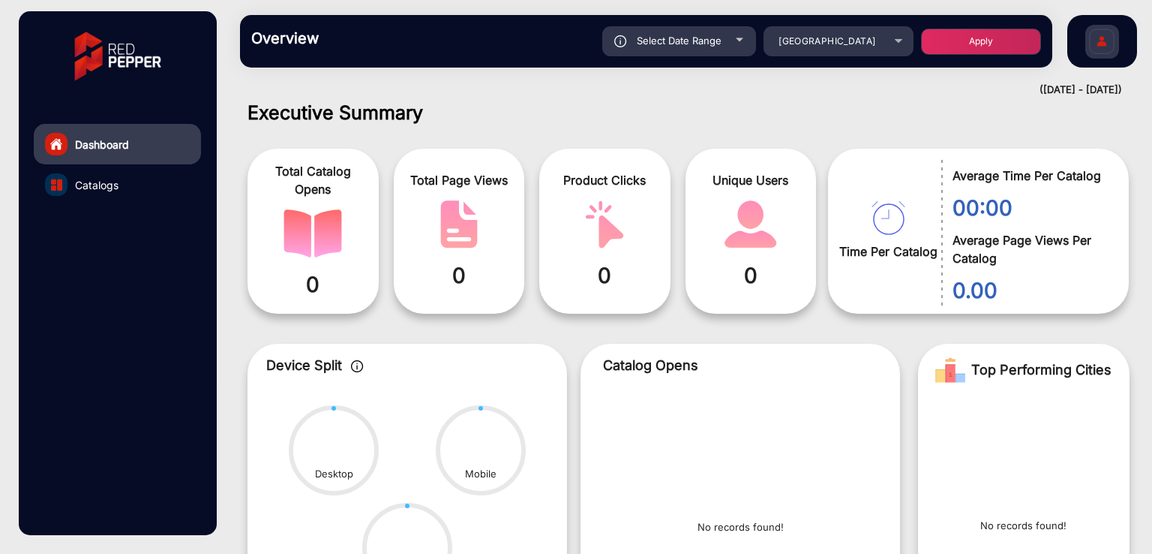
click at [677, 29] on div "Select Date Range" at bounding box center [679, 41] width 154 height 30
type input "[DATE]"
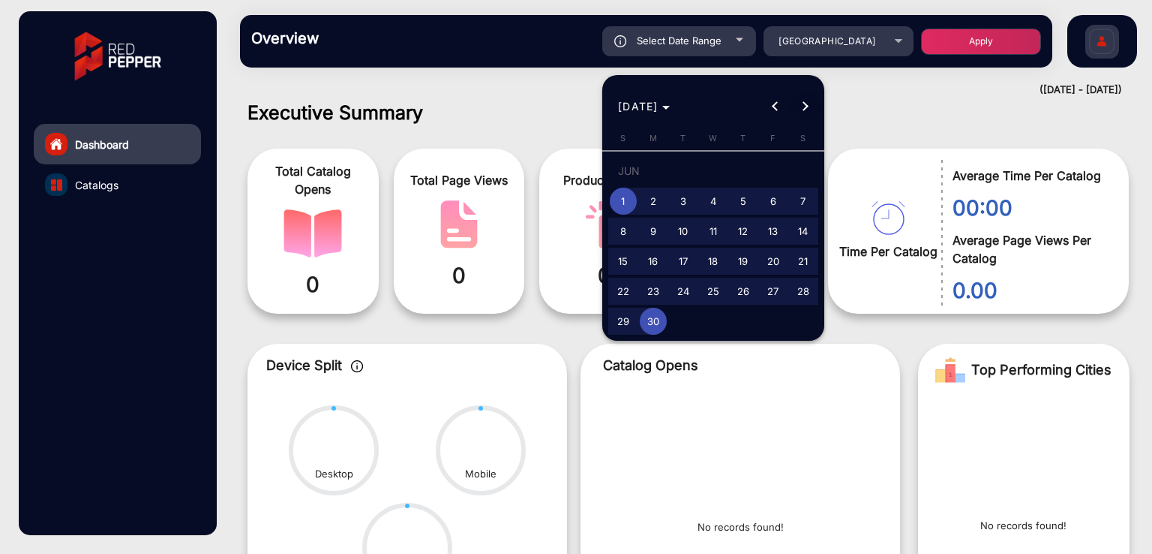
click at [804, 110] on button "Next month" at bounding box center [806, 107] width 30 height 30
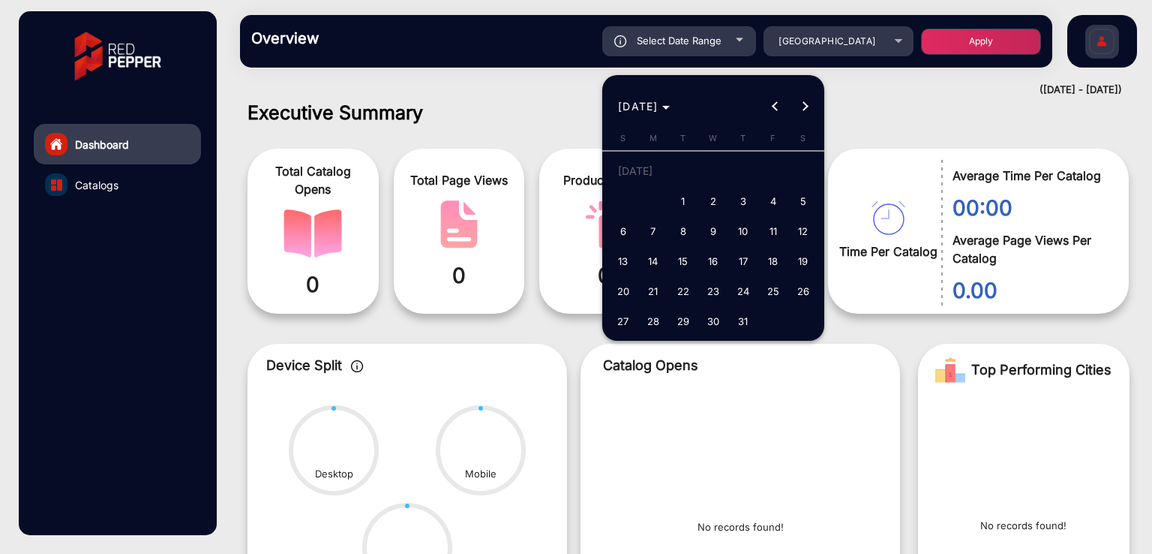
click at [680, 199] on span "1" at bounding box center [683, 201] width 27 height 27
type input "[DATE]"
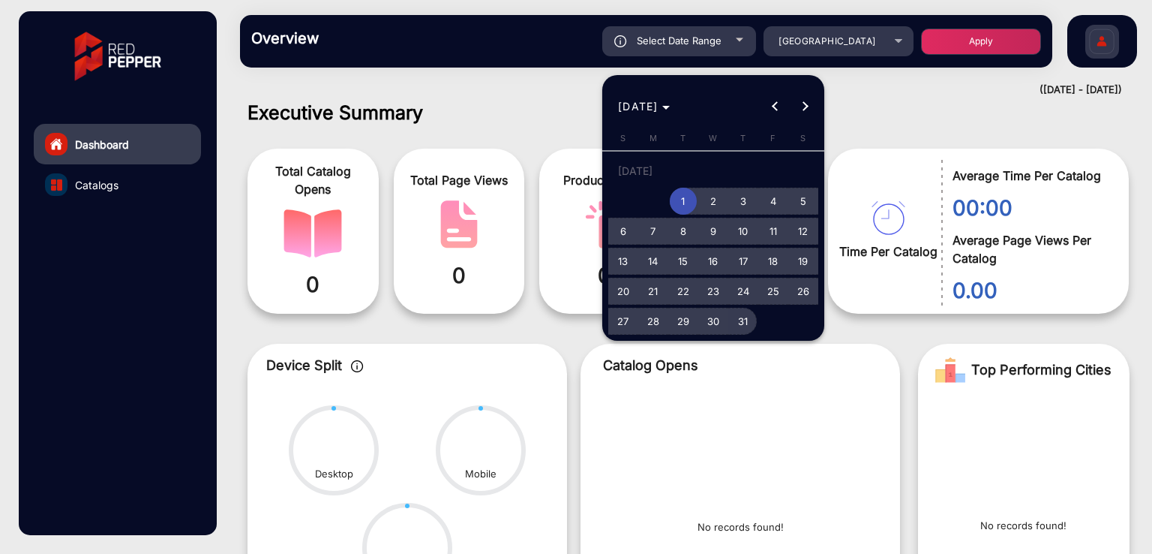
click at [743, 316] on span "31" at bounding box center [743, 321] width 27 height 27
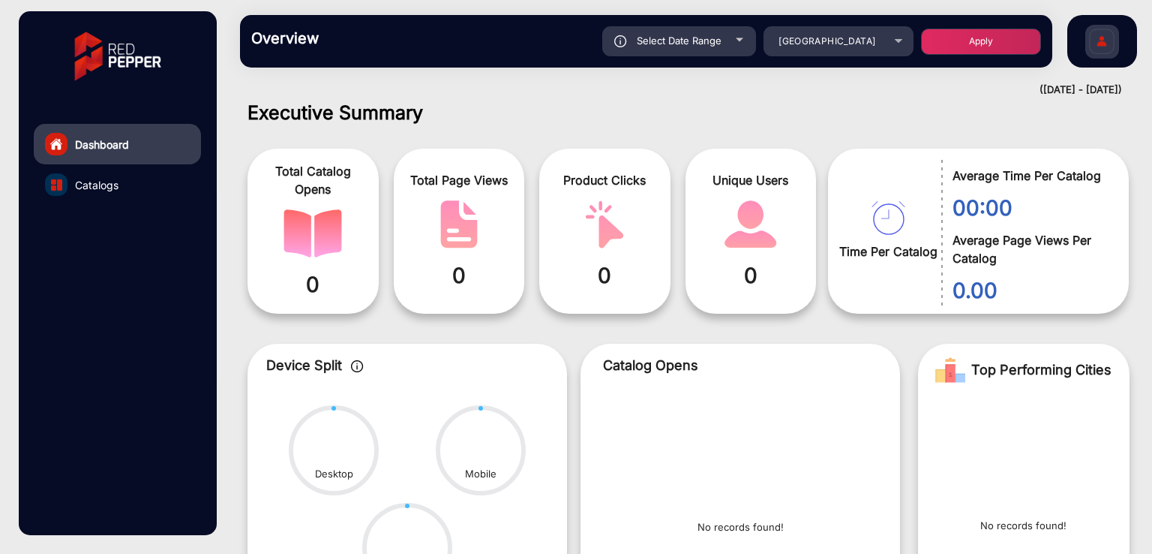
type input "[DATE]"
click at [956, 42] on button "Apply" at bounding box center [981, 42] width 120 height 26
type input "[DATE]"
click at [694, 39] on span "Select Date Range" at bounding box center [679, 41] width 85 height 12
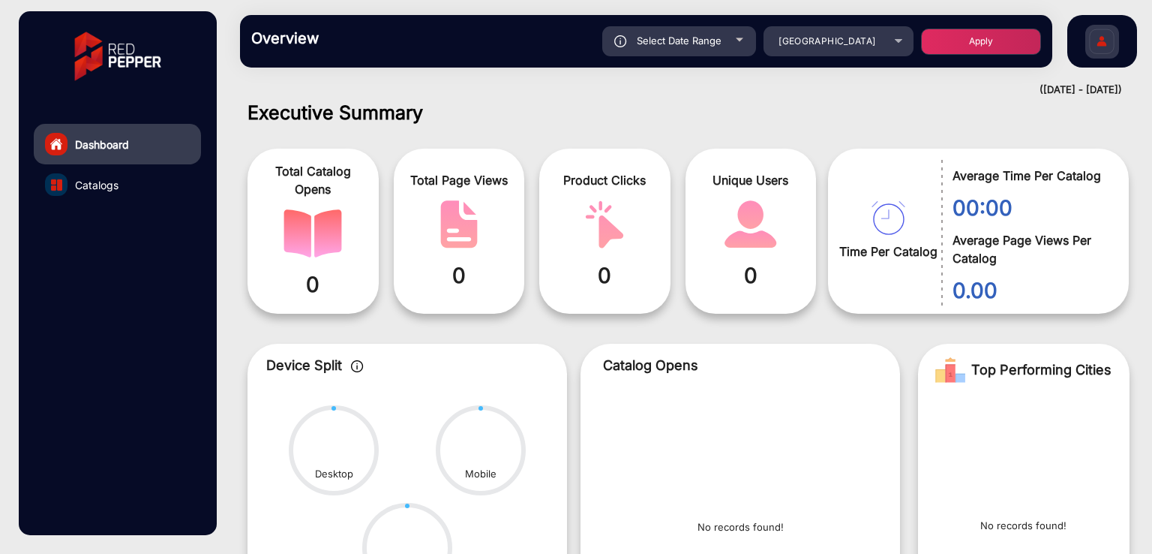
type input "[DATE]"
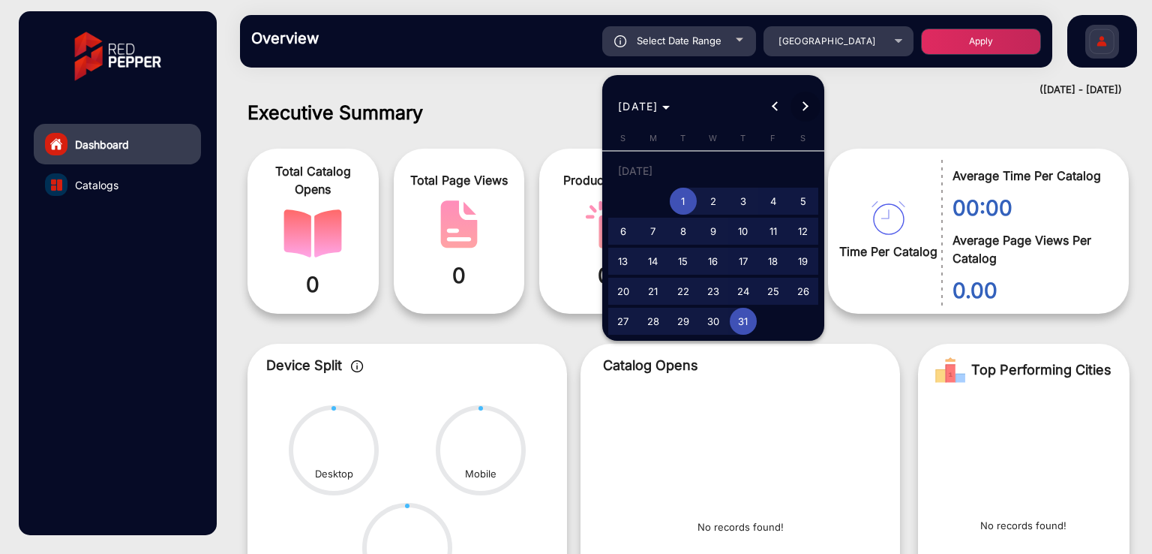
click at [806, 108] on button "Next month" at bounding box center [806, 107] width 30 height 30
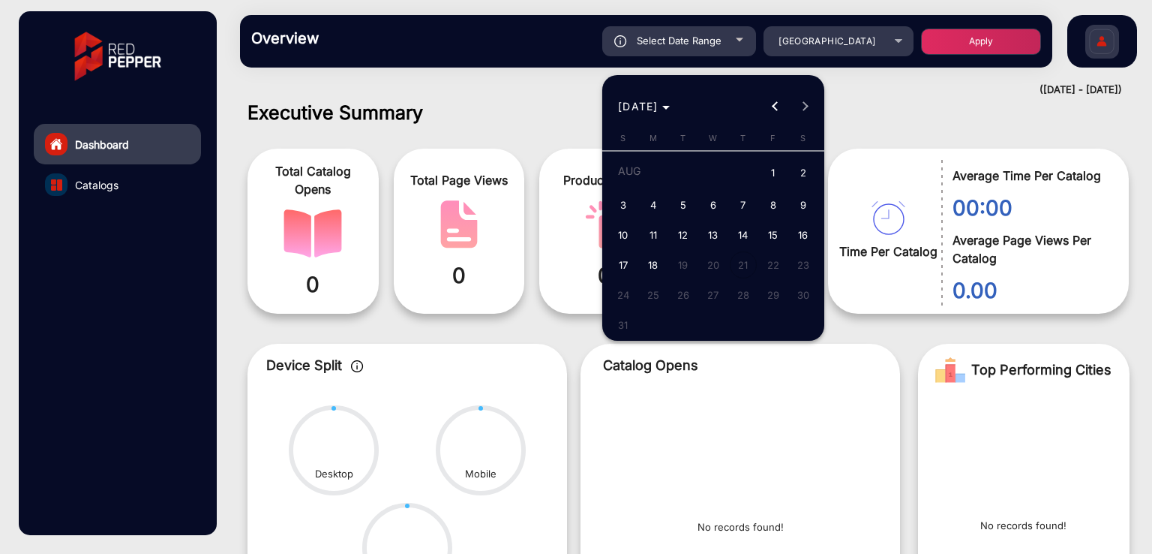
click at [770, 170] on span "1" at bounding box center [773, 173] width 27 height 31
type input "[DATE]"
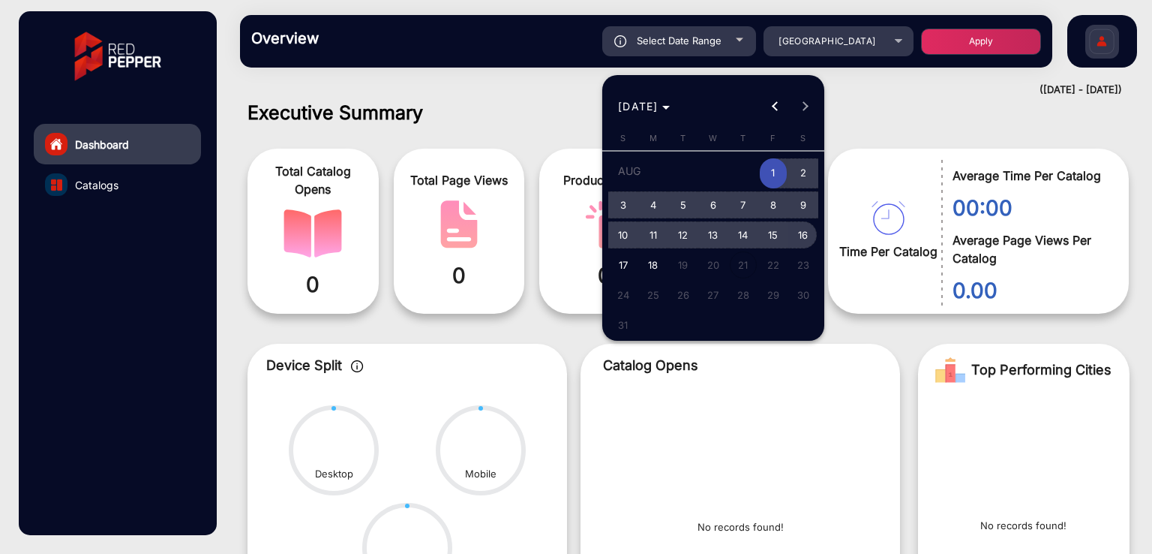
click at [808, 239] on span "16" at bounding box center [803, 234] width 27 height 27
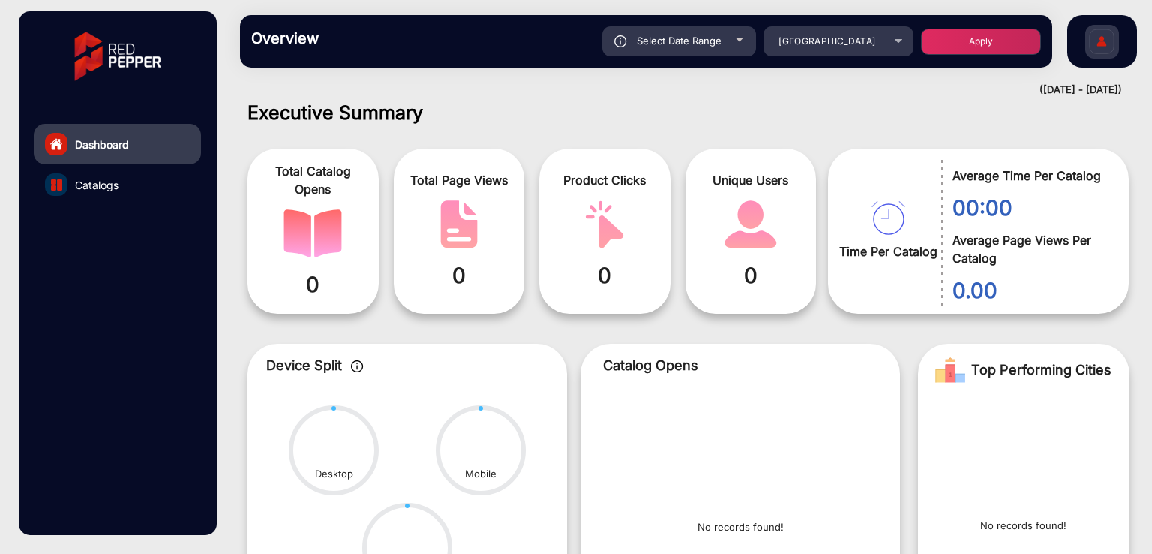
type input "[DATE]"
click at [960, 41] on button "Apply" at bounding box center [981, 42] width 120 height 26
type input "[DATE]"
click at [657, 45] on span "Select Date Range" at bounding box center [679, 41] width 85 height 12
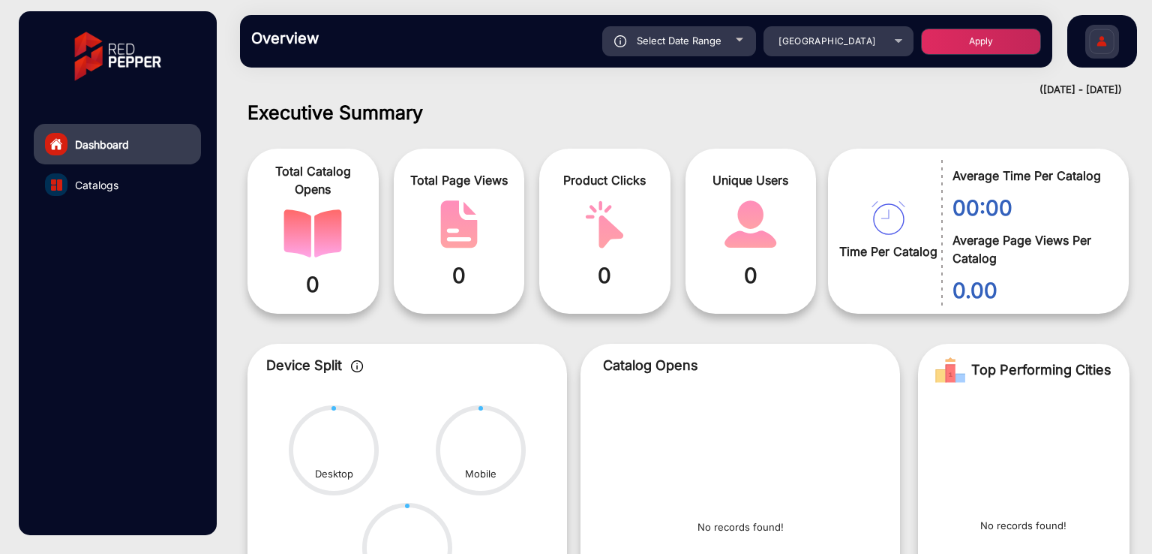
type input "[DATE]"
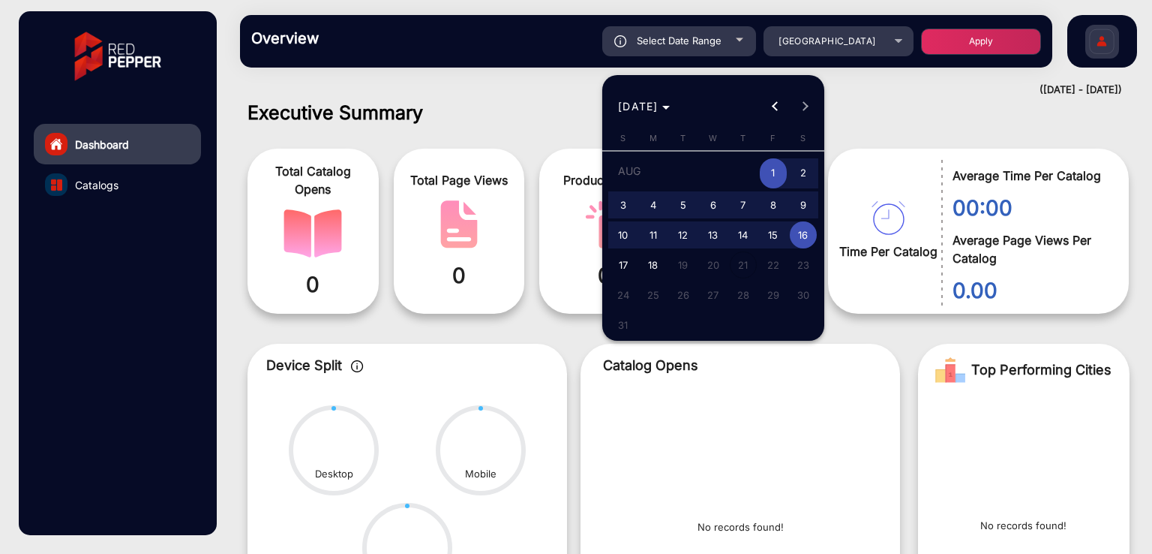
click at [621, 258] on span "17" at bounding box center [623, 264] width 27 height 27
type input "[DATE]"
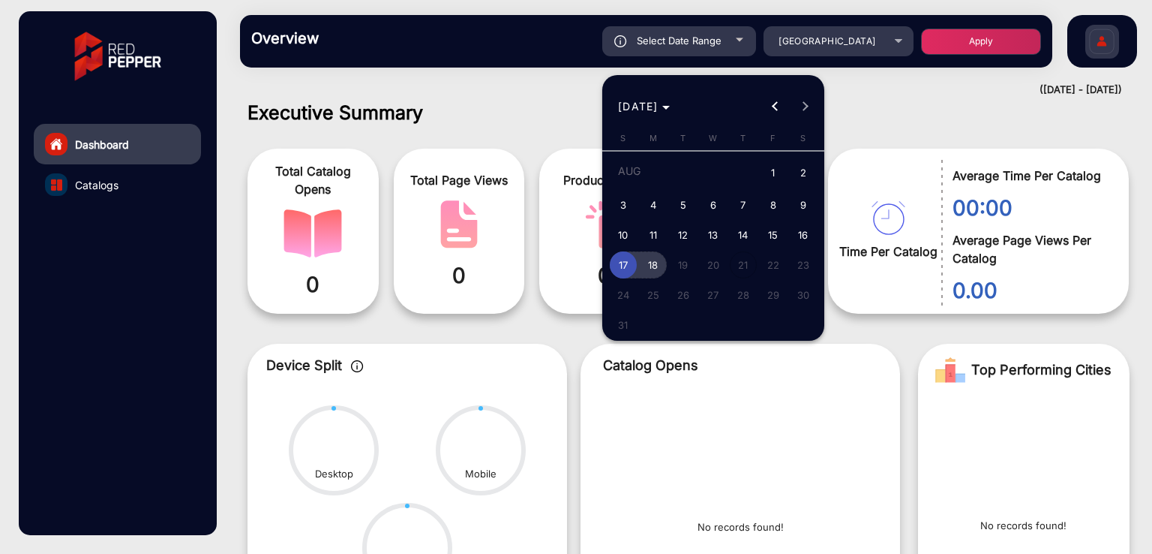
click at [647, 262] on span "18" at bounding box center [653, 264] width 27 height 27
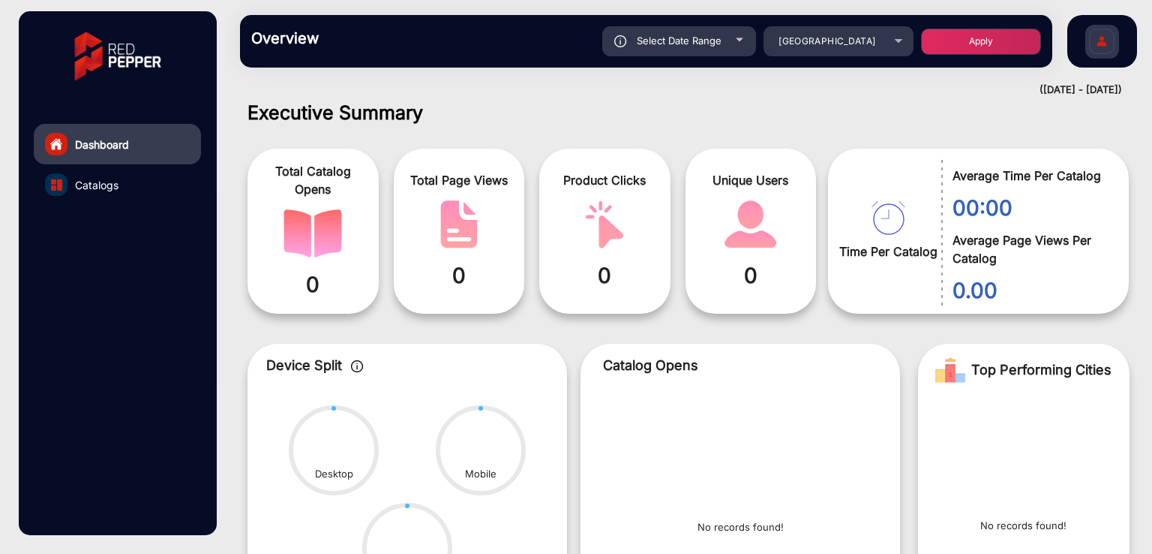
type input "[DATE]"
click at [938, 46] on button "Apply" at bounding box center [981, 42] width 120 height 26
type input "[DATE]"
click at [816, 43] on span "[GEOGRAPHIC_DATA]" at bounding box center [827, 40] width 97 height 11
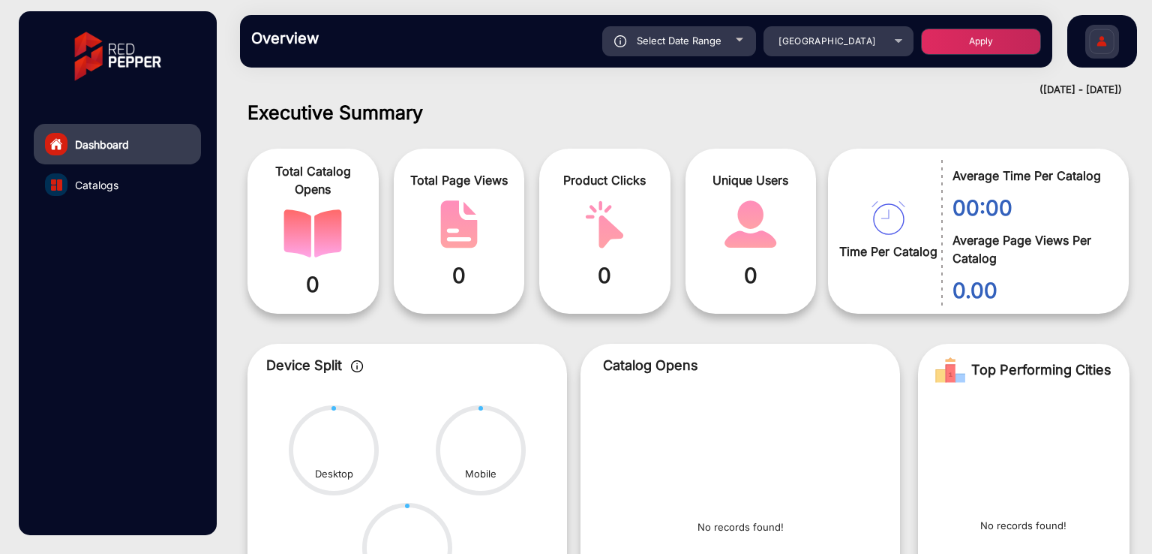
scroll to position [4596, 0]
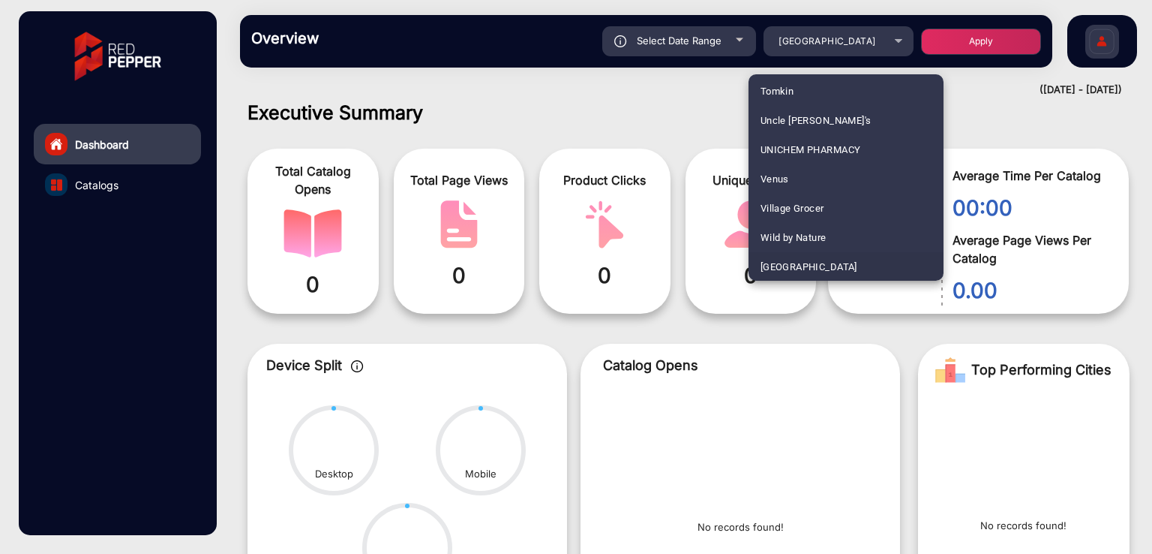
click at [627, 94] on div at bounding box center [576, 277] width 1152 height 554
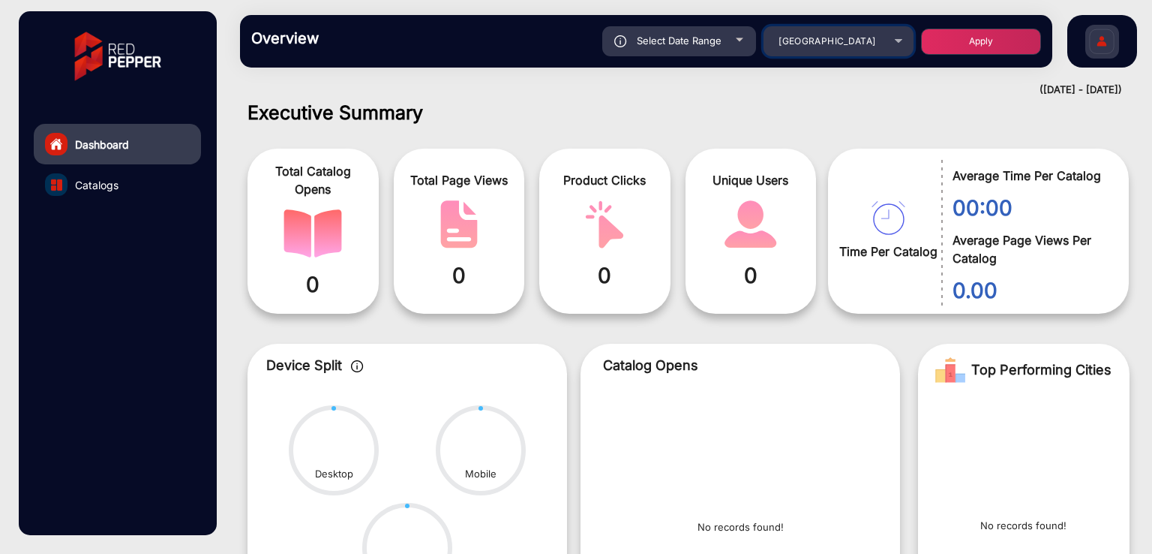
click at [774, 50] on div "[GEOGRAPHIC_DATA]" at bounding box center [827, 41] width 120 height 18
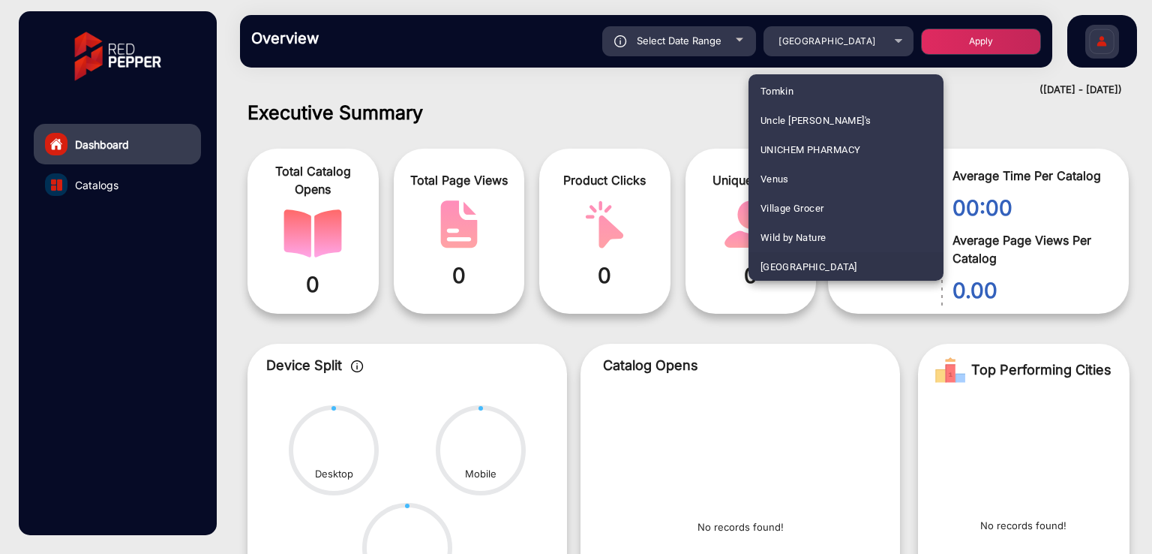
scroll to position [443, 0]
click at [815, 178] on span "Bi-Rite Electrical" at bounding box center [798, 178] width 74 height 29
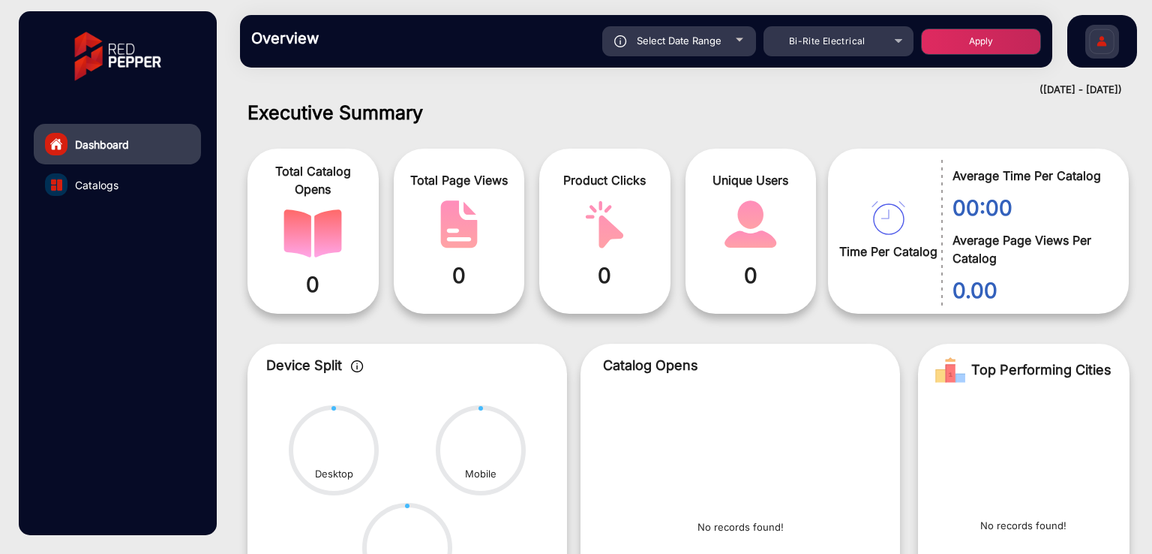
click at [970, 41] on button "Apply" at bounding box center [981, 42] width 120 height 26
type input "[DATE]"
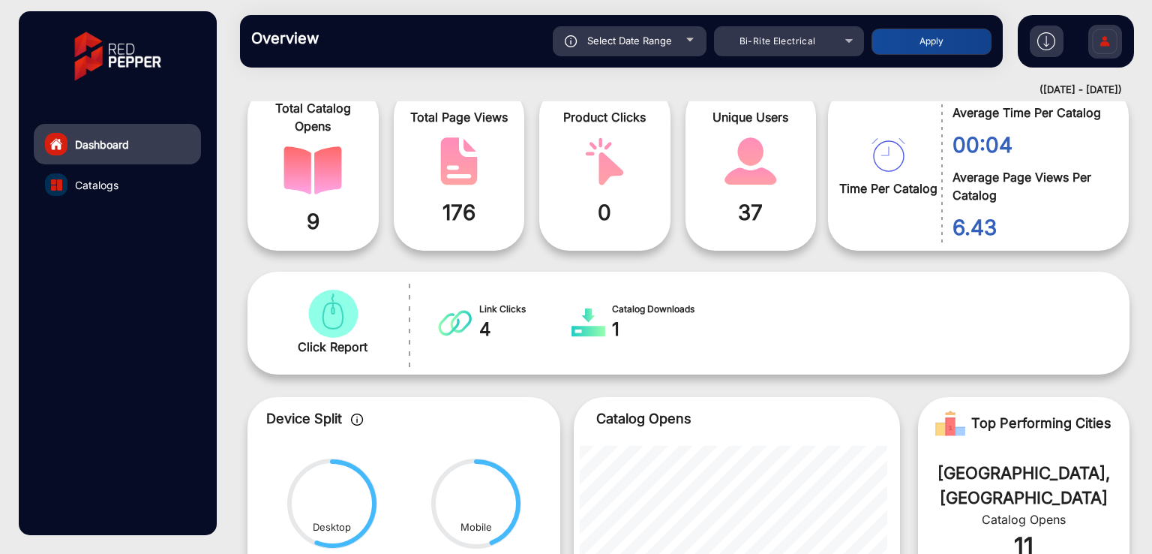
scroll to position [0, 0]
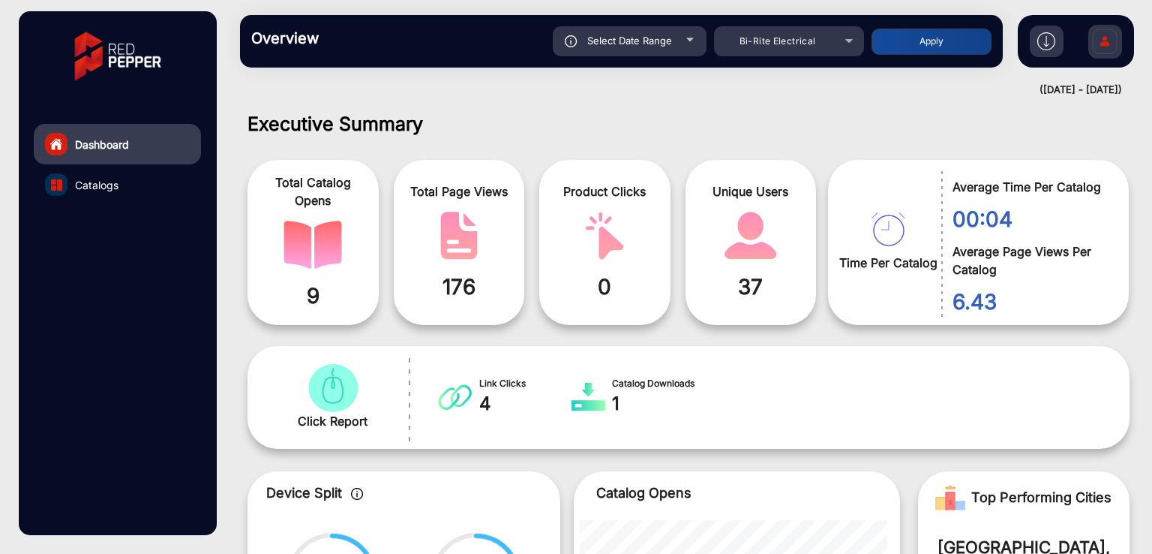
click at [659, 55] on div "Select Date Range" at bounding box center [630, 41] width 154 height 30
type input "[DATE]"
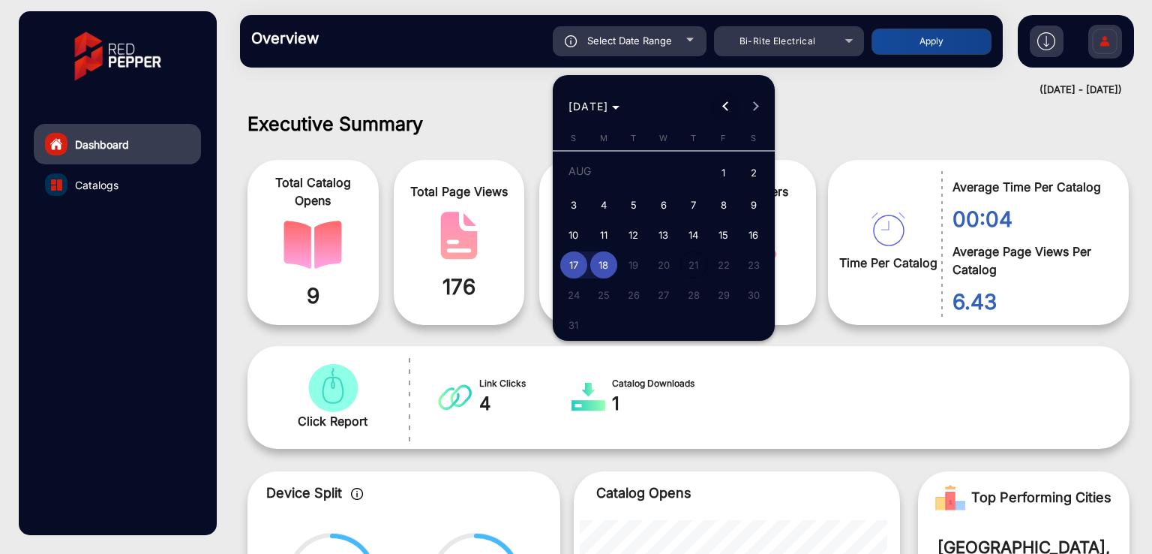
click at [726, 115] on span "Previous month" at bounding box center [725, 107] width 30 height 30
click at [691, 176] on span "1" at bounding box center [693, 173] width 27 height 31
type input "[DATE]"
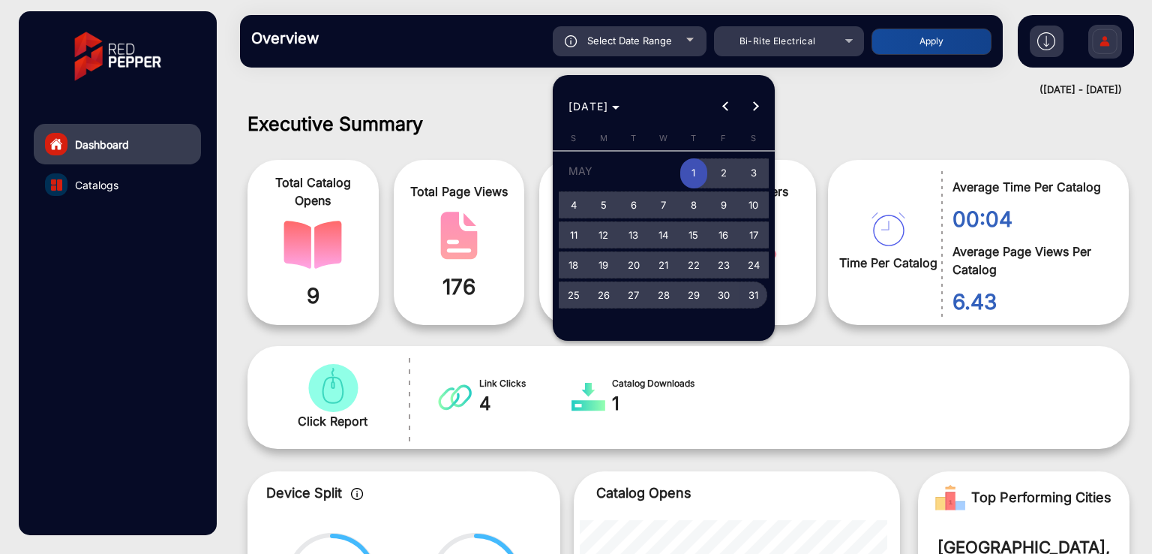
click at [752, 295] on span "31" at bounding box center [753, 294] width 27 height 27
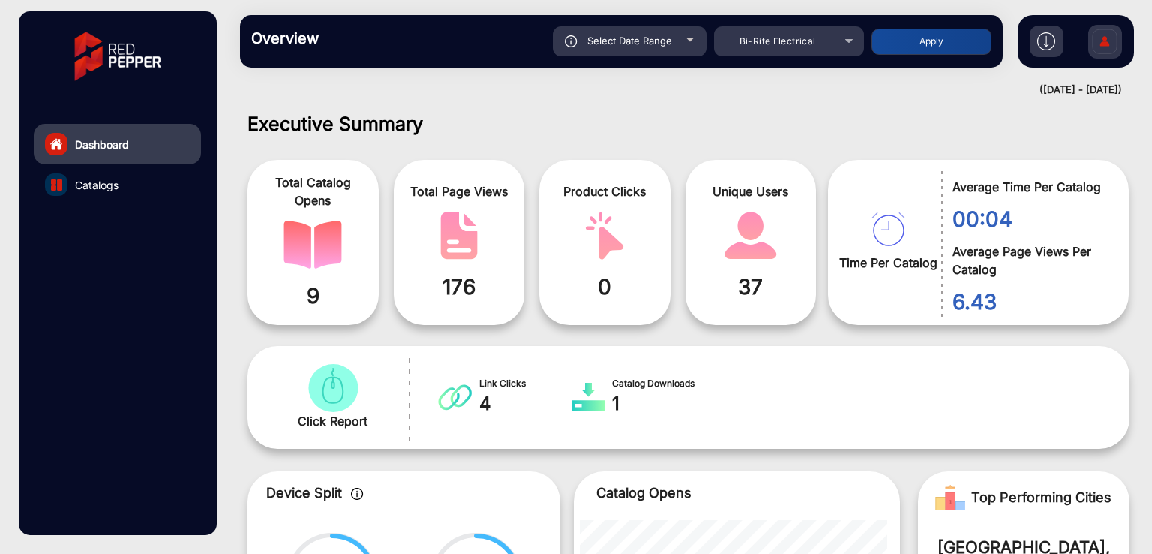
type input "[DATE]"
click at [925, 46] on button "Apply" at bounding box center [932, 42] width 120 height 26
type input "[DATE]"
